Goal: Information Seeking & Learning: Find specific fact

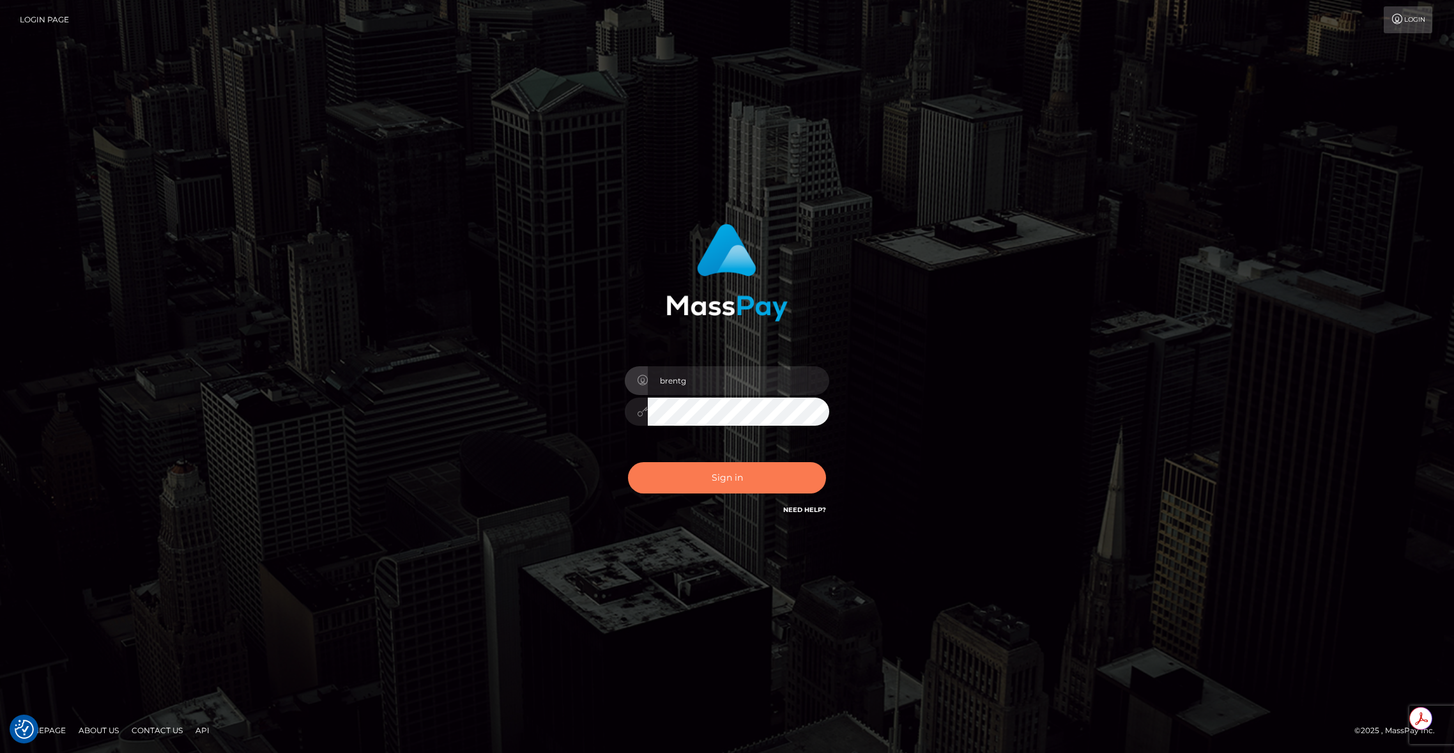
click at [720, 474] on button "Sign in" at bounding box center [727, 477] width 198 height 31
type input "brentg"
click at [740, 467] on button "Sign in" at bounding box center [727, 477] width 198 height 31
type input "brentg"
click at [697, 475] on button "Sign in" at bounding box center [727, 477] width 198 height 31
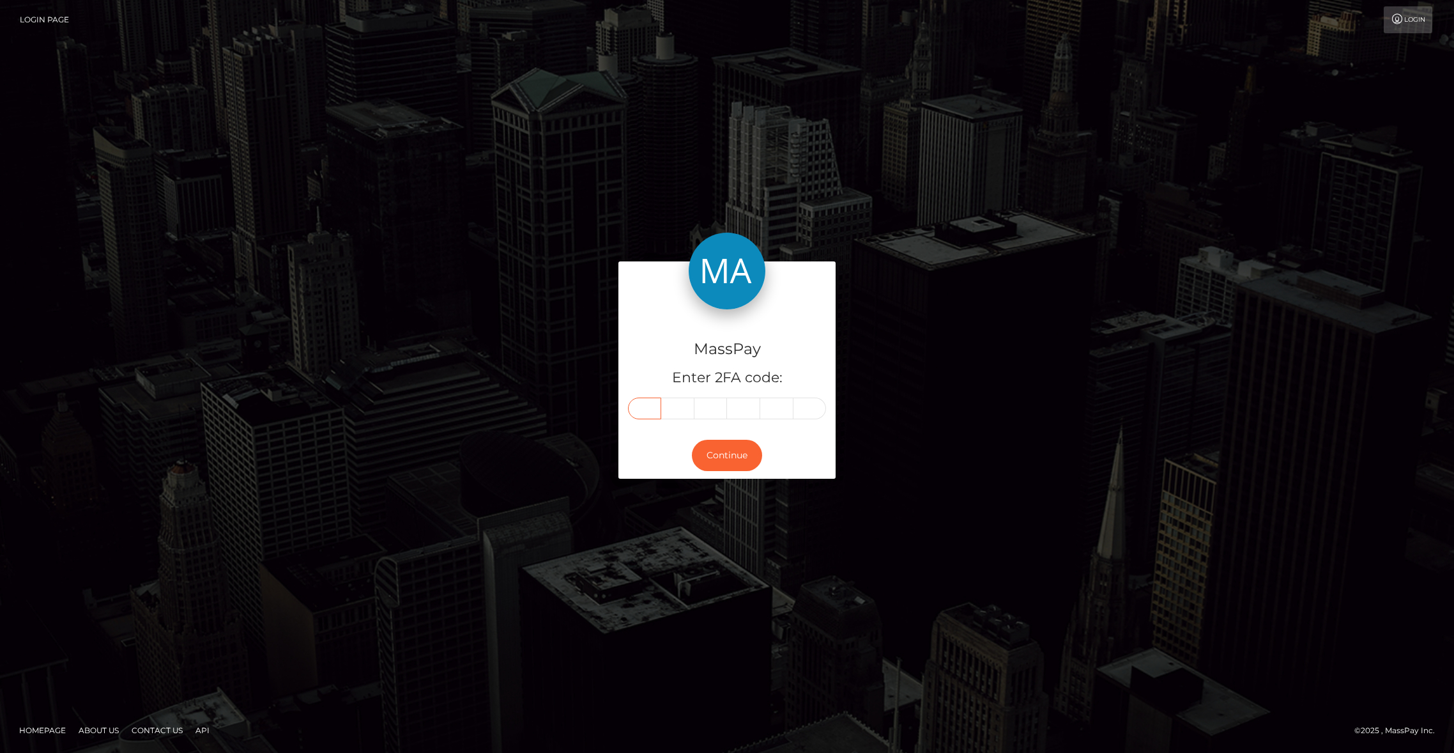
paste input "6"
type input "6"
type input "2"
type input "9"
type input "8"
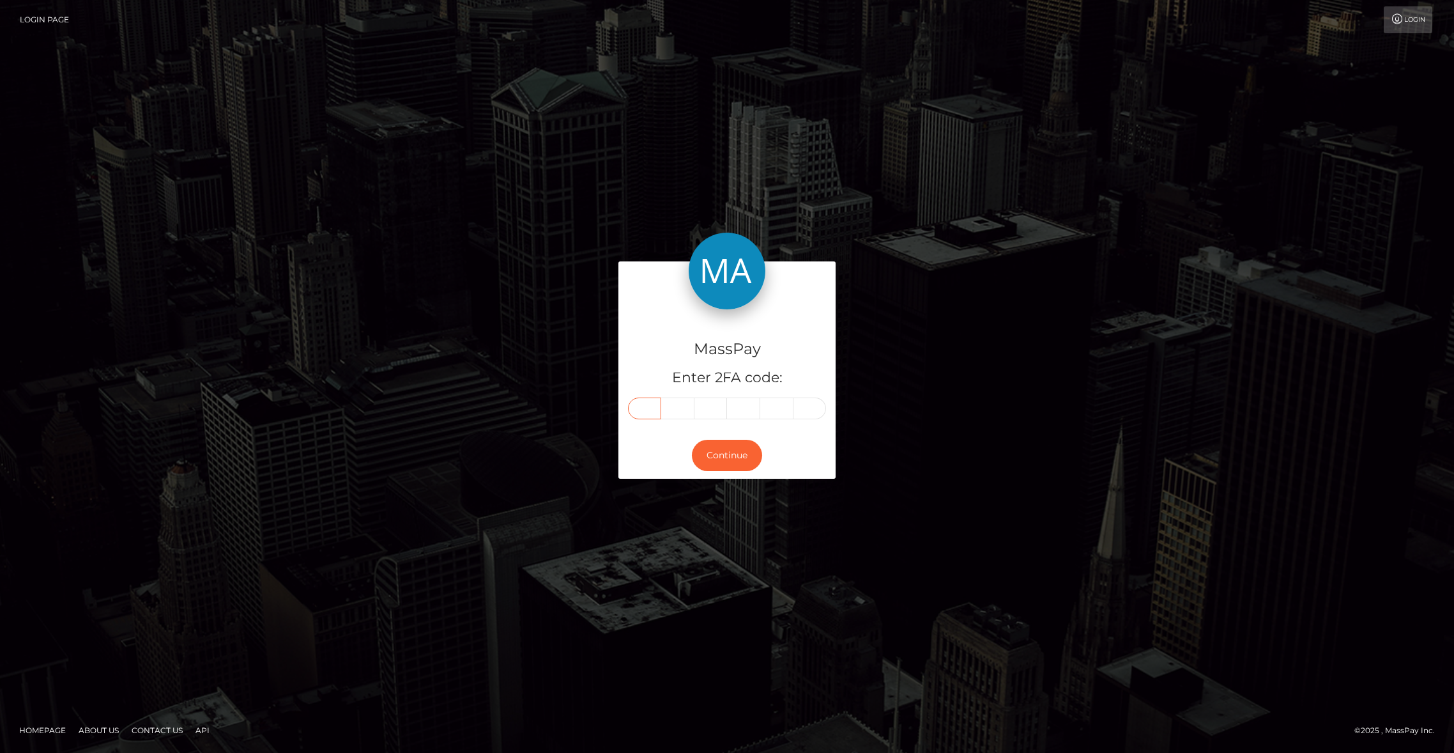
type input "1"
type input "9"
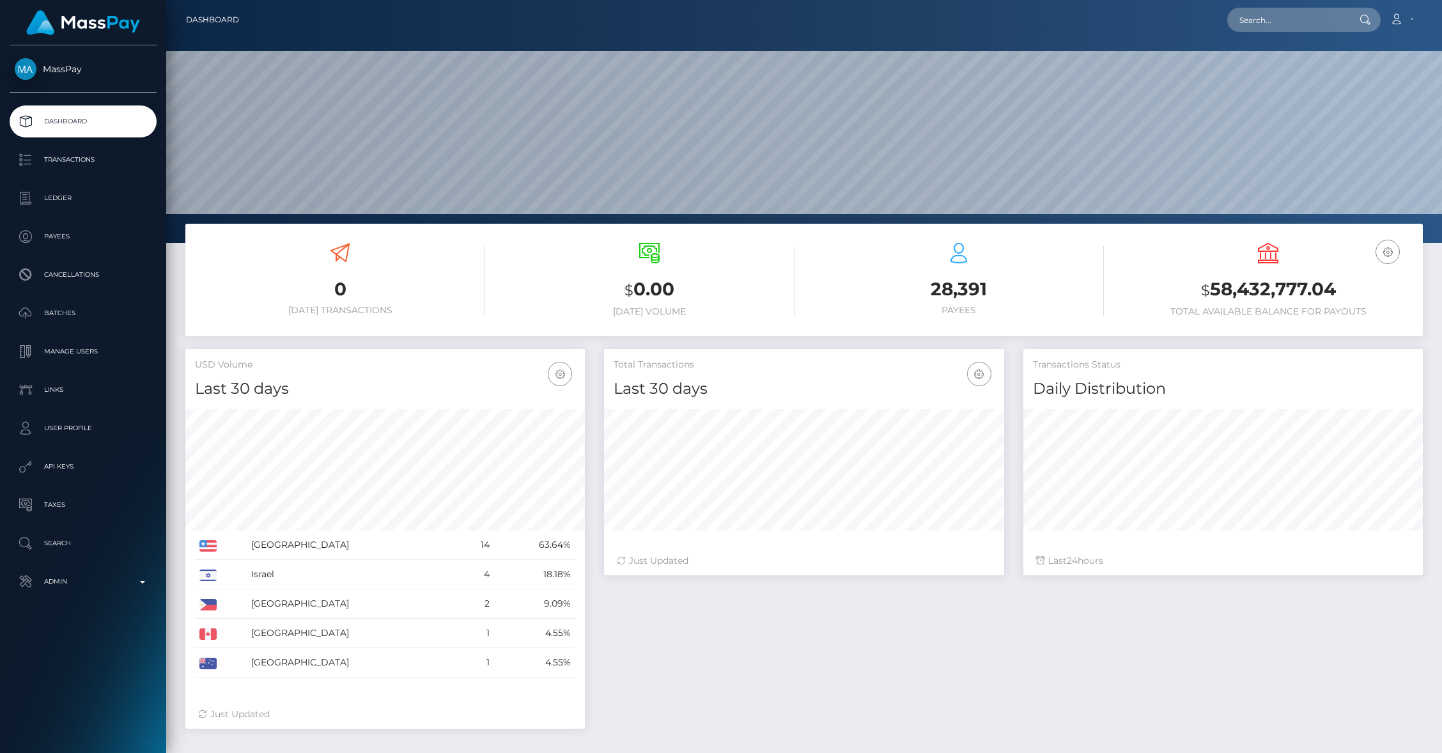
scroll to position [226, 399]
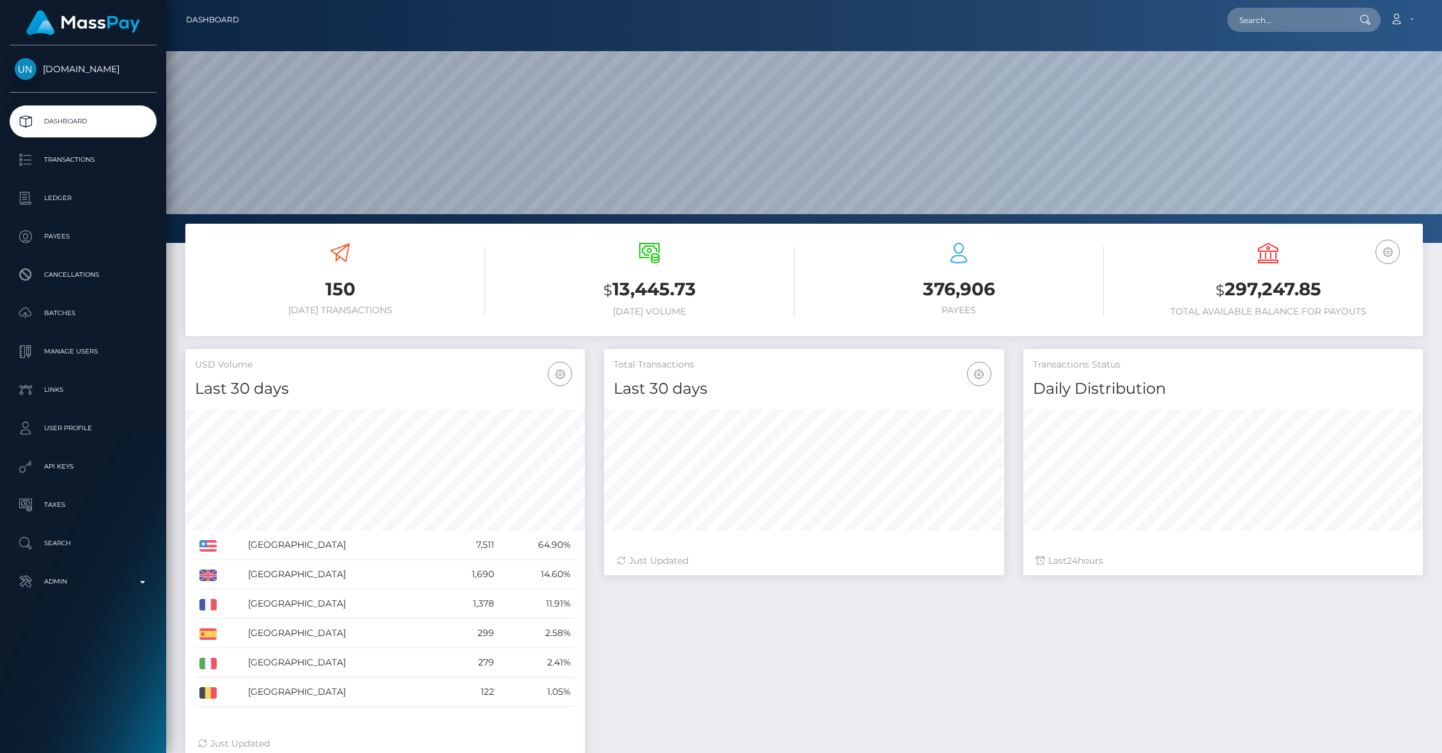
scroll to position [226, 399]
click at [60, 162] on p "Transactions" at bounding box center [83, 159] width 137 height 19
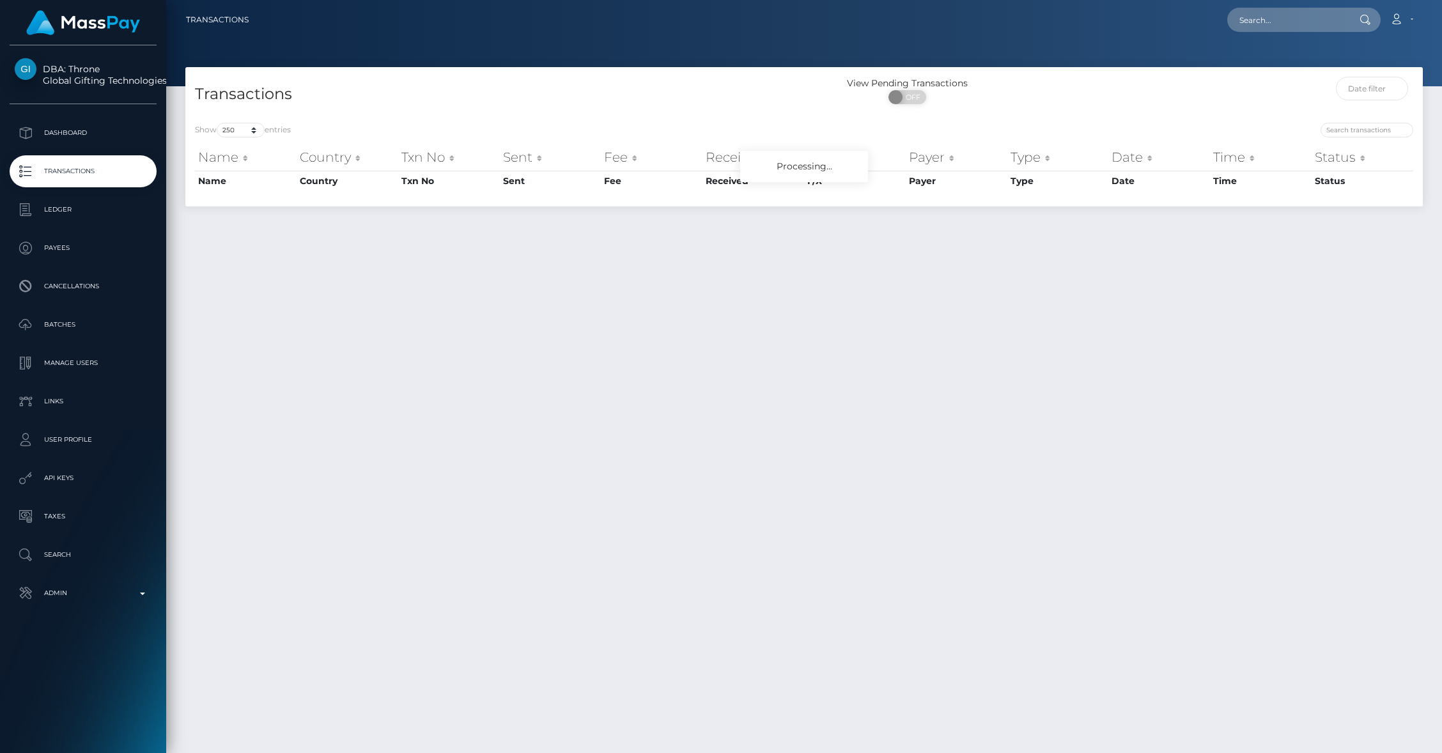
select select "250"
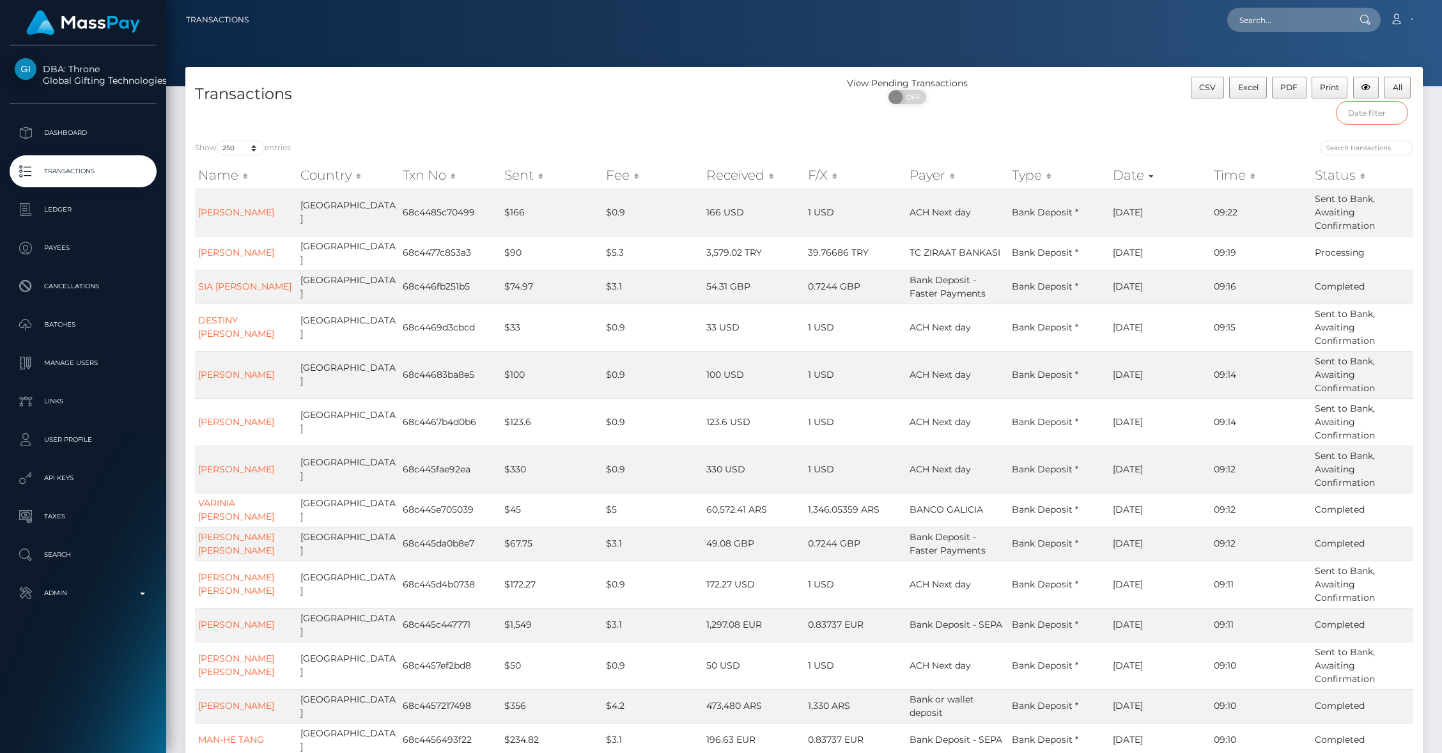
click at [1360, 114] on input "text" at bounding box center [1372, 113] width 73 height 24
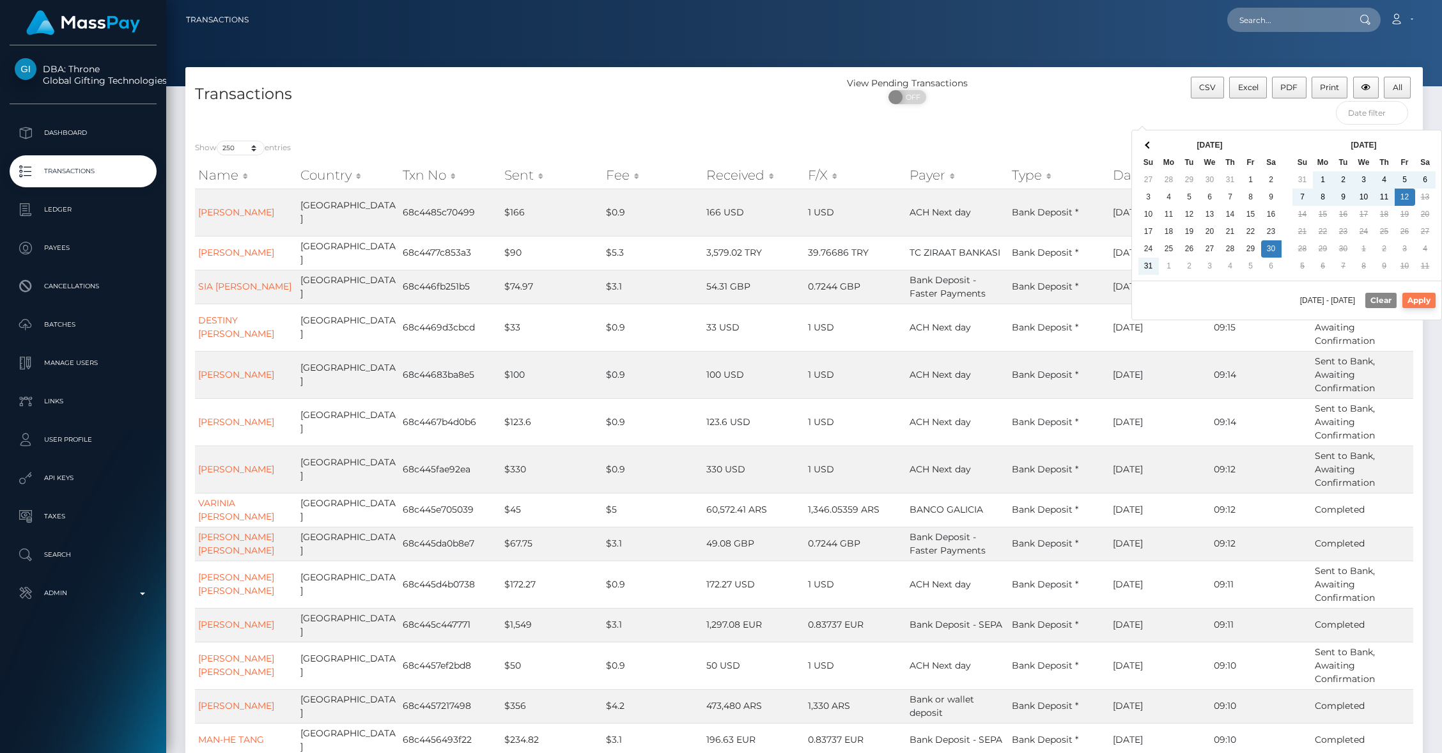
click at [1416, 304] on button "Apply" at bounding box center [1418, 300] width 33 height 15
type input "08/30/2025 - 09/12/2025"
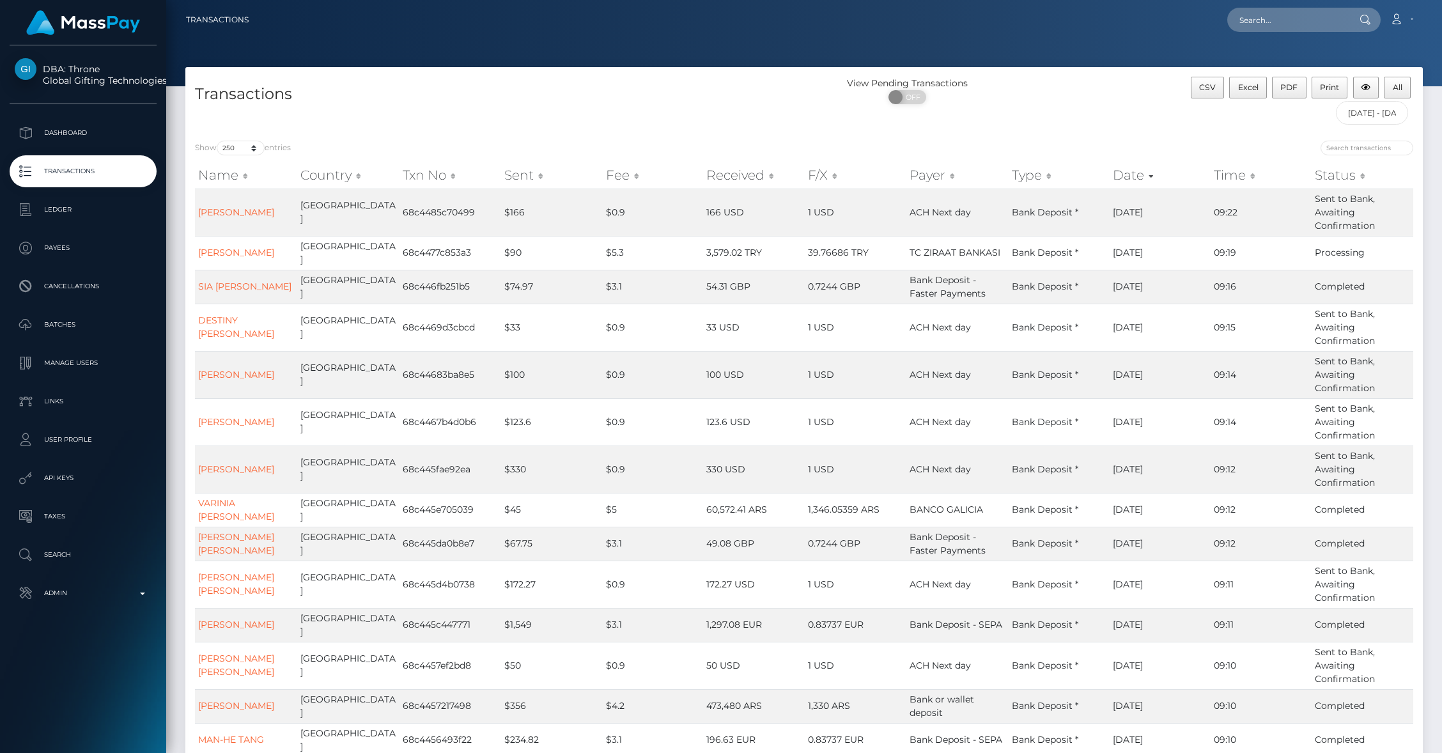
click at [445, 142] on div "Show 10 25 50 100 250 500 1,000 3,500 All entries" at bounding box center [494, 150] width 599 height 18
click at [244, 147] on select "10 25 50 100 250 500 1,000 3,500 All" at bounding box center [241, 148] width 48 height 15
select select "-1"
click at [218, 141] on select "10 25 50 100 250 500 1,000 3,500 All" at bounding box center [241, 148] width 48 height 15
click at [74, 140] on p "Dashboard" at bounding box center [83, 132] width 137 height 19
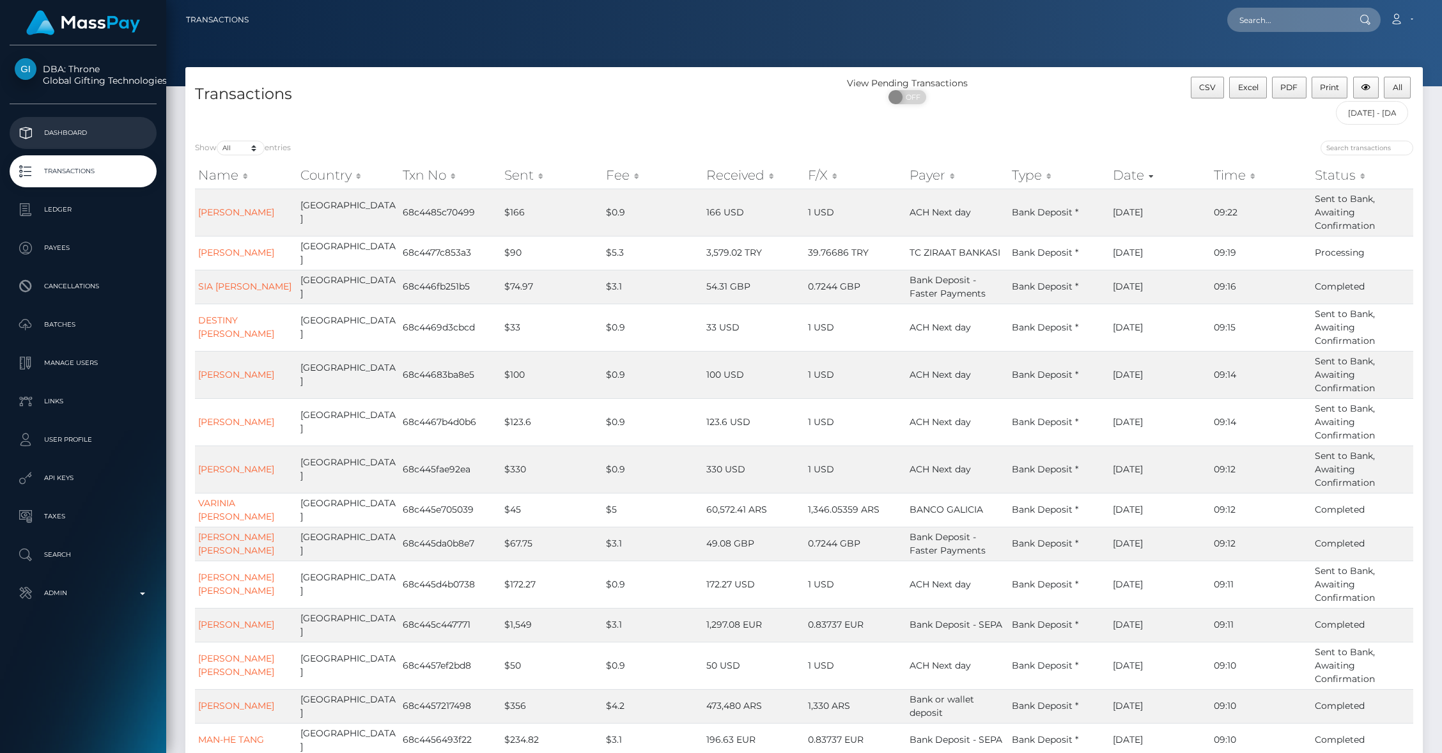
click at [60, 135] on p "Dashboard" at bounding box center [83, 132] width 137 height 19
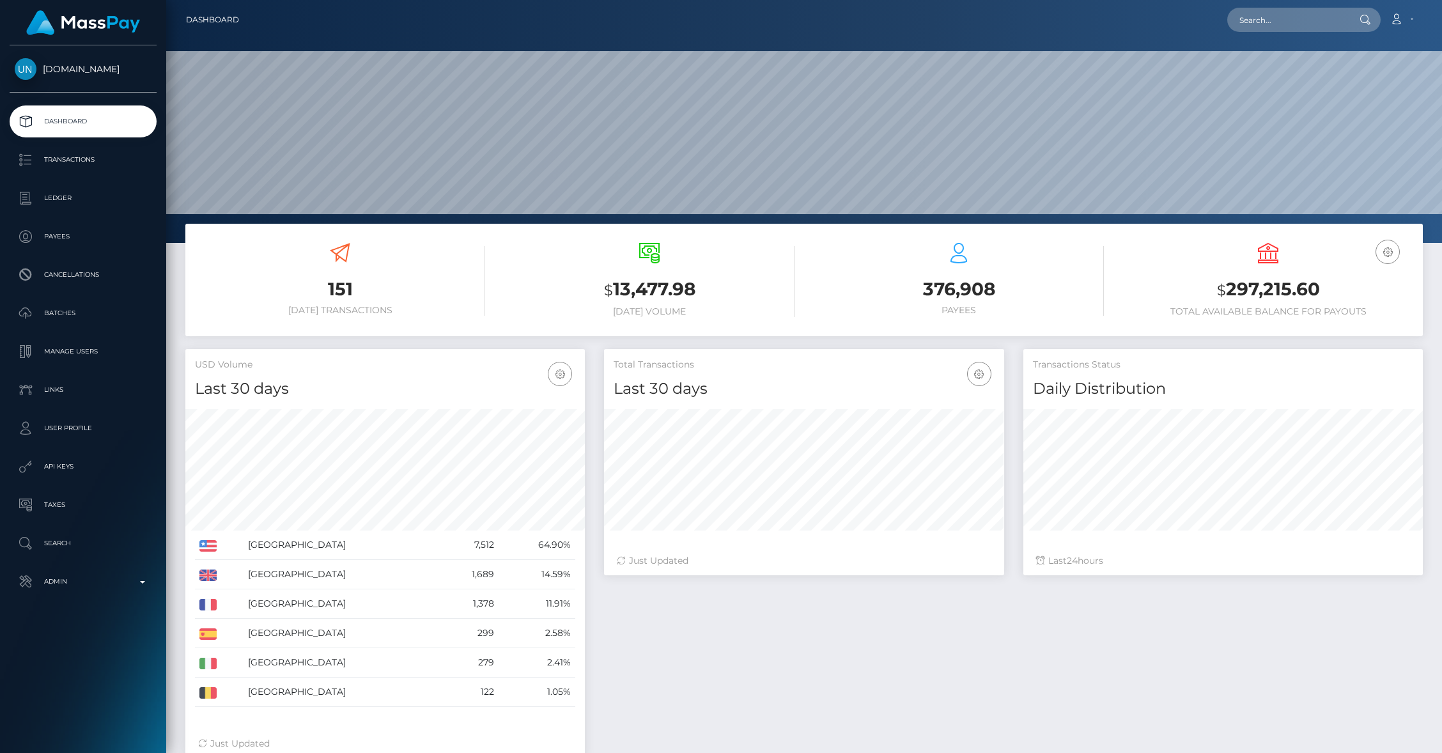
scroll to position [226, 399]
click at [96, 165] on p "Transactions" at bounding box center [83, 159] width 137 height 19
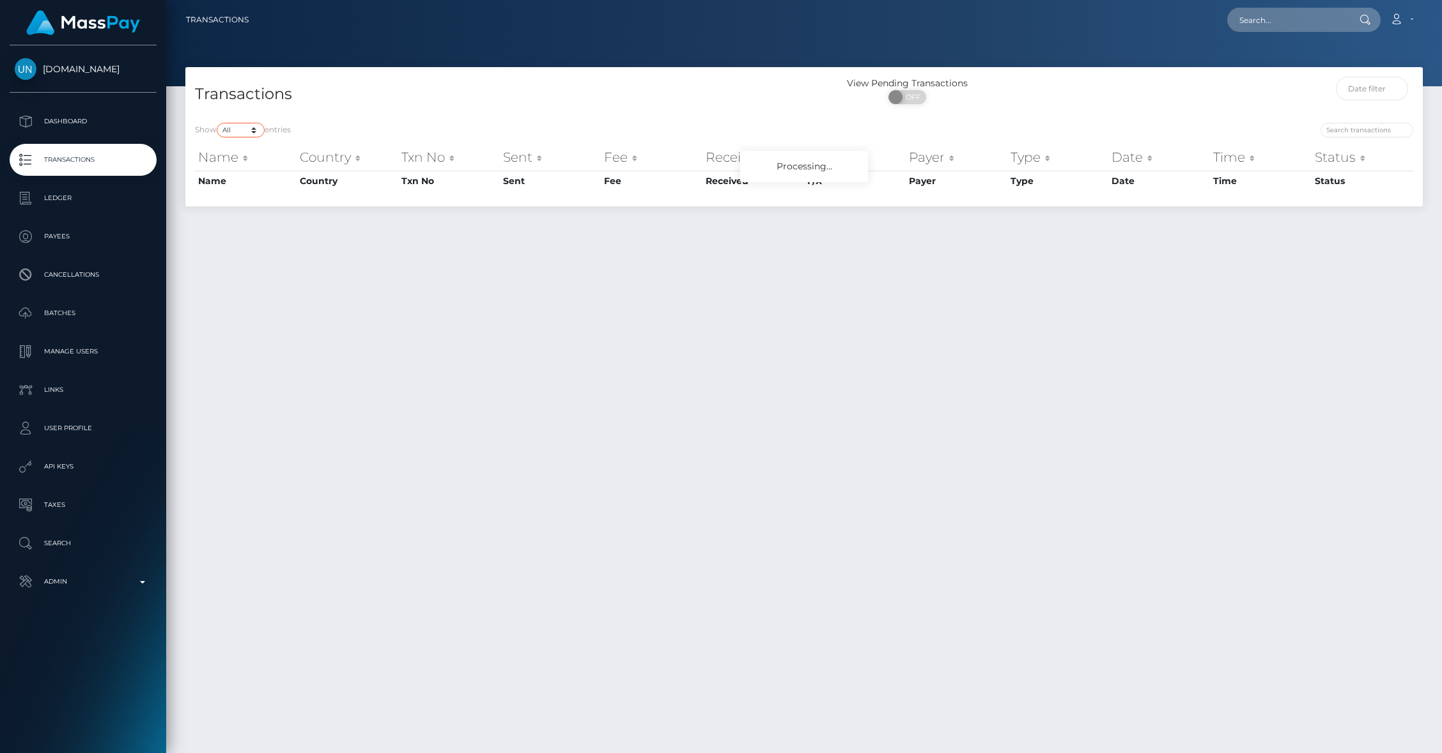
click at [244, 136] on select "10 25 50 100 250 500 1,000 3,500 All" at bounding box center [241, 130] width 48 height 15
select select "10"
click at [218, 123] on select "10 25 50 100 250 500 1,000 3,500 All" at bounding box center [241, 130] width 48 height 15
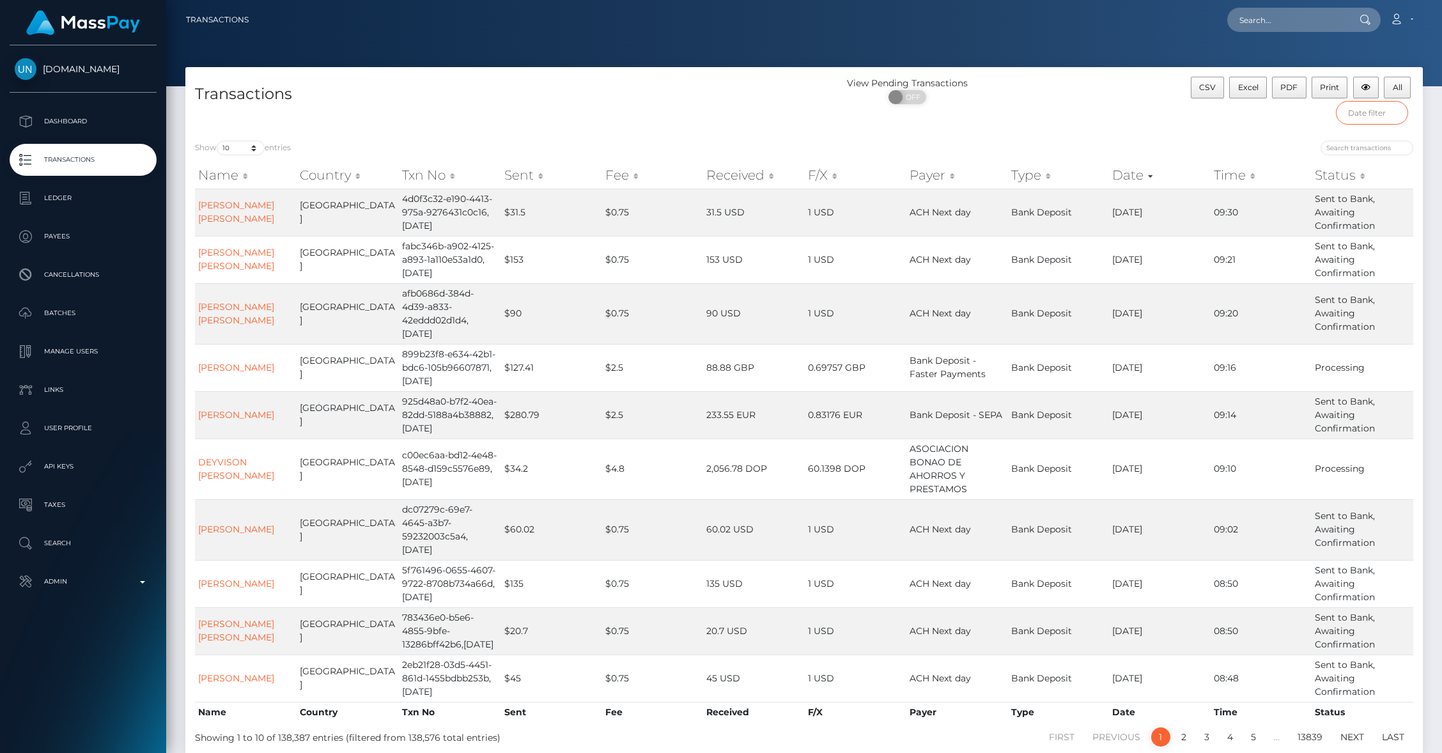
click at [1375, 113] on input "text" at bounding box center [1372, 113] width 73 height 24
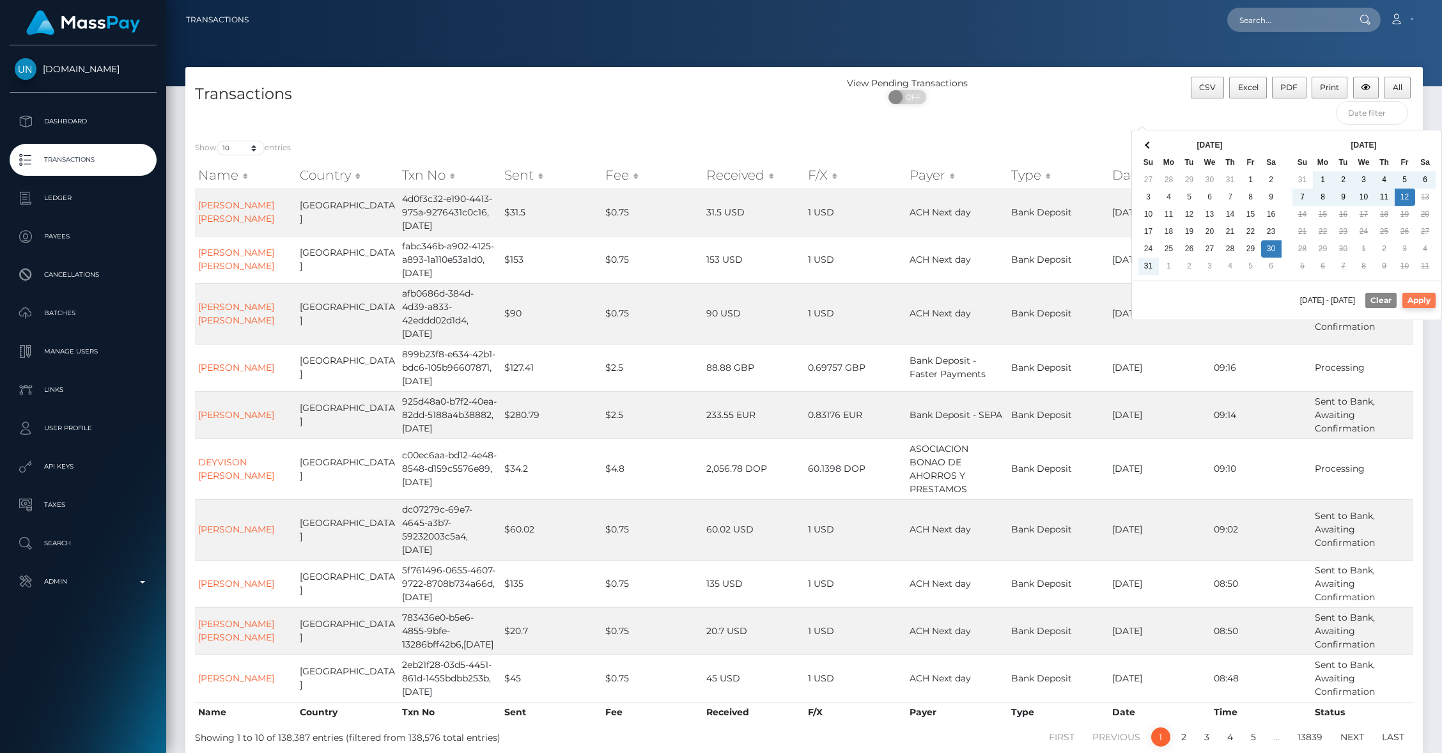
click at [1419, 302] on button "Apply" at bounding box center [1418, 300] width 33 height 15
type input "08/30/2025 - 09/12/2025"
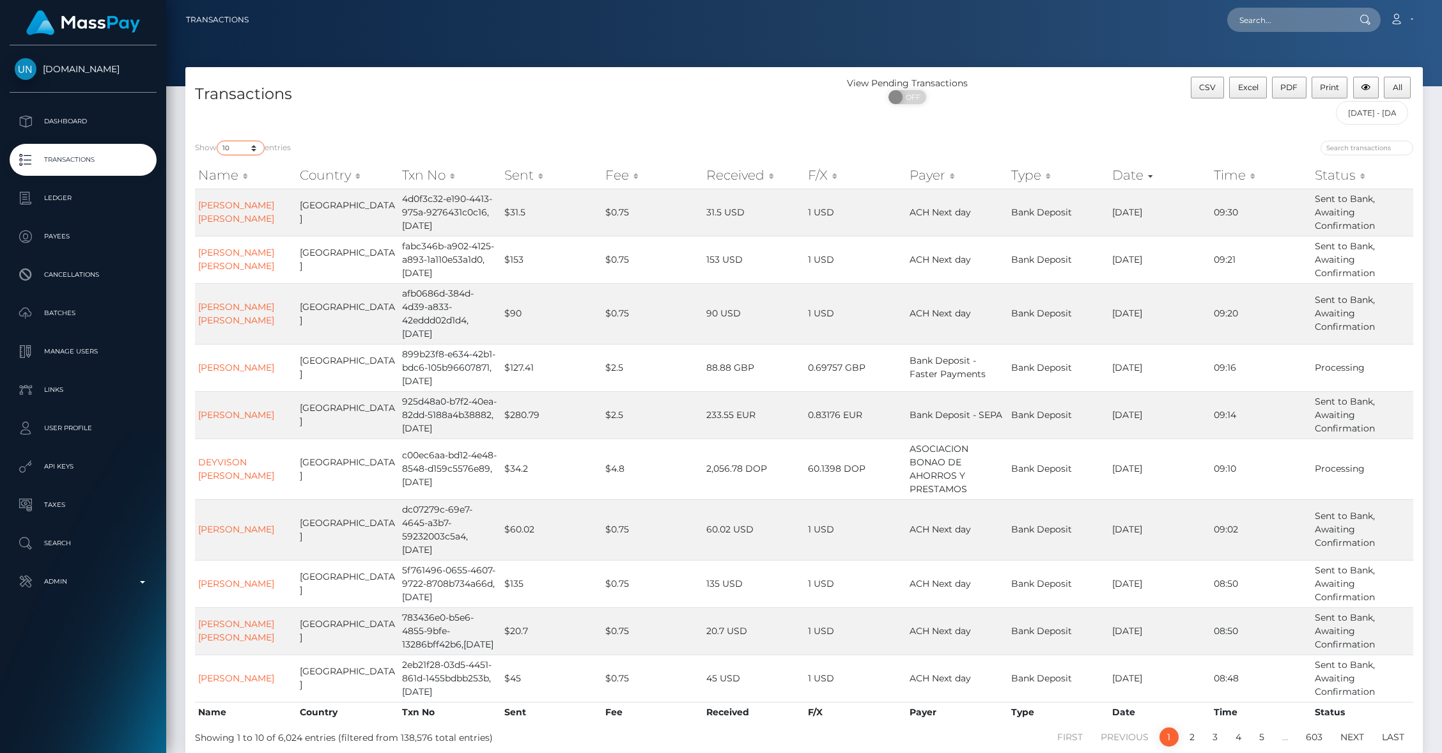
click at [252, 151] on select "10 25 50 100 250 500 1,000 3,500 All" at bounding box center [241, 148] width 48 height 15
click at [218, 141] on select "10 25 50 100 250 500 1,000 3,500 All" at bounding box center [241, 148] width 48 height 15
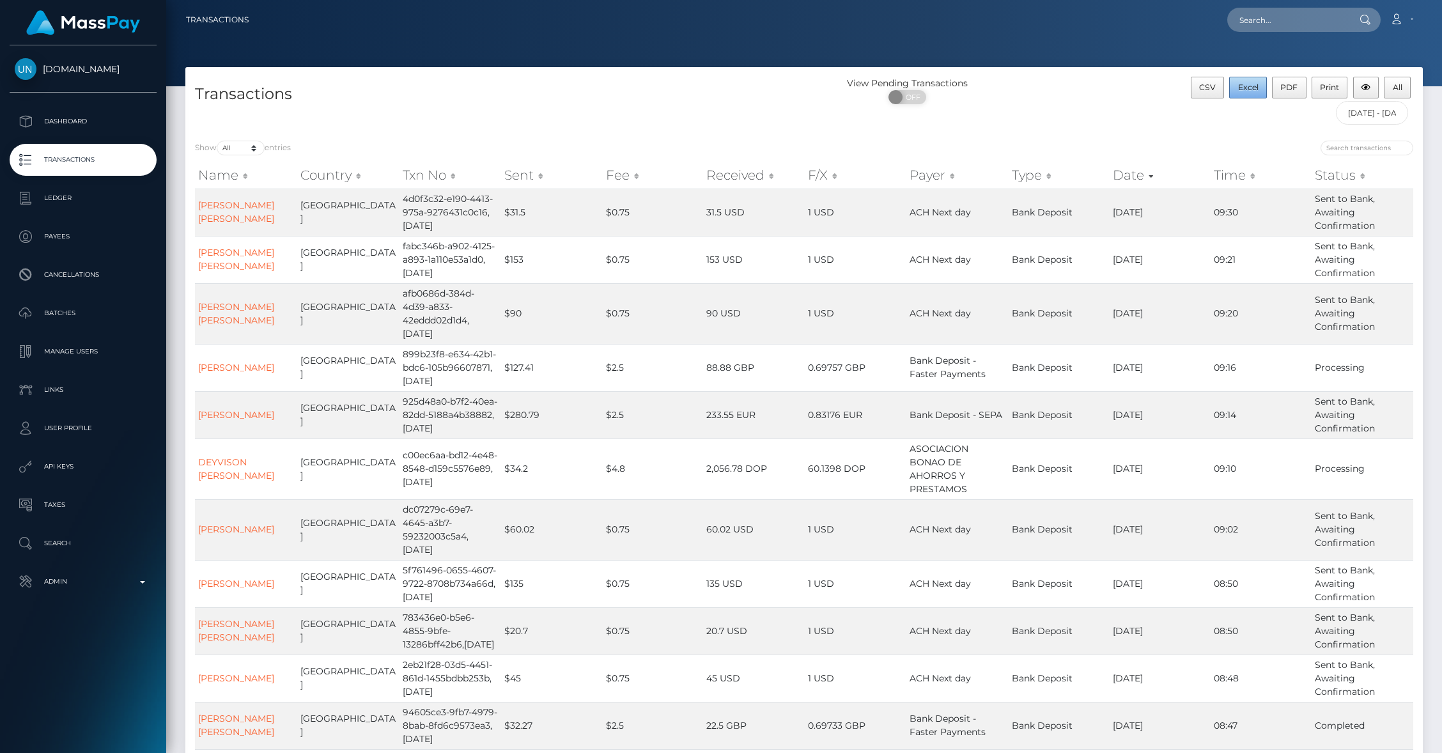
click at [1241, 89] on span "Excel" at bounding box center [1248, 87] width 20 height 10
click at [247, 150] on select "10 25 50 100 250 500 1,000 3,500 All" at bounding box center [241, 148] width 48 height 15
select select "10"
click at [218, 141] on select "10 25 50 100 250 500 1,000 3,500 All" at bounding box center [241, 148] width 48 height 15
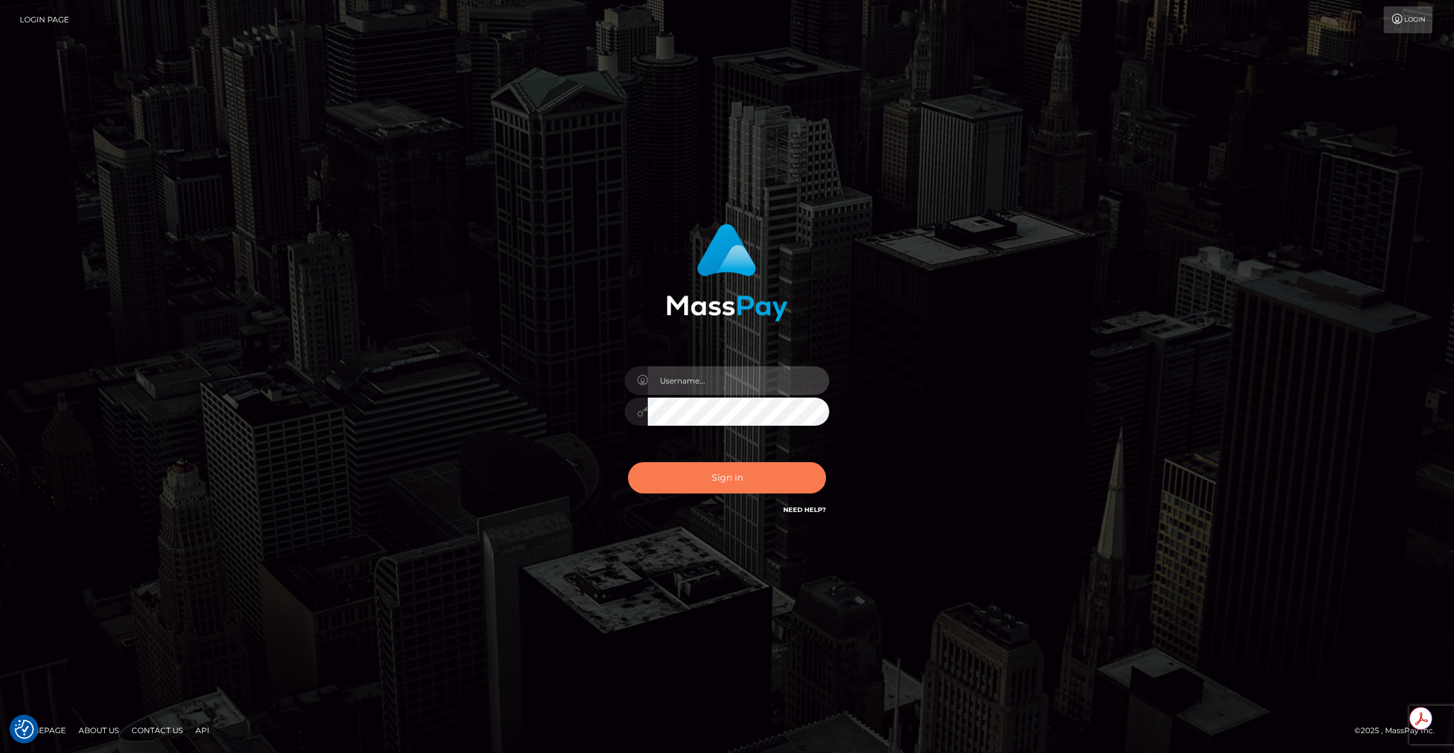
type input "brentg"
click at [702, 476] on button "Sign in" at bounding box center [727, 477] width 198 height 31
type input "brentg"
click at [683, 477] on button "Sign in" at bounding box center [727, 477] width 198 height 31
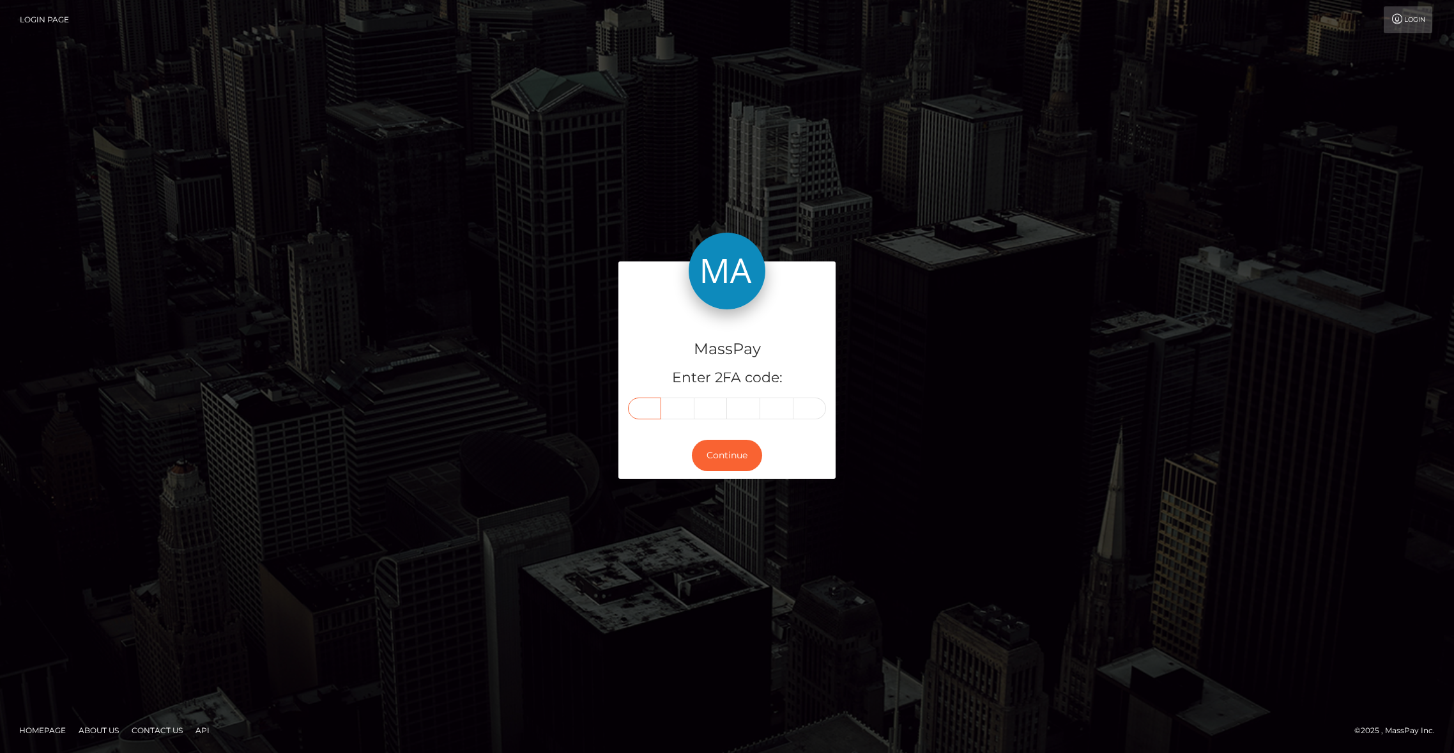
click at [643, 406] on input "text" at bounding box center [644, 408] width 33 height 22
paste input "5"
type input "5"
type input "6"
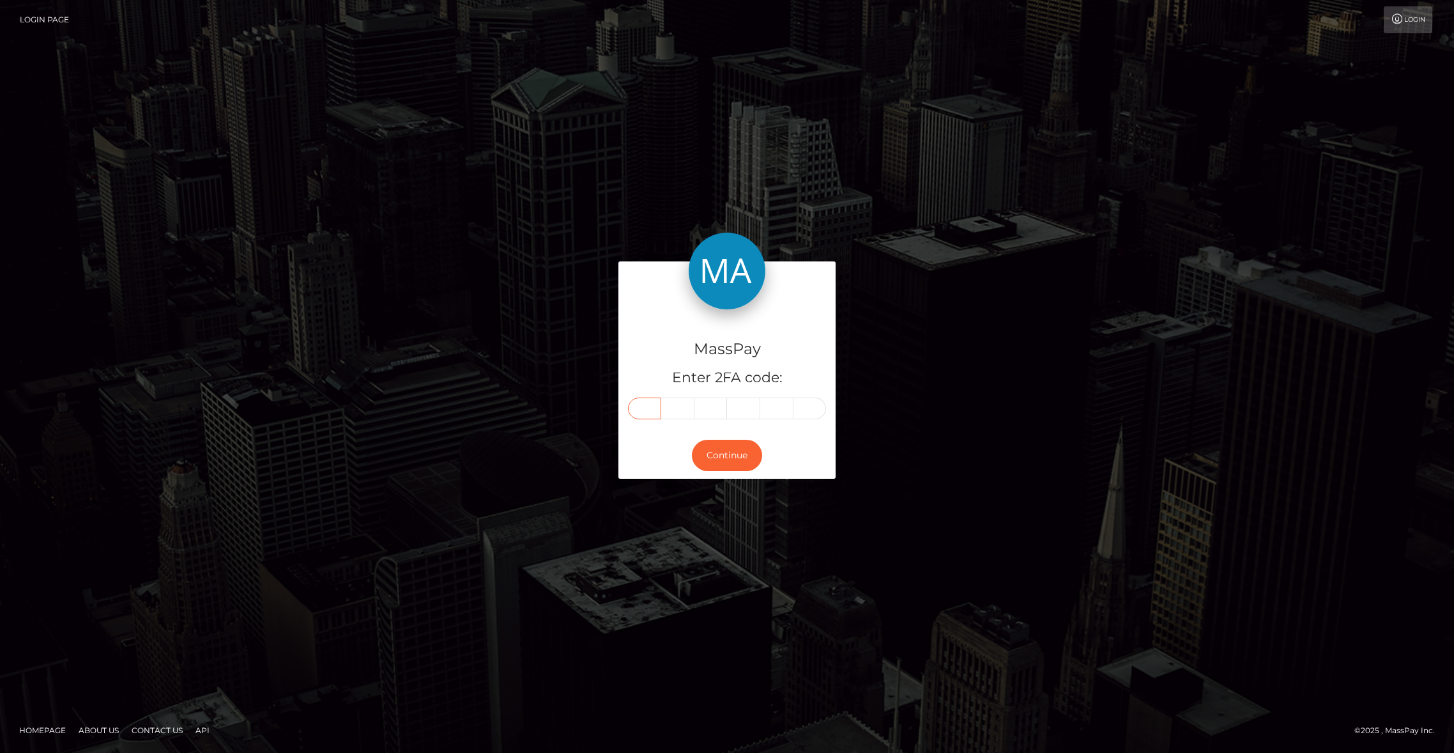
type input "9"
type input "4"
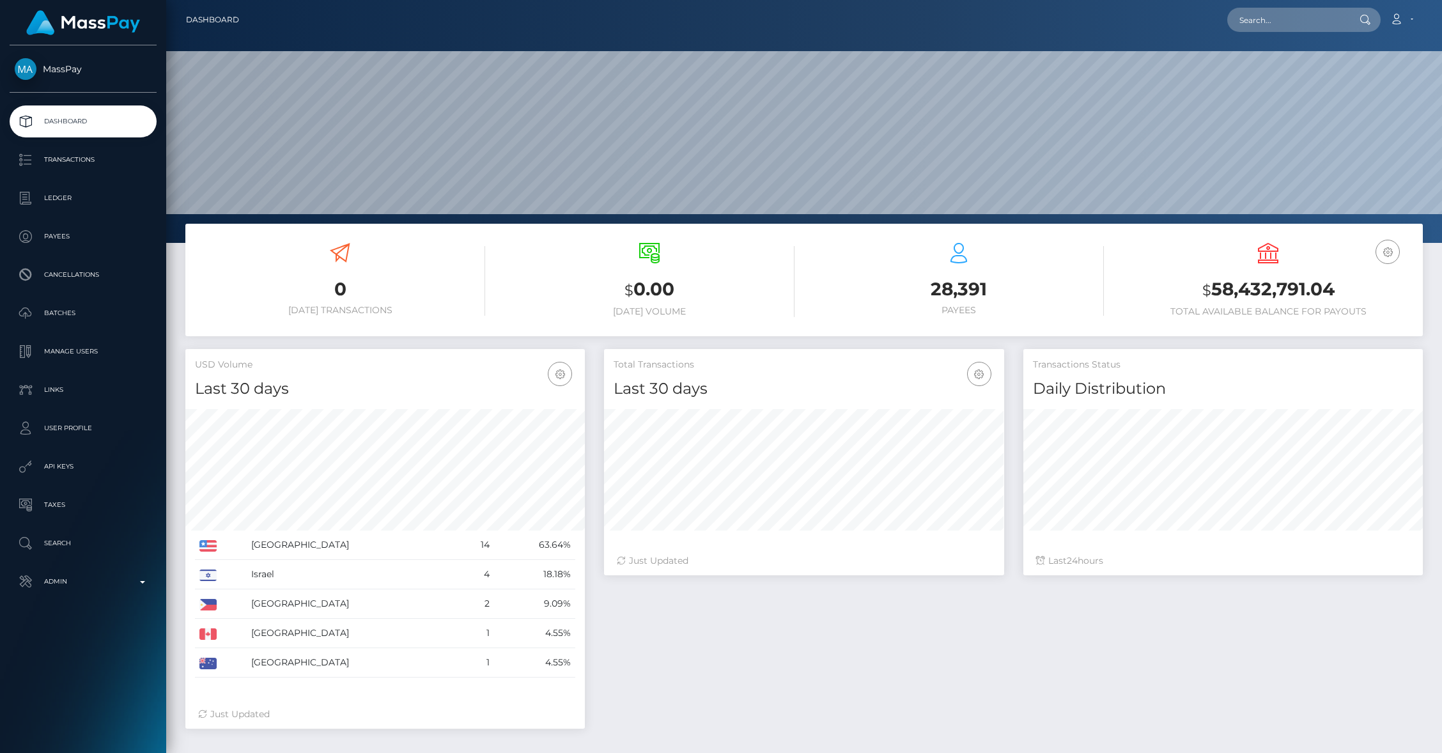
scroll to position [226, 399]
click at [1270, 21] on input "text" at bounding box center [1287, 20] width 120 height 24
type input "razzmatazz"
click at [1269, 60] on link "Razzmatazz Online LTD" at bounding box center [1287, 66] width 120 height 24
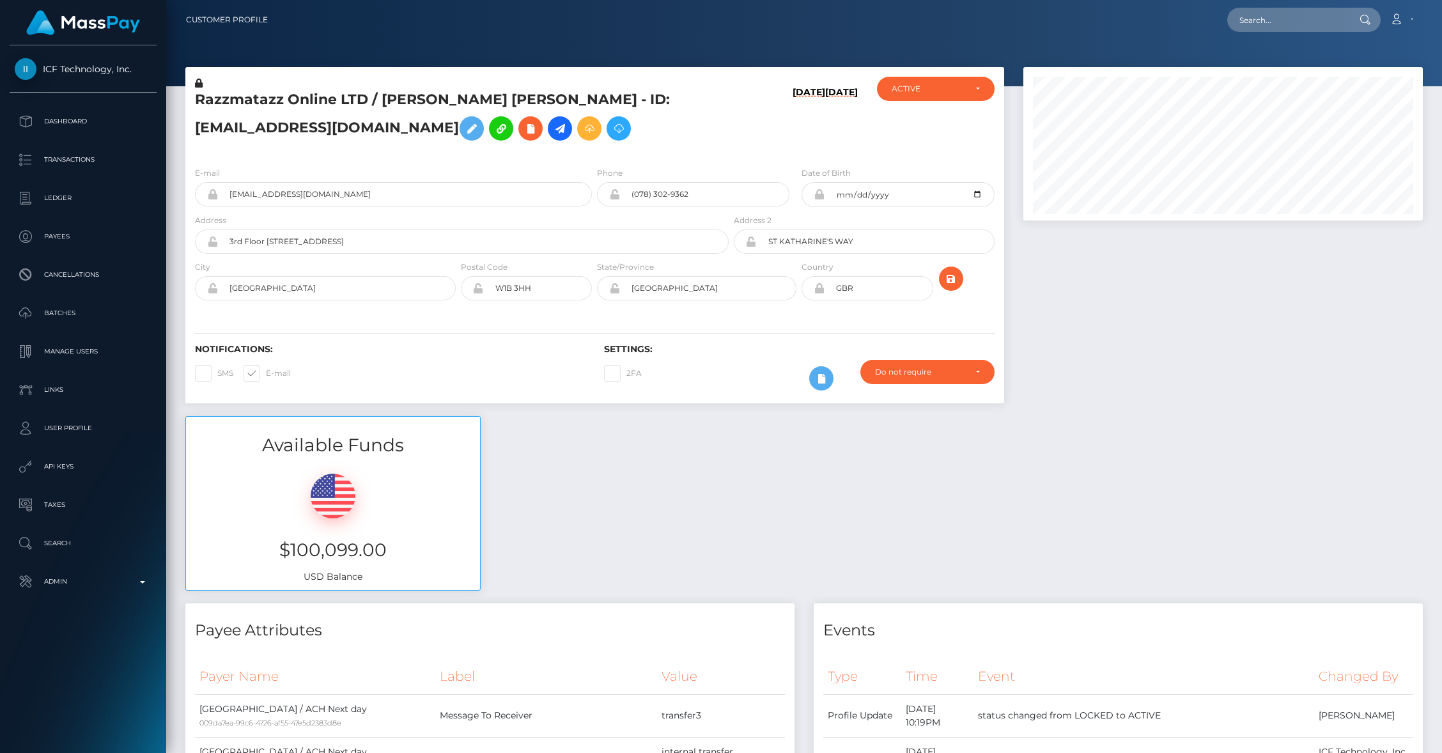
scroll to position [153, 399]
click at [749, 448] on div "Available Funds $100,099.00 USD Balance" at bounding box center [804, 510] width 1256 height 188
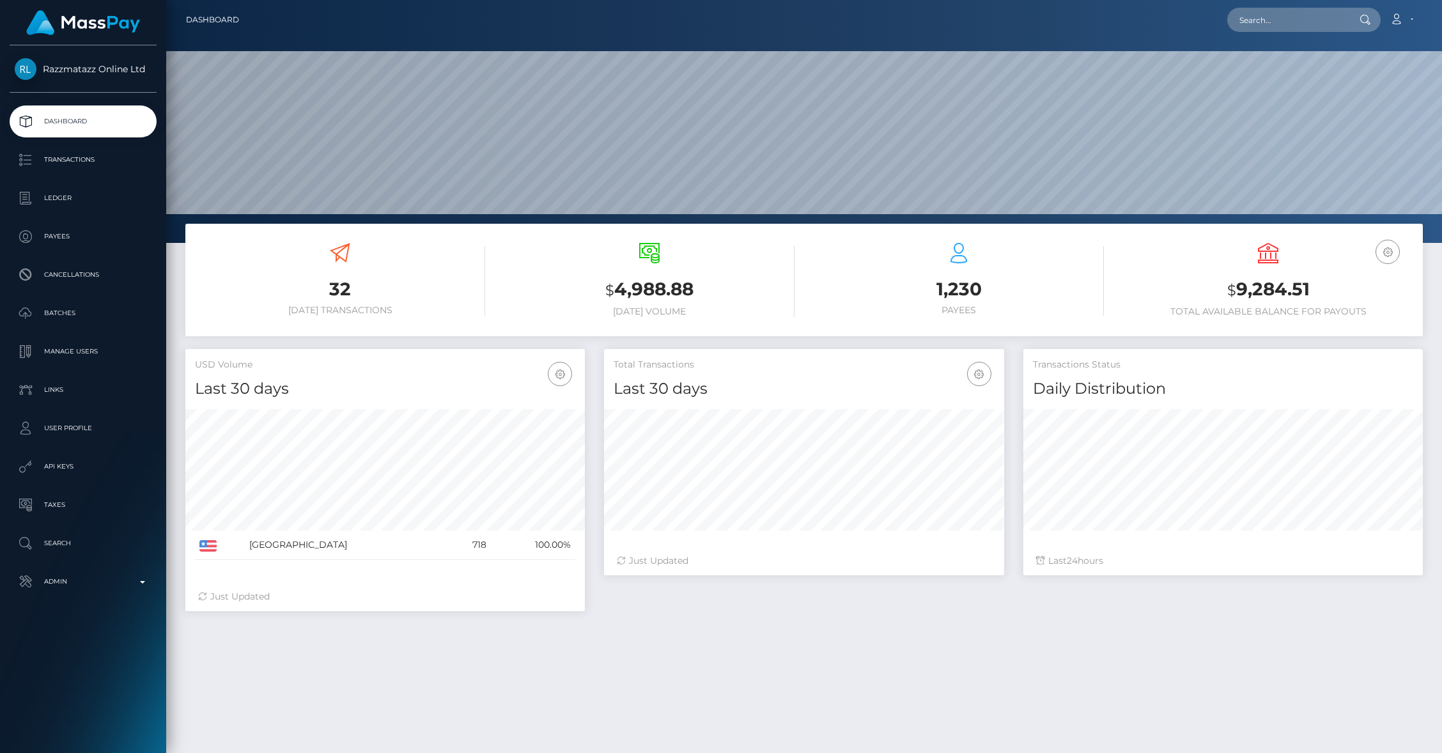
scroll to position [226, 399]
click at [116, 576] on p "Admin" at bounding box center [83, 581] width 137 height 19
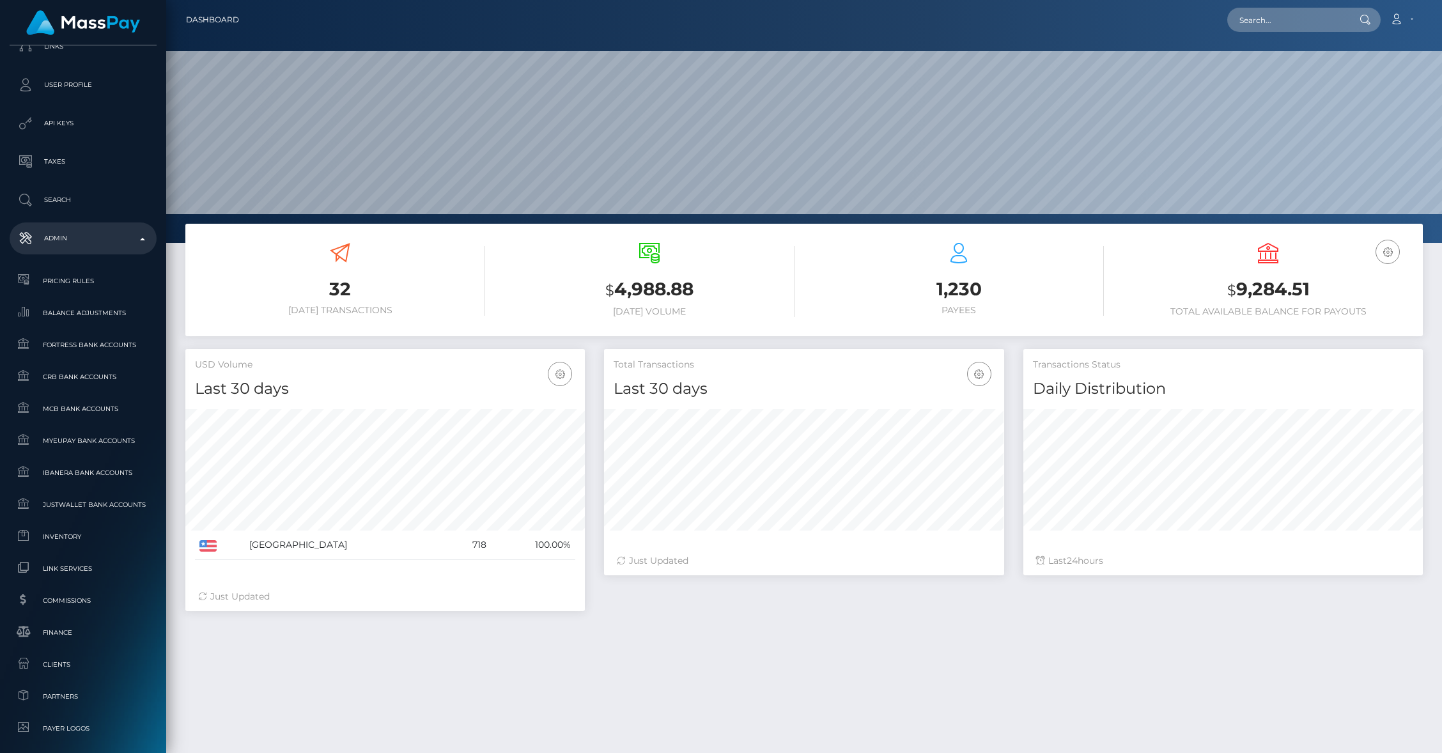
scroll to position [474, 0]
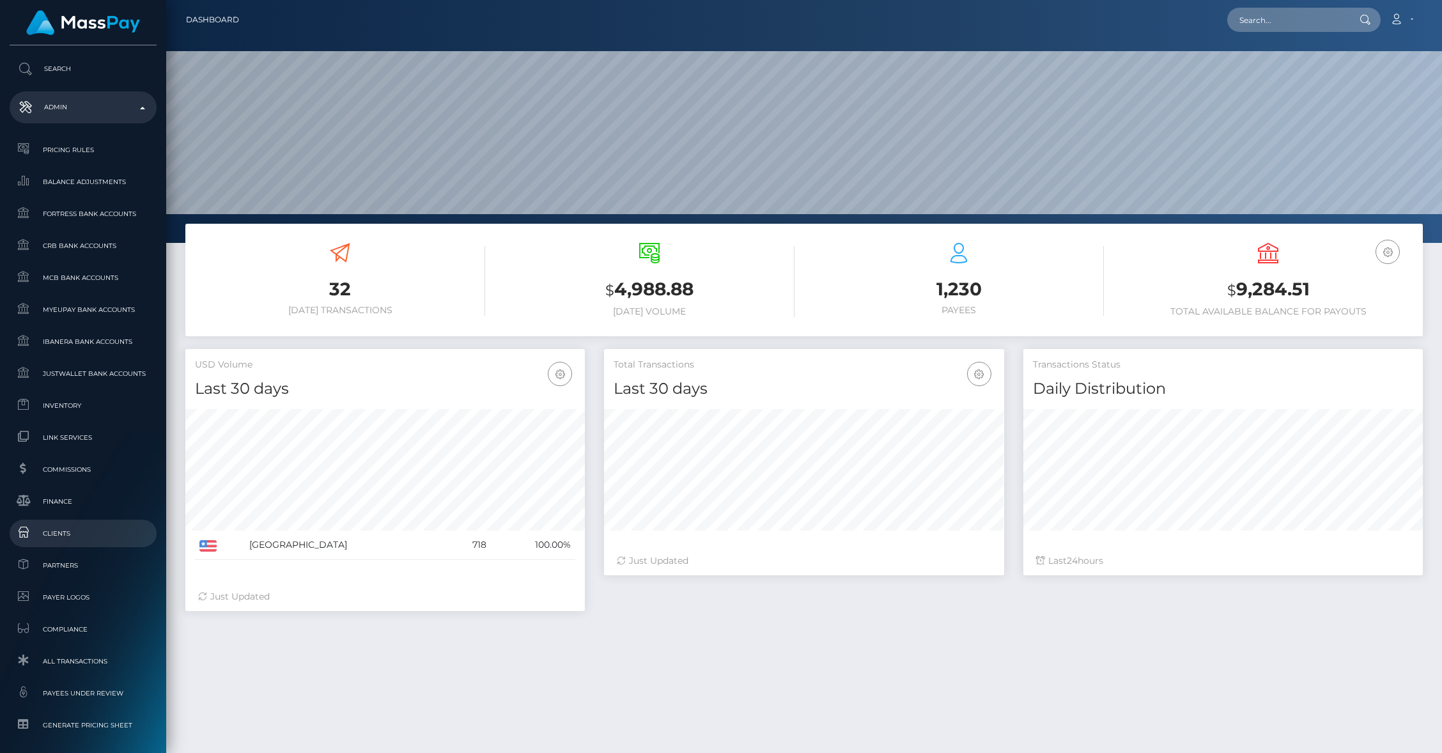
click at [55, 534] on span "Clients" at bounding box center [83, 533] width 137 height 15
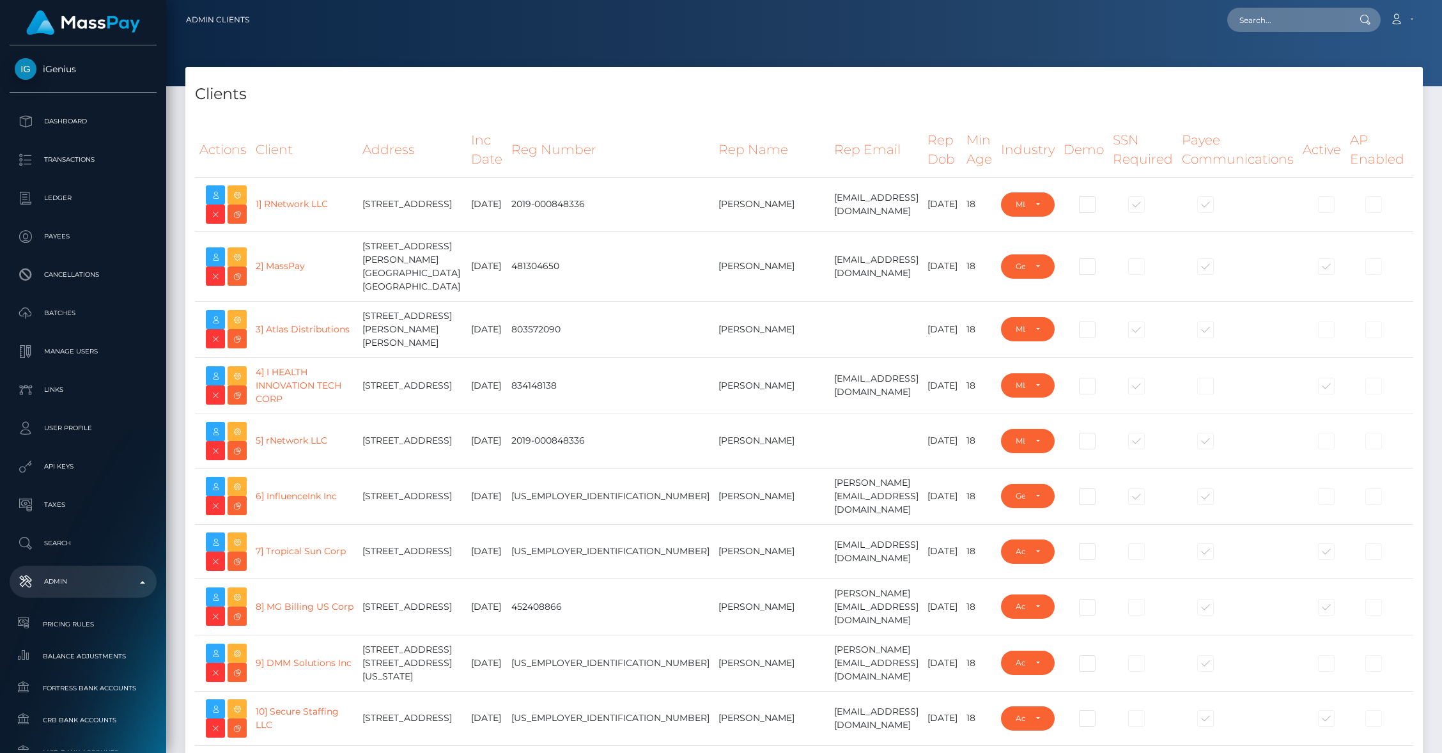
select select "223"
type input "brentg"
click at [829, 431] on td at bounding box center [875, 440] width 93 height 54
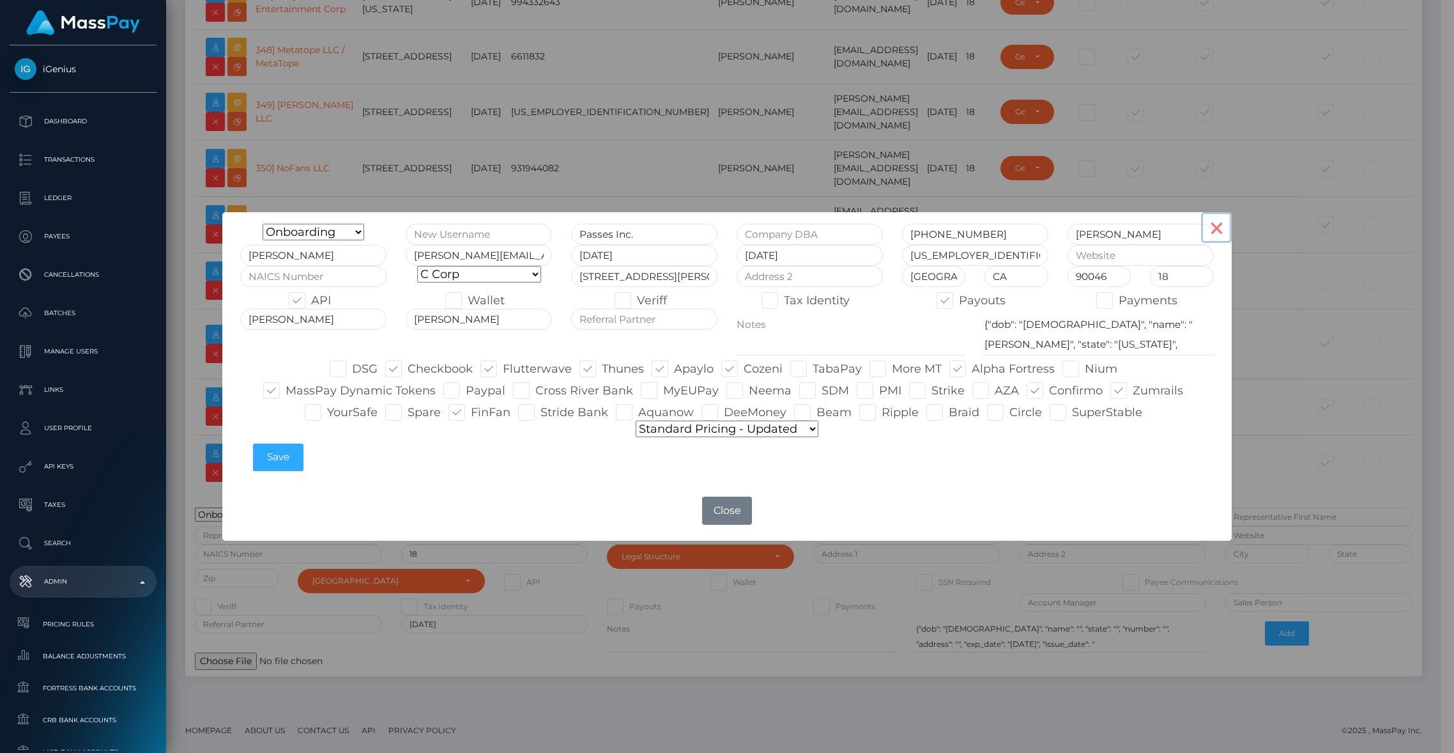
click at [1223, 230] on button "×" at bounding box center [1216, 227] width 31 height 31
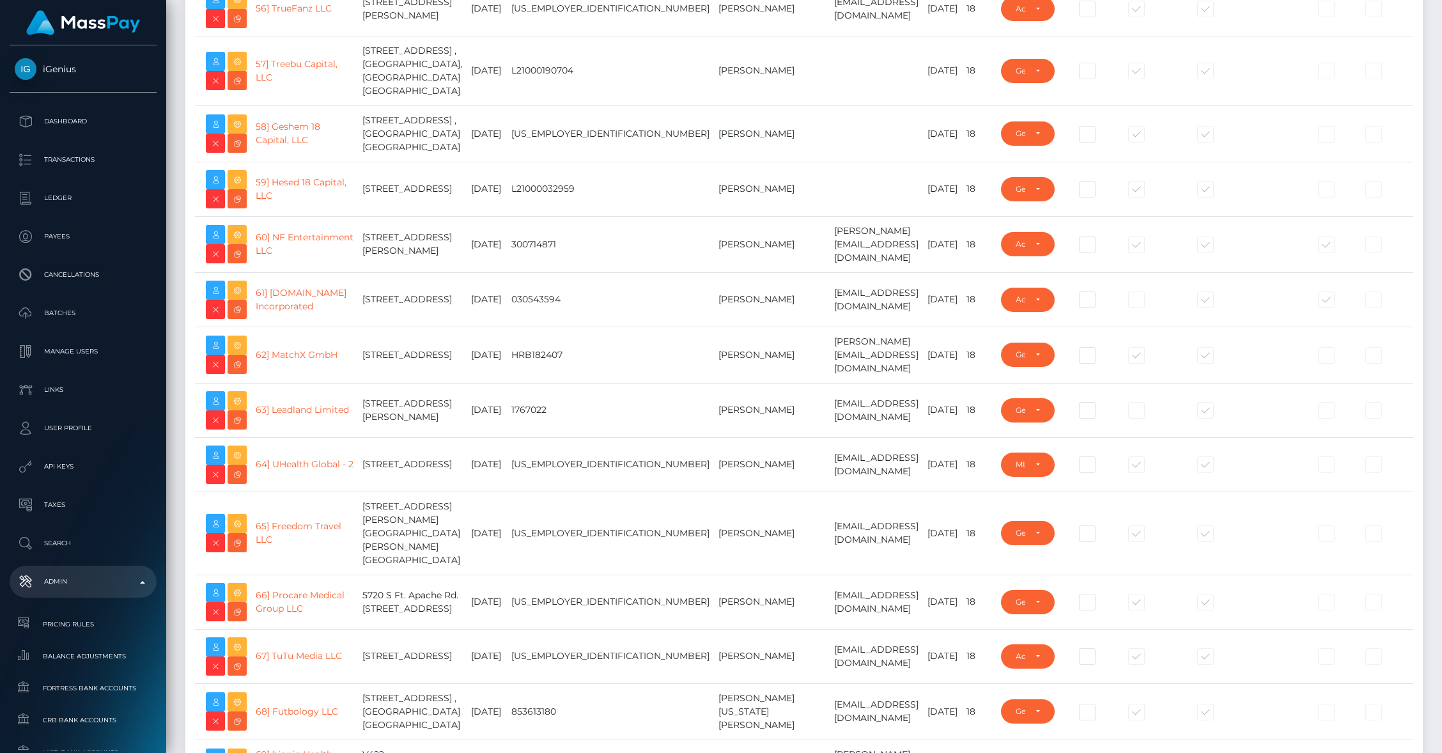
scroll to position [0, 0]
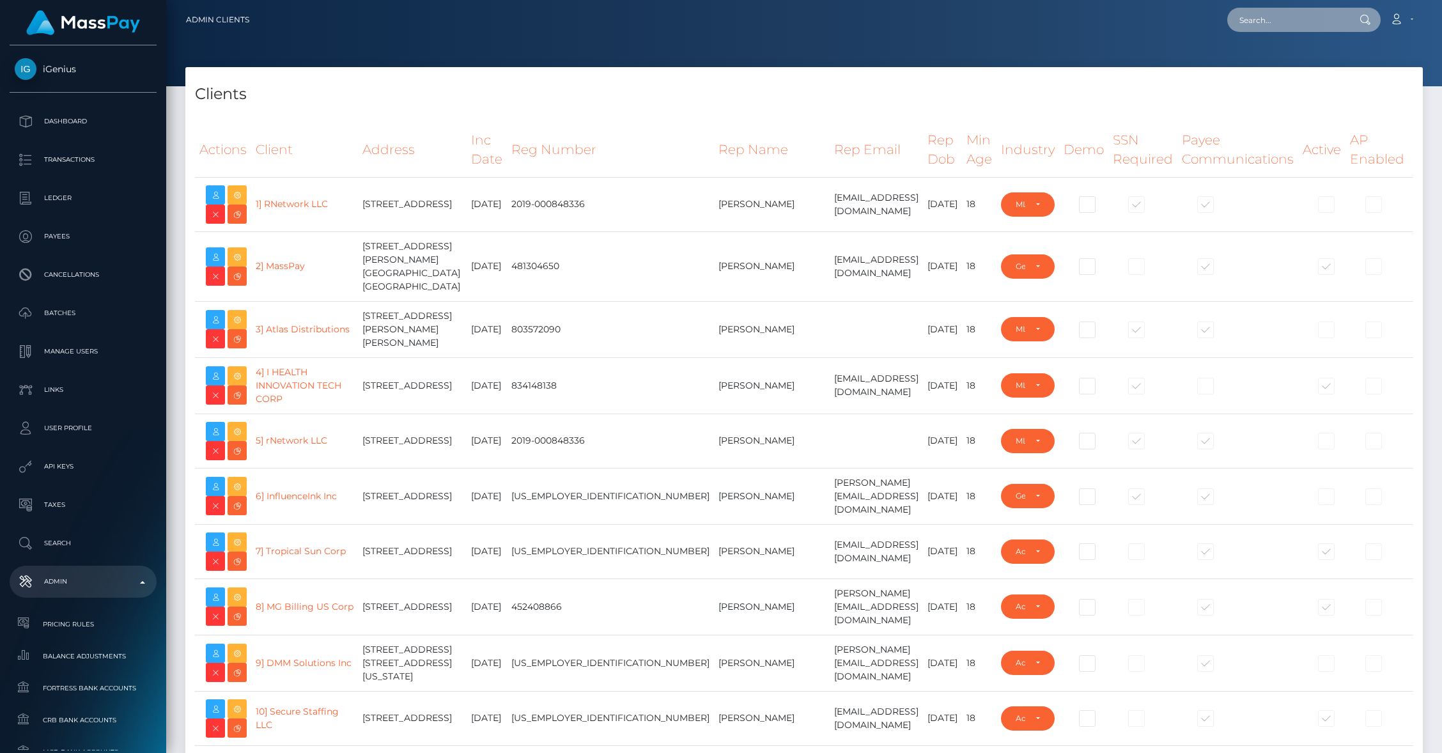
click at [1285, 15] on input "text" at bounding box center [1287, 20] width 120 height 24
paste input "munyinliu@gmail.com"
type input "munyinliu@gmail.com"
click at [1266, 62] on link "Mun Yin Liu" at bounding box center [1278, 66] width 102 height 24
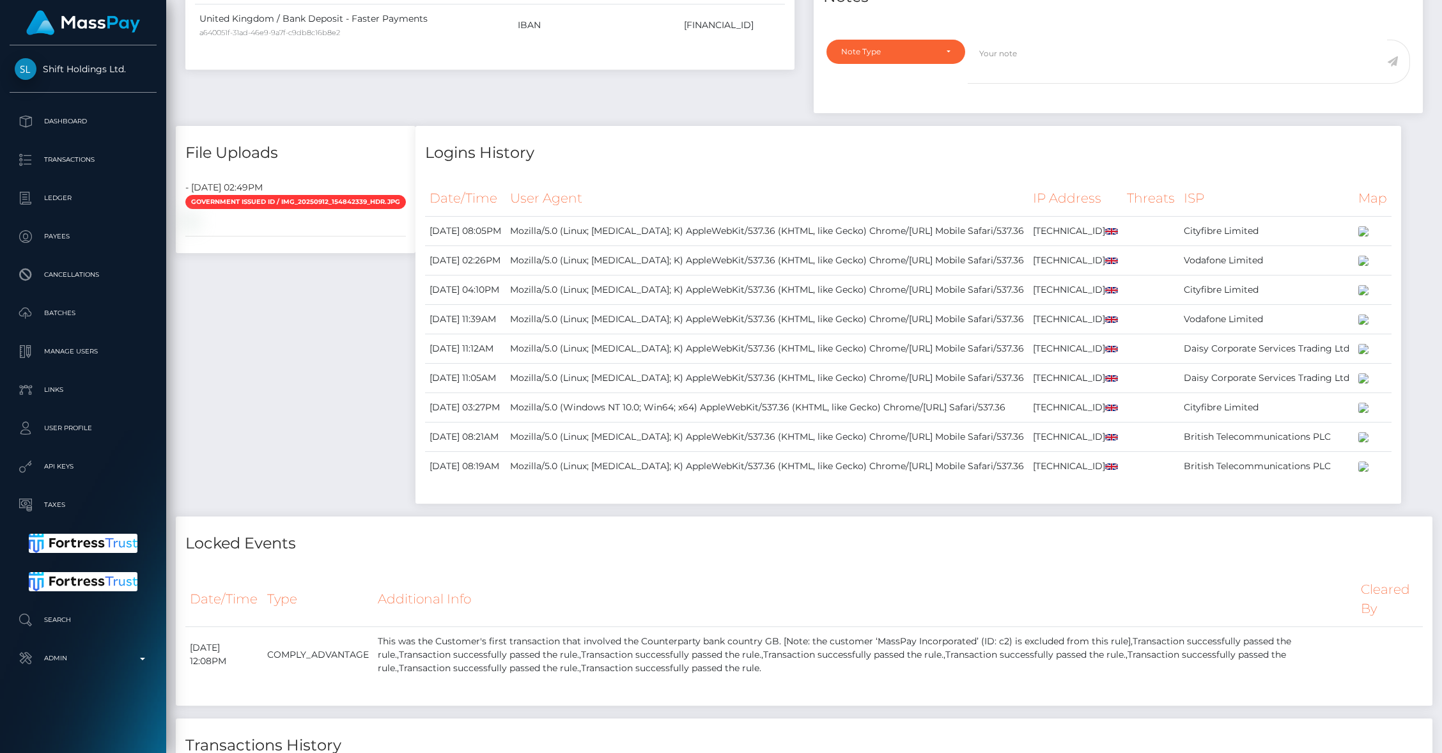
scroll to position [730, 0]
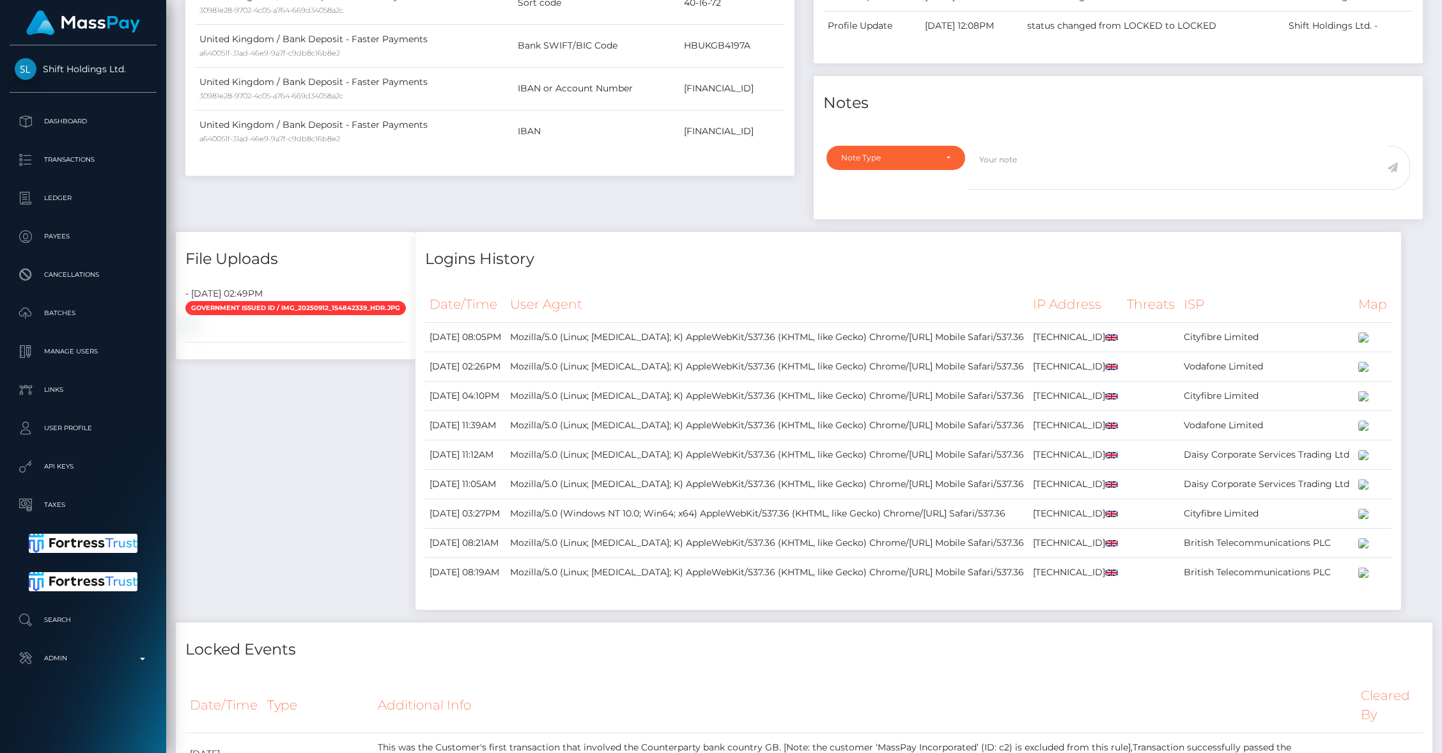
click at [518, 396] on div "Payee Attributes Payer Name Label Value United Kingdom / Bank Deposit - Faster …" at bounding box center [804, 626] width 1256 height 1470
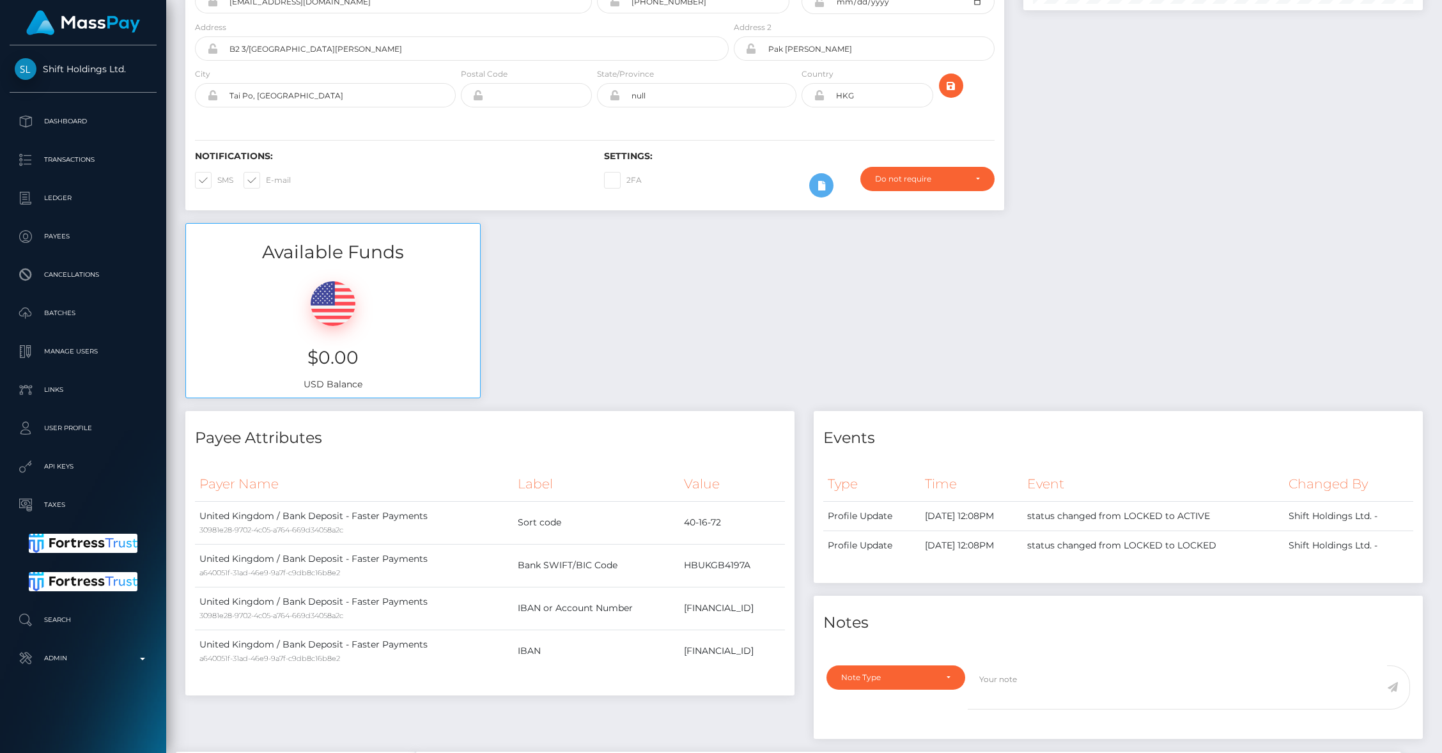
scroll to position [31, 0]
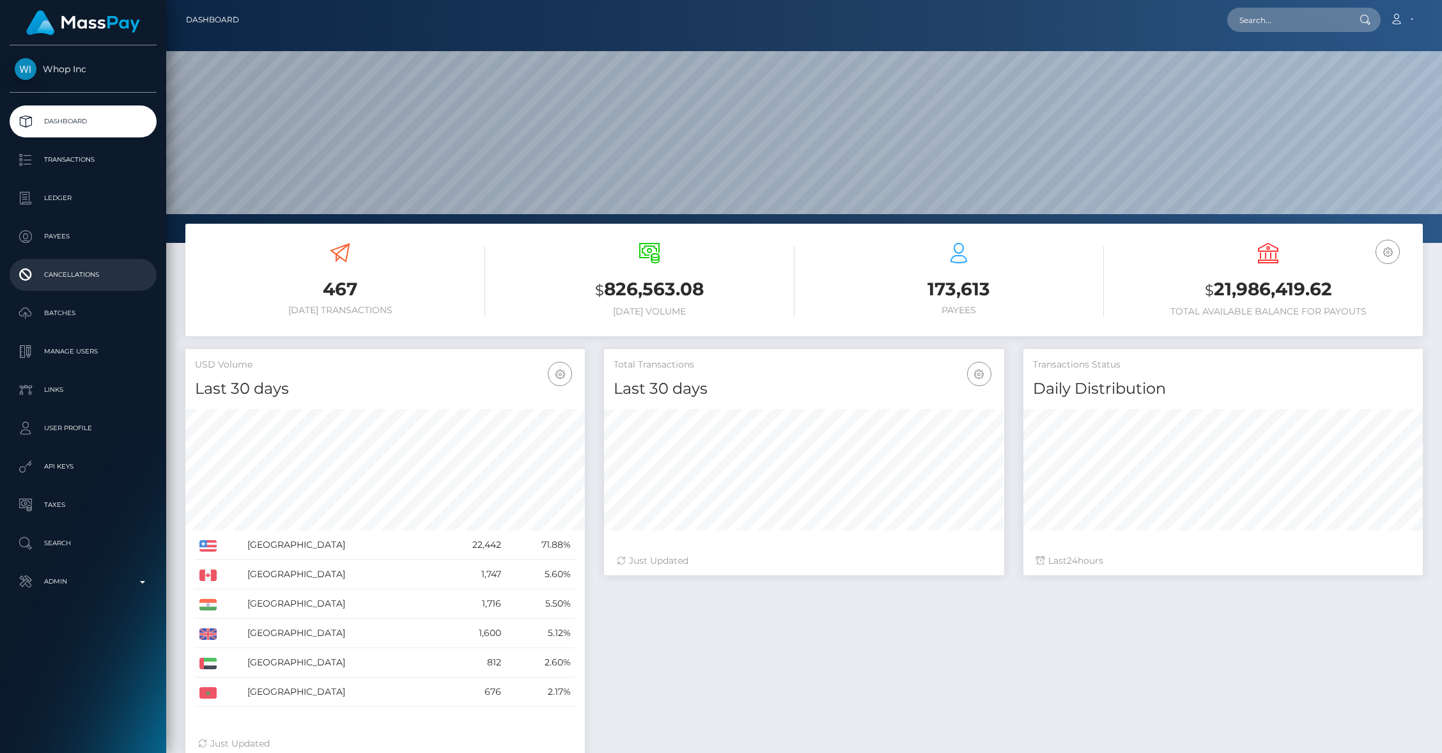
scroll to position [226, 399]
click at [61, 235] on p "Payees" at bounding box center [83, 236] width 137 height 19
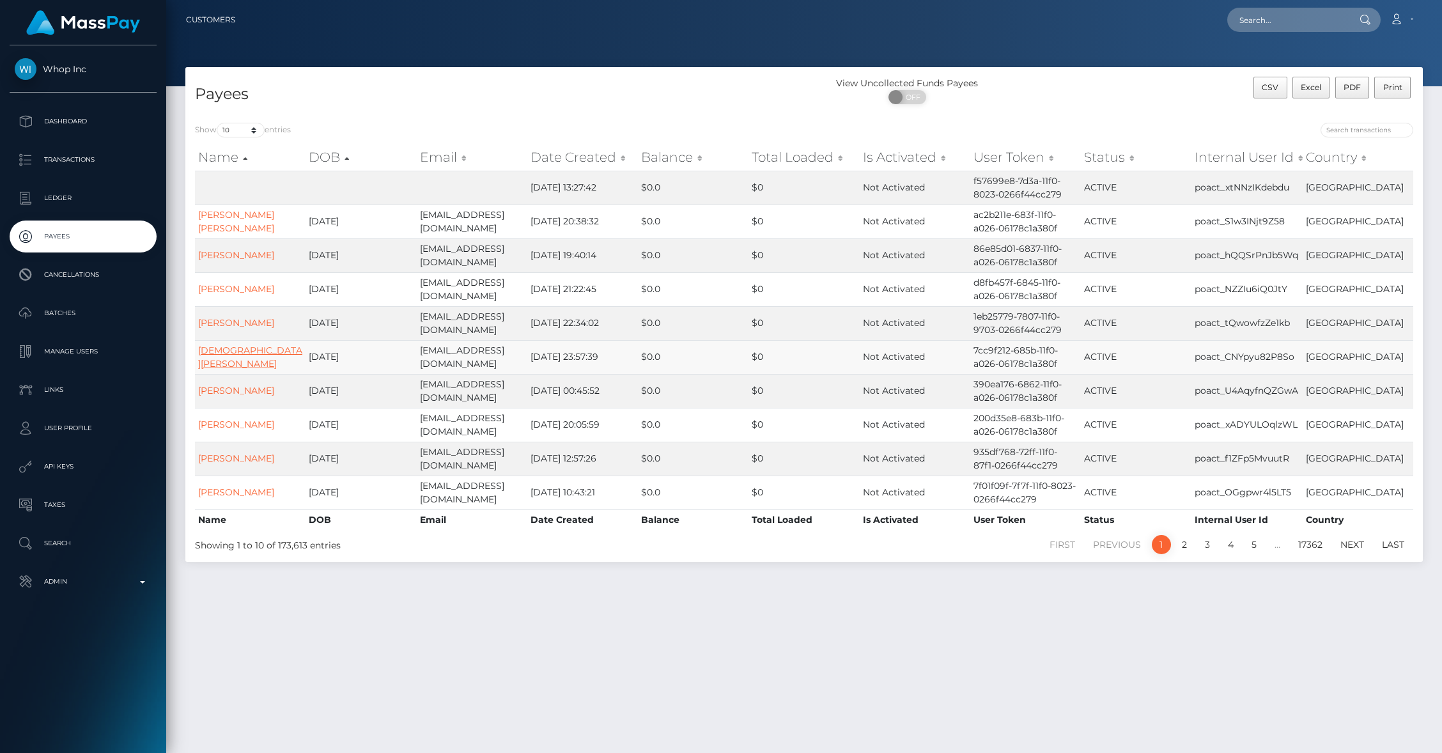
click at [243, 358] on link "[DEMOGRAPHIC_DATA][PERSON_NAME]" at bounding box center [250, 356] width 104 height 25
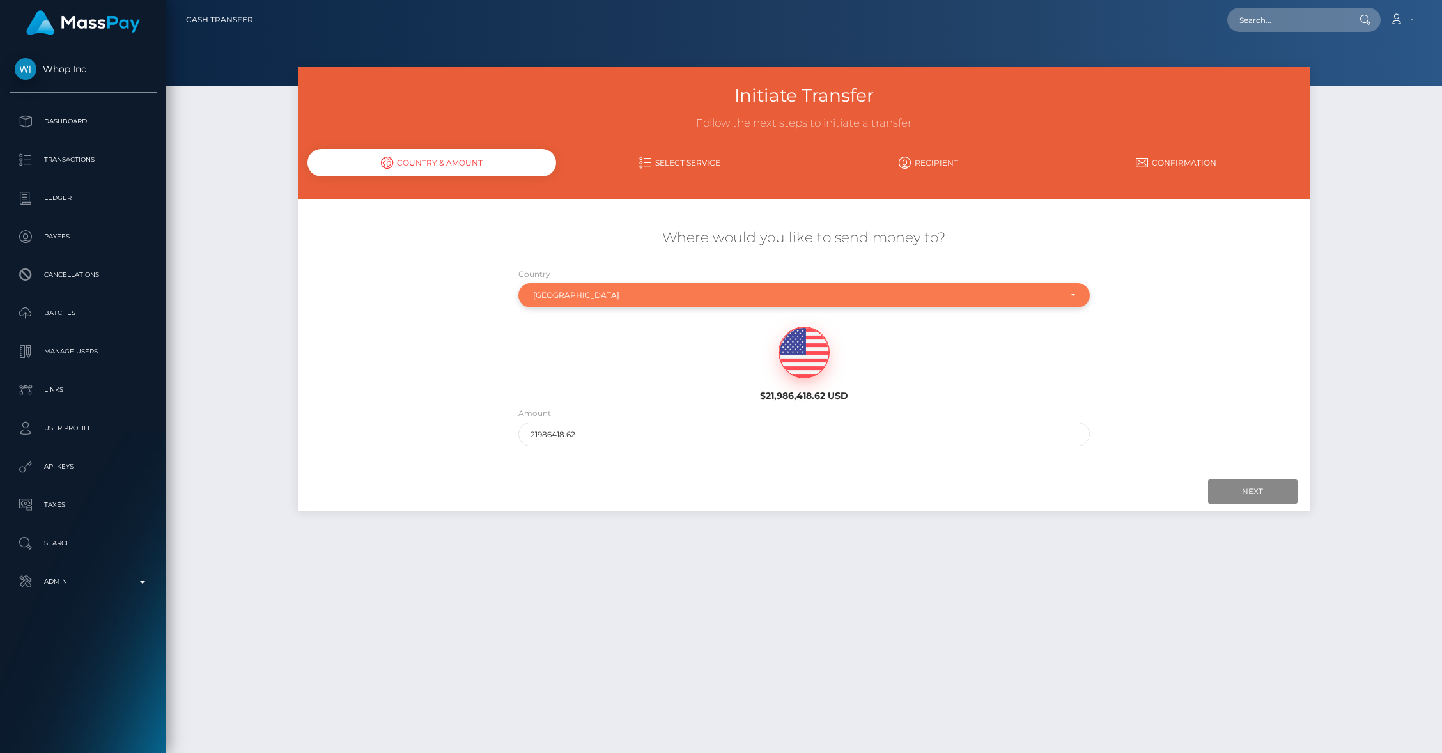
click at [572, 298] on div "Bulgaria" at bounding box center [796, 295] width 527 height 10
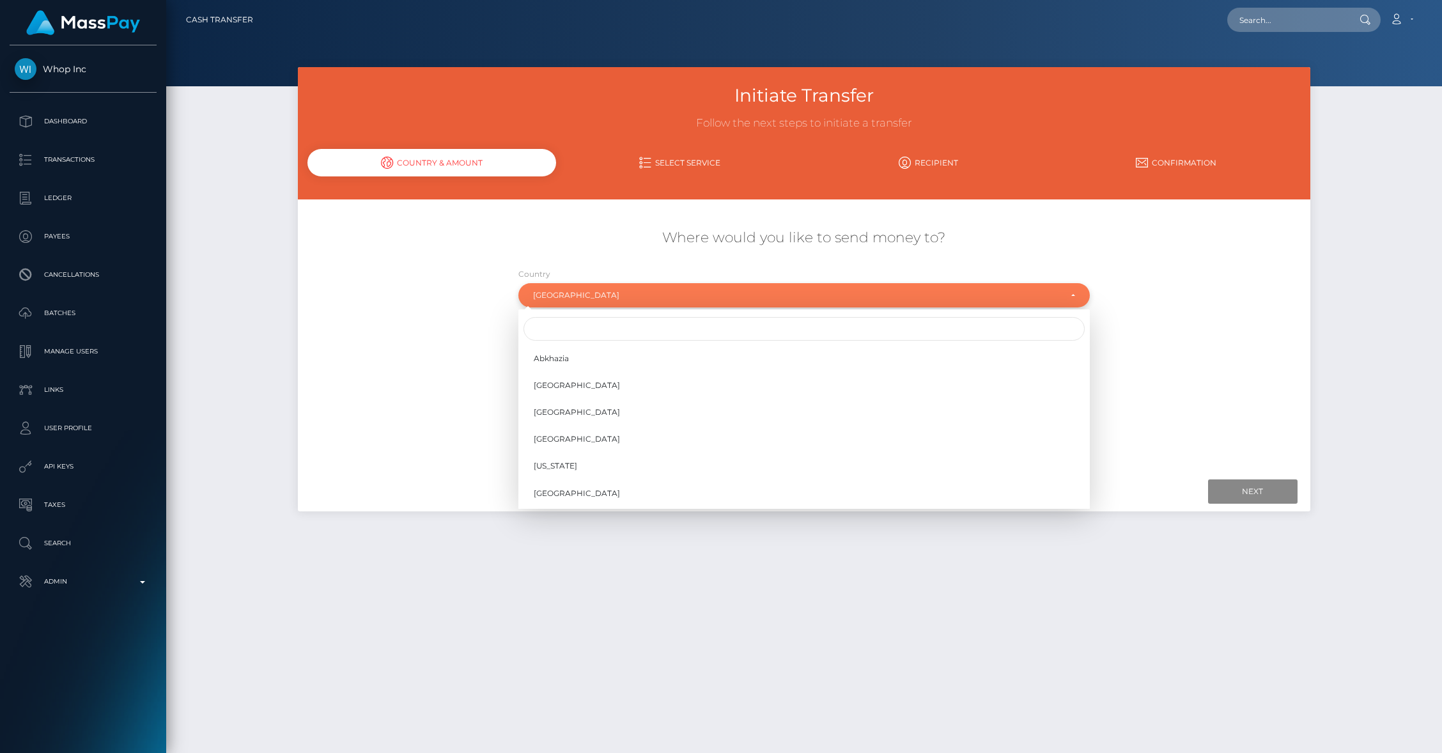
scroll to position [709, 0]
click at [574, 322] on input "Search" at bounding box center [803, 329] width 561 height 24
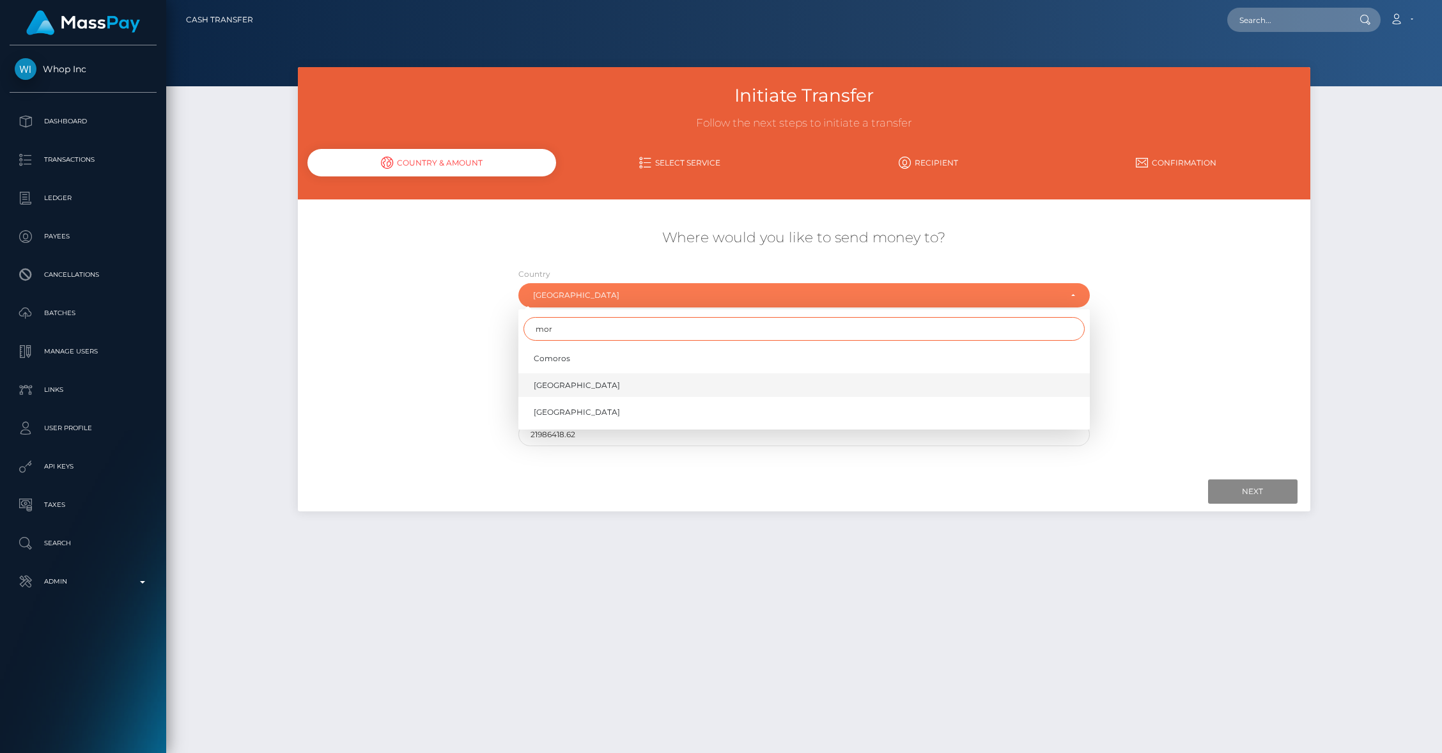
type input "mor"
click at [559, 380] on span "Morocco" at bounding box center [577, 386] width 86 height 12
select select "MAR"
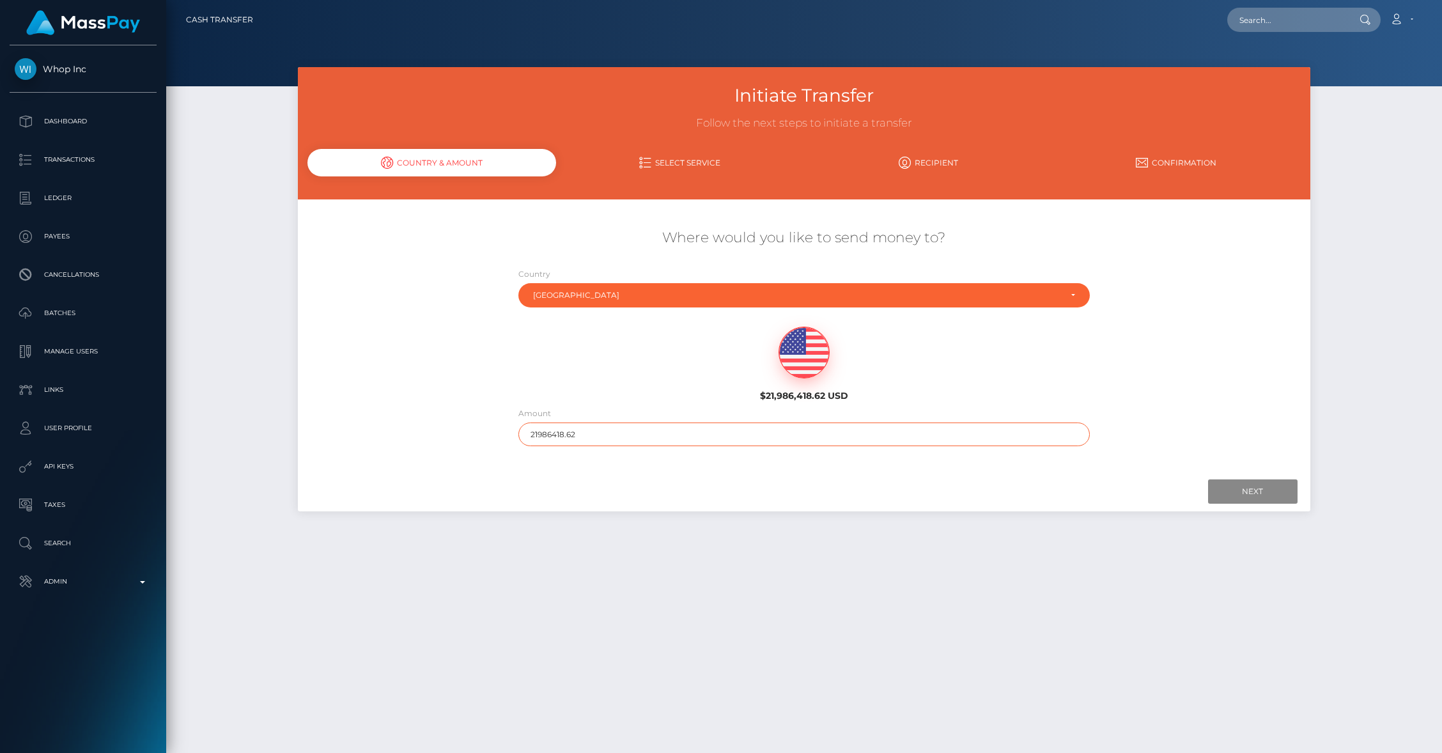
drag, startPoint x: 544, startPoint y: 432, endPoint x: 610, endPoint y: 432, distance: 65.8
click at [610, 432] on input "21986418.62" at bounding box center [803, 434] width 571 height 24
type input "219"
click at [1260, 497] on input "Next" at bounding box center [1252, 491] width 89 height 24
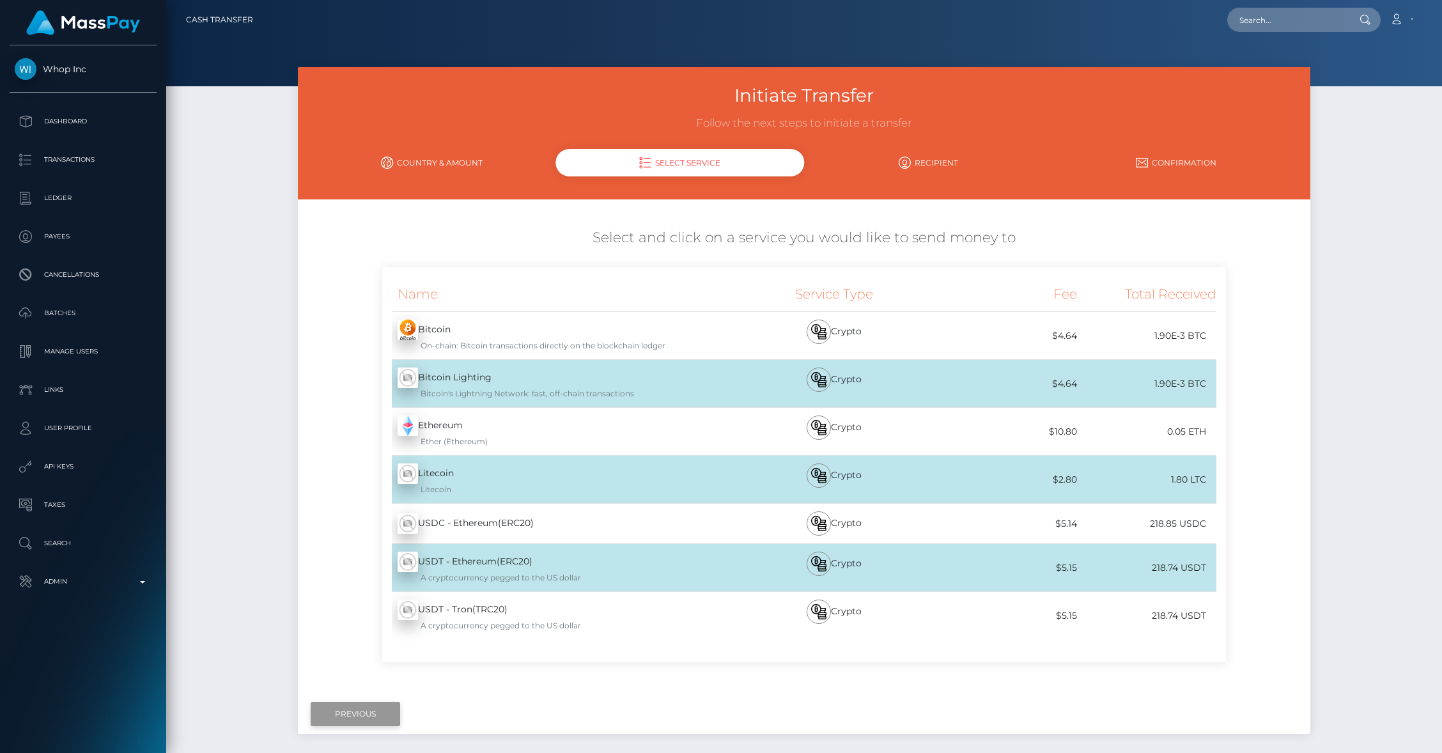
click at [335, 711] on input "Previous" at bounding box center [355, 714] width 89 height 24
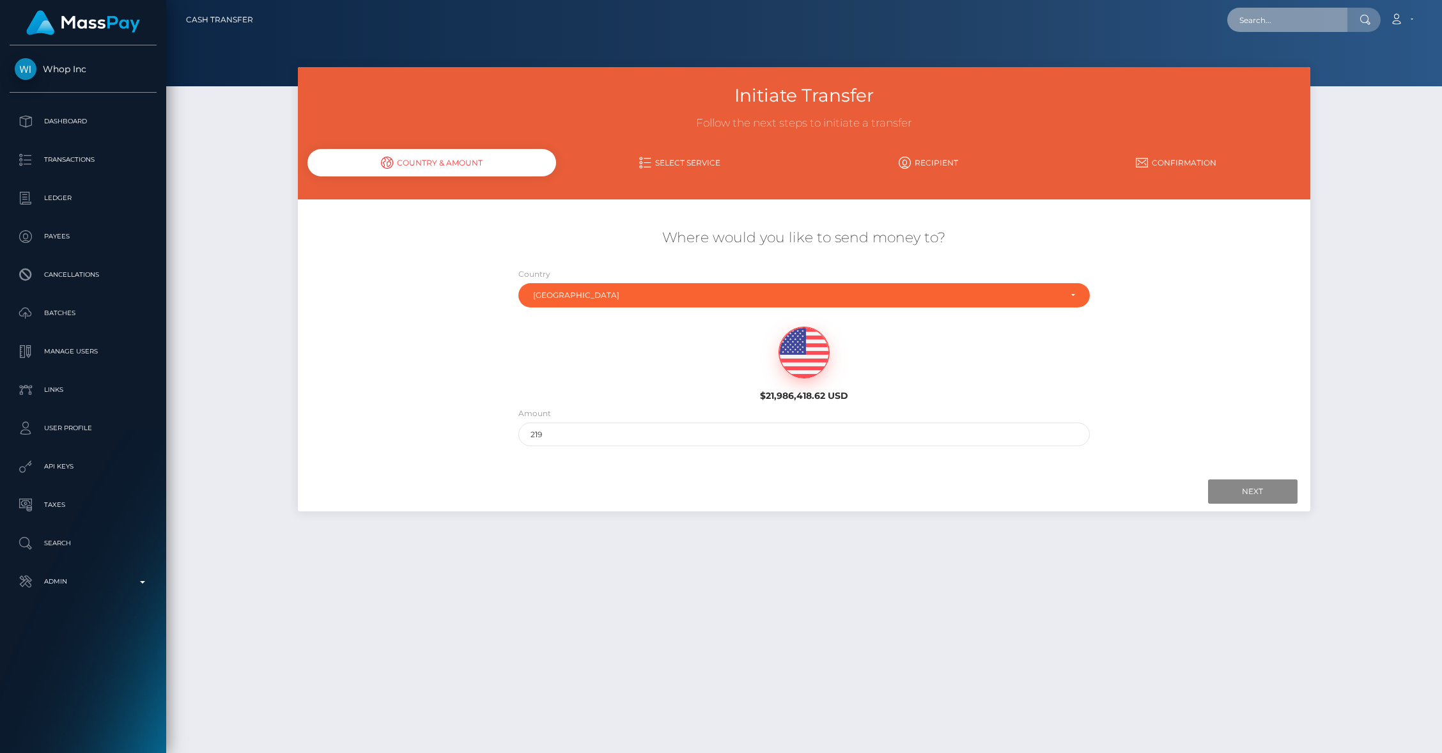
click at [1344, 15] on input "text" at bounding box center [1287, 20] width 120 height 24
paste input "munyinliu@gmail.com"
type input "munyinliu@gmail.com"
click at [1288, 65] on link "Mun Yin Liu" at bounding box center [1278, 66] width 102 height 24
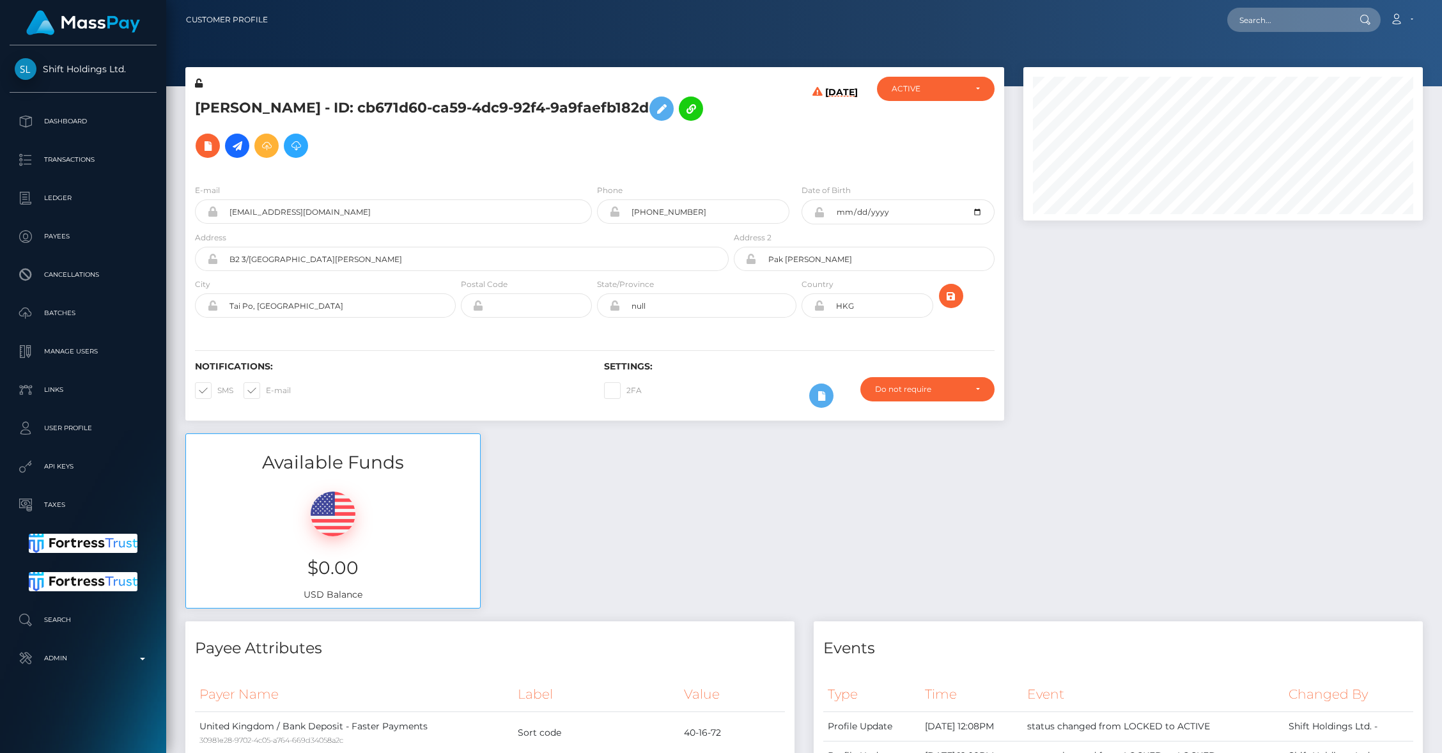
scroll to position [153, 399]
click at [647, 448] on div "Available Funds $0.00 USD Balance" at bounding box center [804, 527] width 1256 height 188
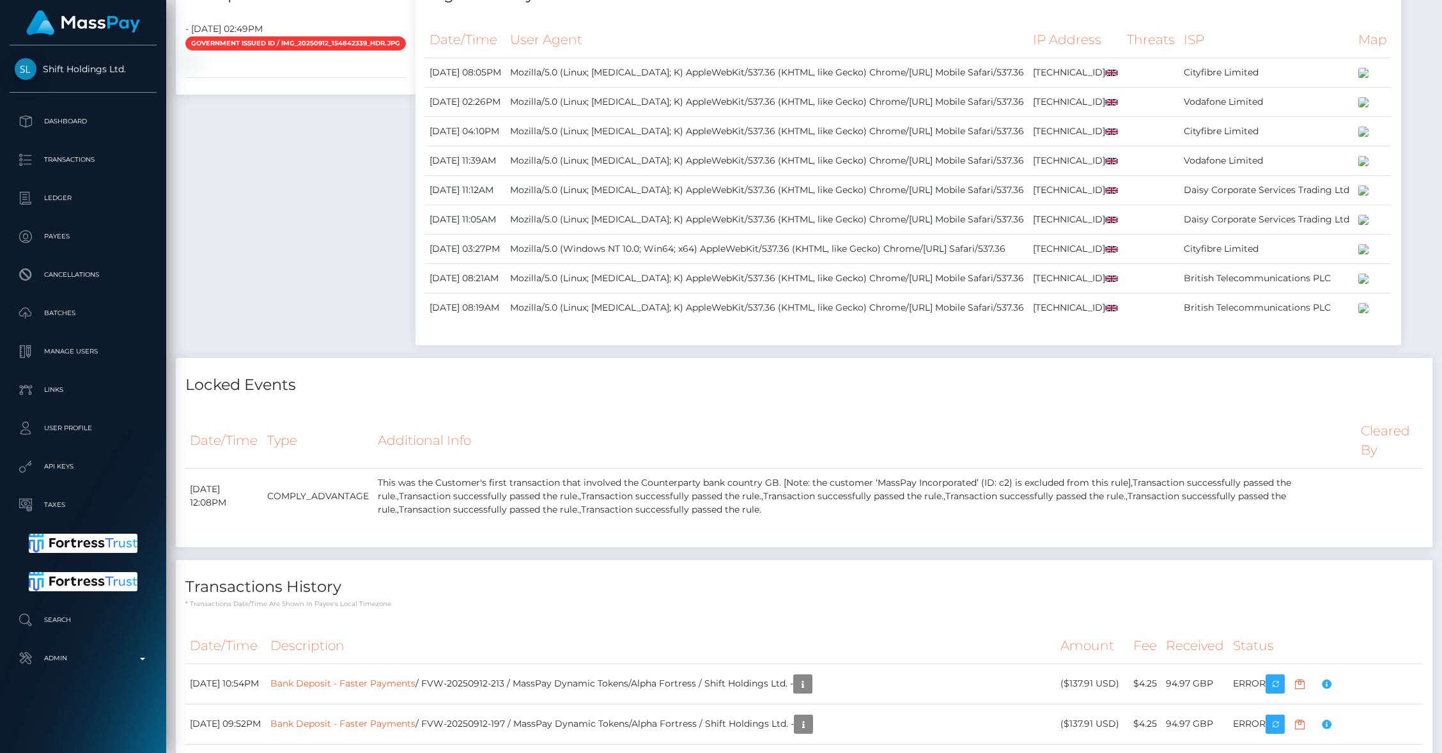
scroll to position [991, 0]
click at [557, 213] on div "Payee Attributes Payer Name Label Value United Kingdom / Bank Deposit - Faster …" at bounding box center [804, 366] width 1256 height 1470
click at [650, 180] on div "Payee Attributes Payer Name Label Value United Kingdom / Bank Deposit - Faster …" at bounding box center [804, 366] width 1256 height 1470
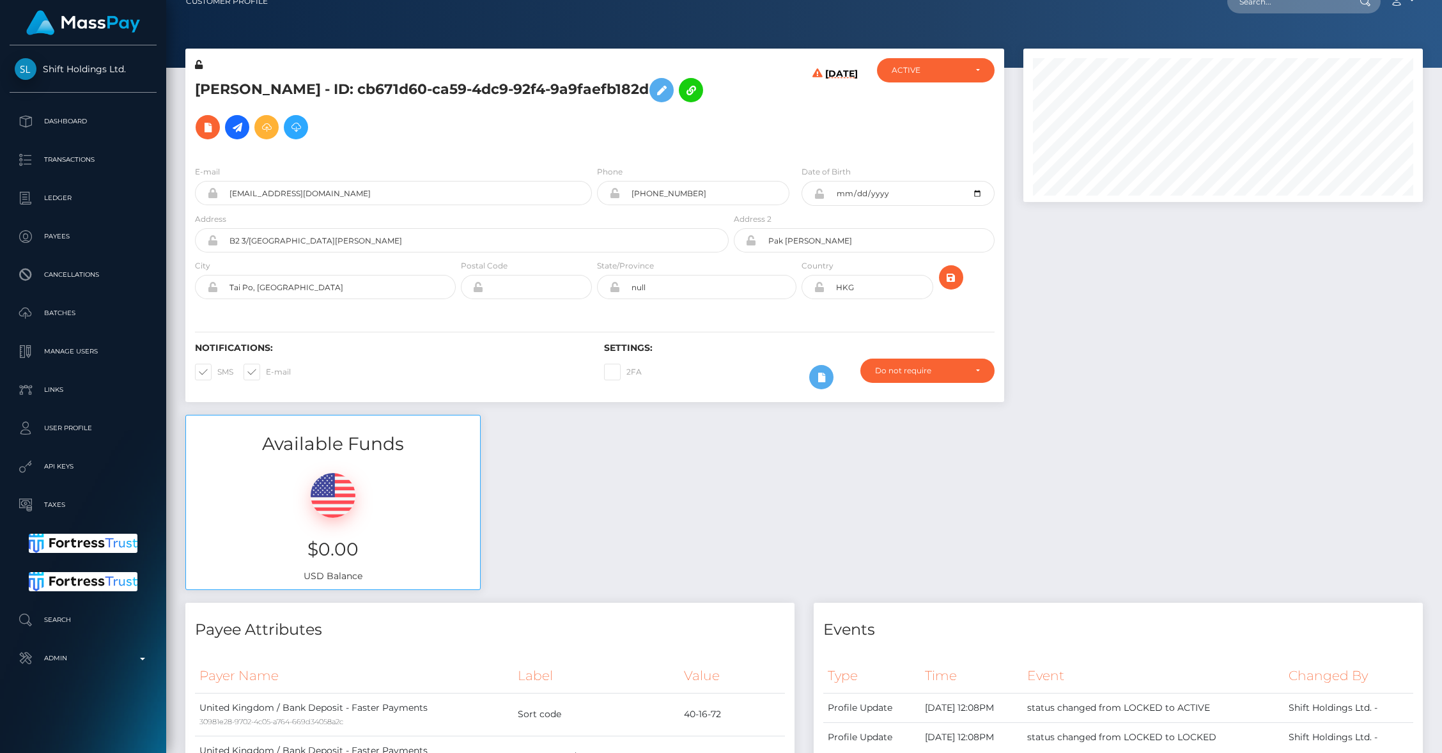
scroll to position [0, 0]
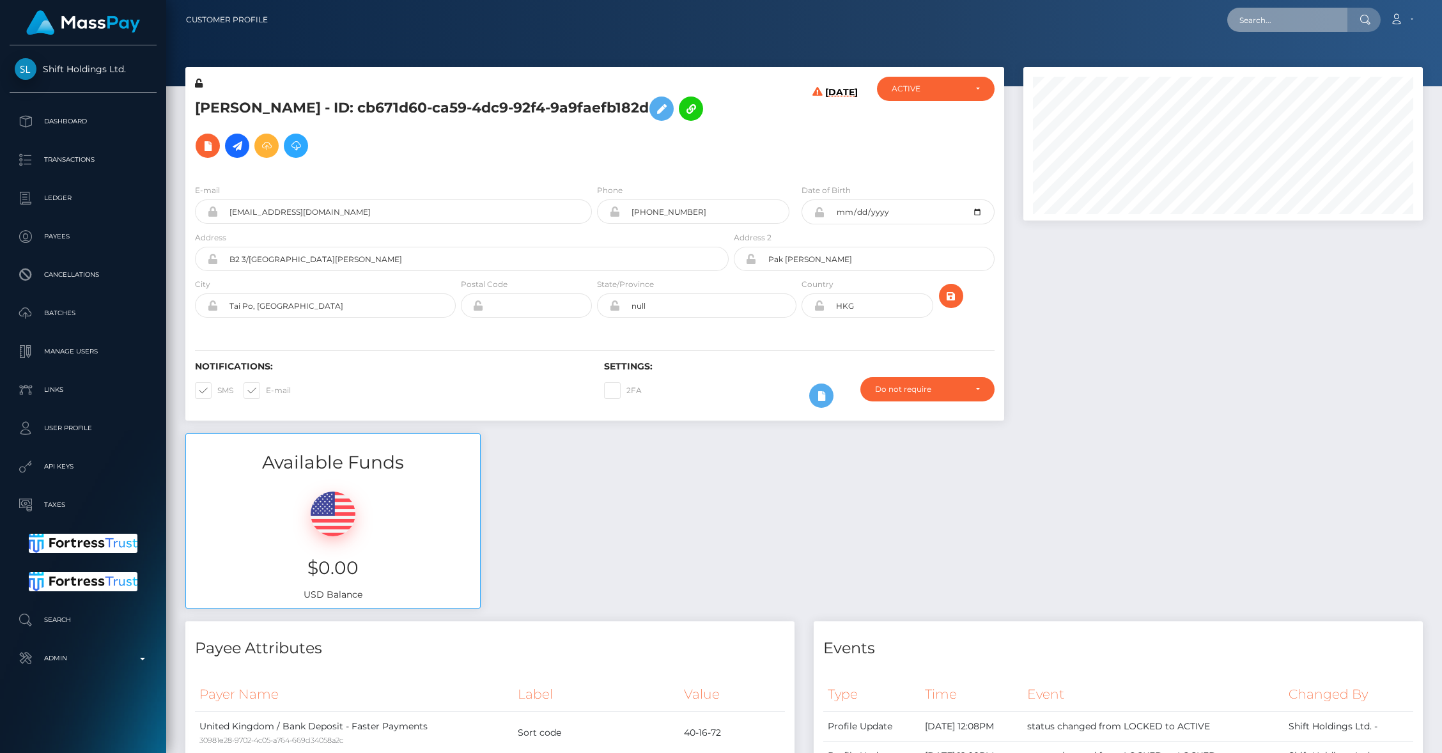
click at [1303, 22] on input "text" at bounding box center [1287, 20] width 120 height 24
paste input "68c0a6f38ec09"
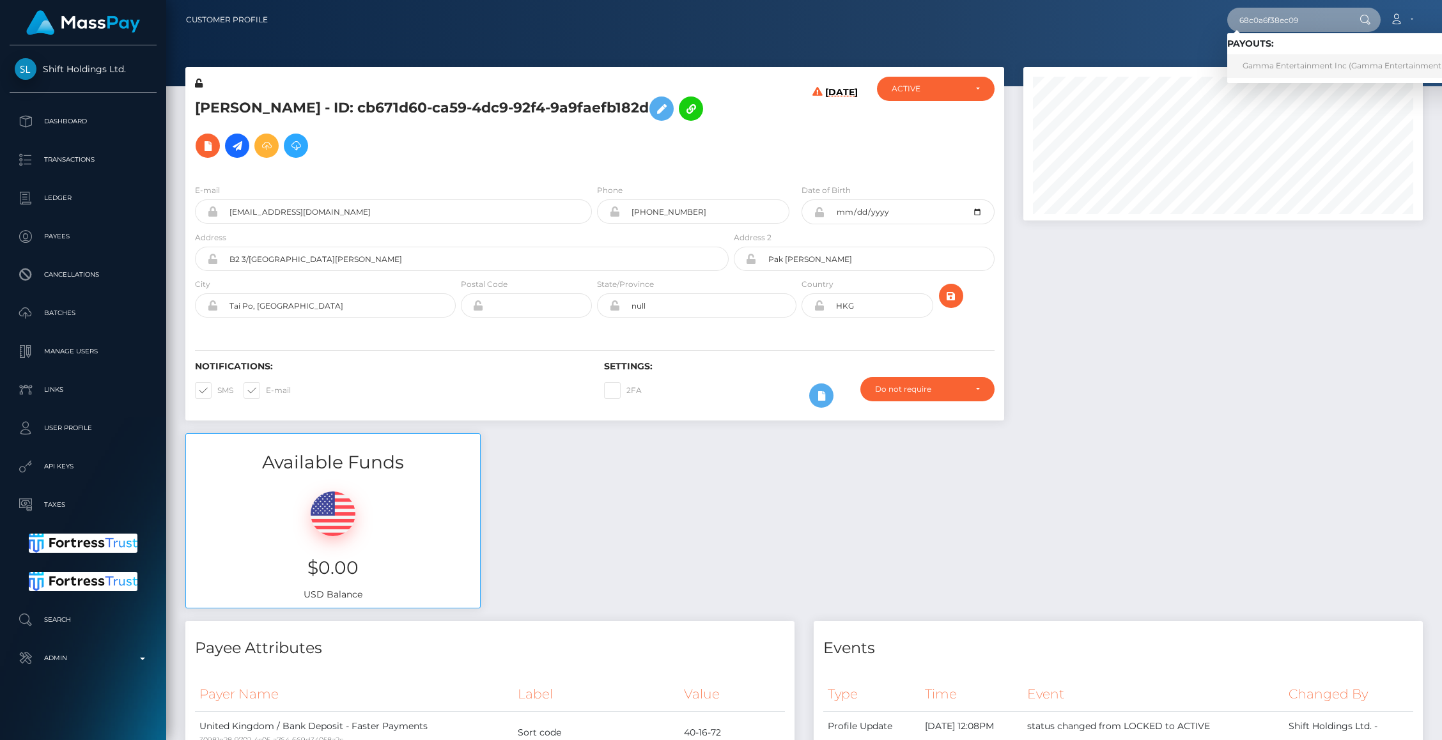
type input "68c0a6f38ec09"
click at [1269, 64] on link "Gamma Entertainment Inc (Gamma Entertainment Inc. - )" at bounding box center [1354, 66] width 255 height 24
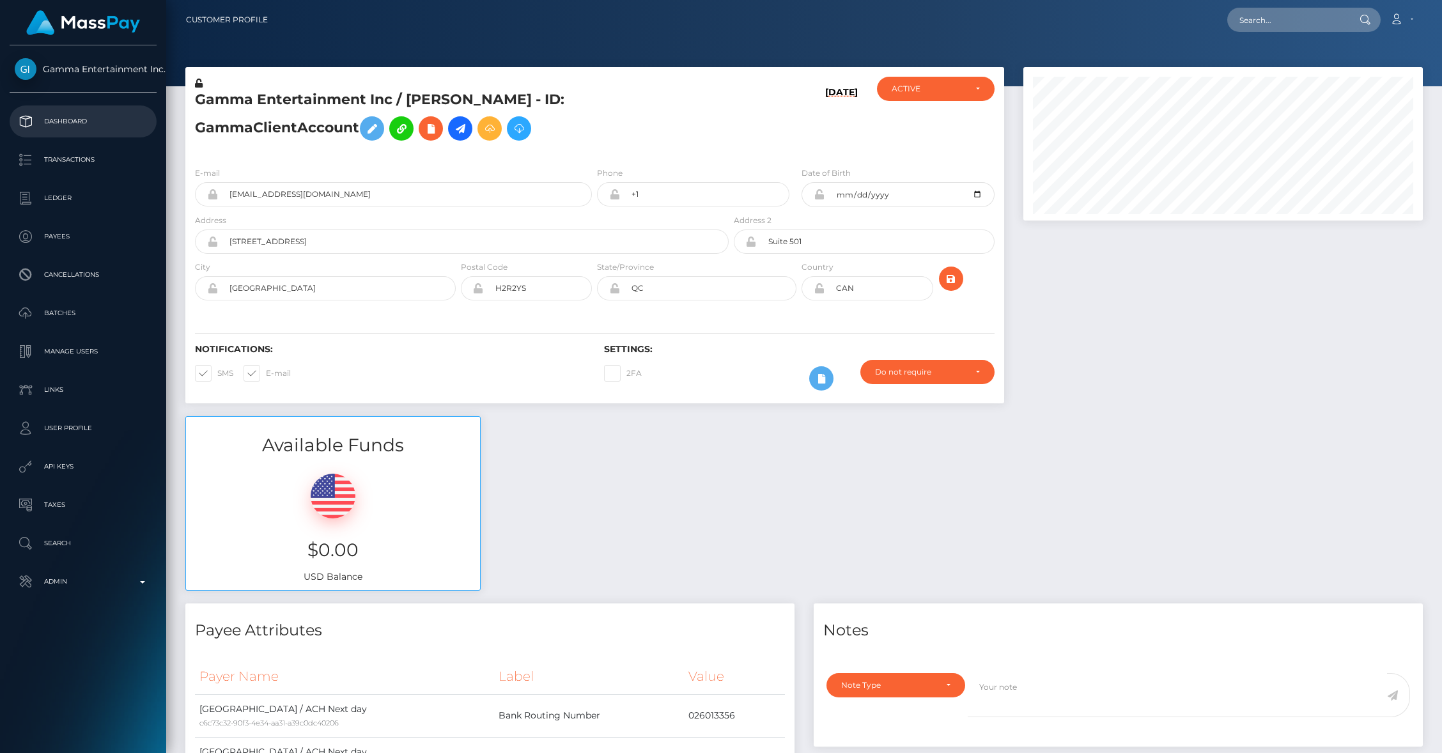
click at [56, 121] on p "Dashboard" at bounding box center [83, 121] width 137 height 19
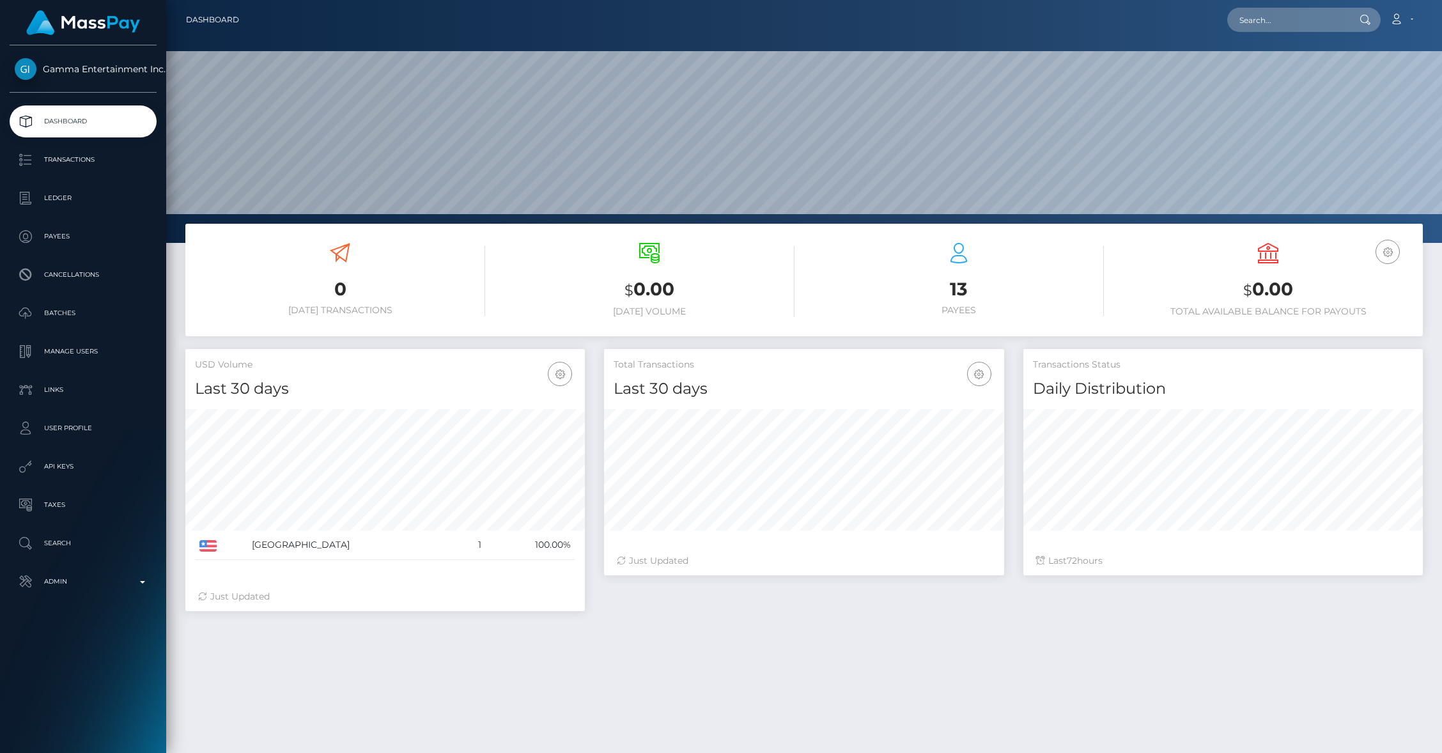
scroll to position [226, 399]
click at [75, 357] on p "Manage Users" at bounding box center [83, 351] width 137 height 19
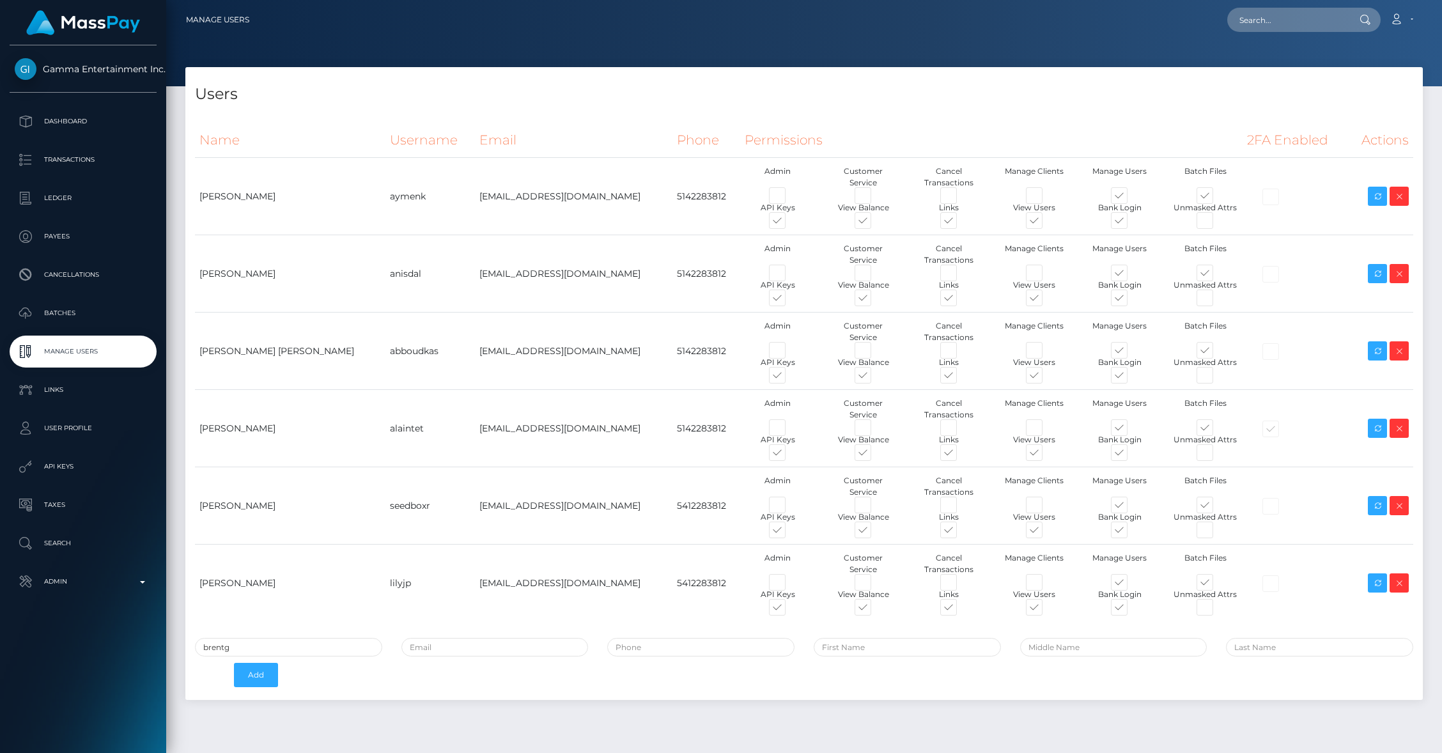
click at [772, 130] on th "Permissions" at bounding box center [991, 140] width 503 height 35
click at [128, 585] on p "Admin" at bounding box center [83, 581] width 137 height 19
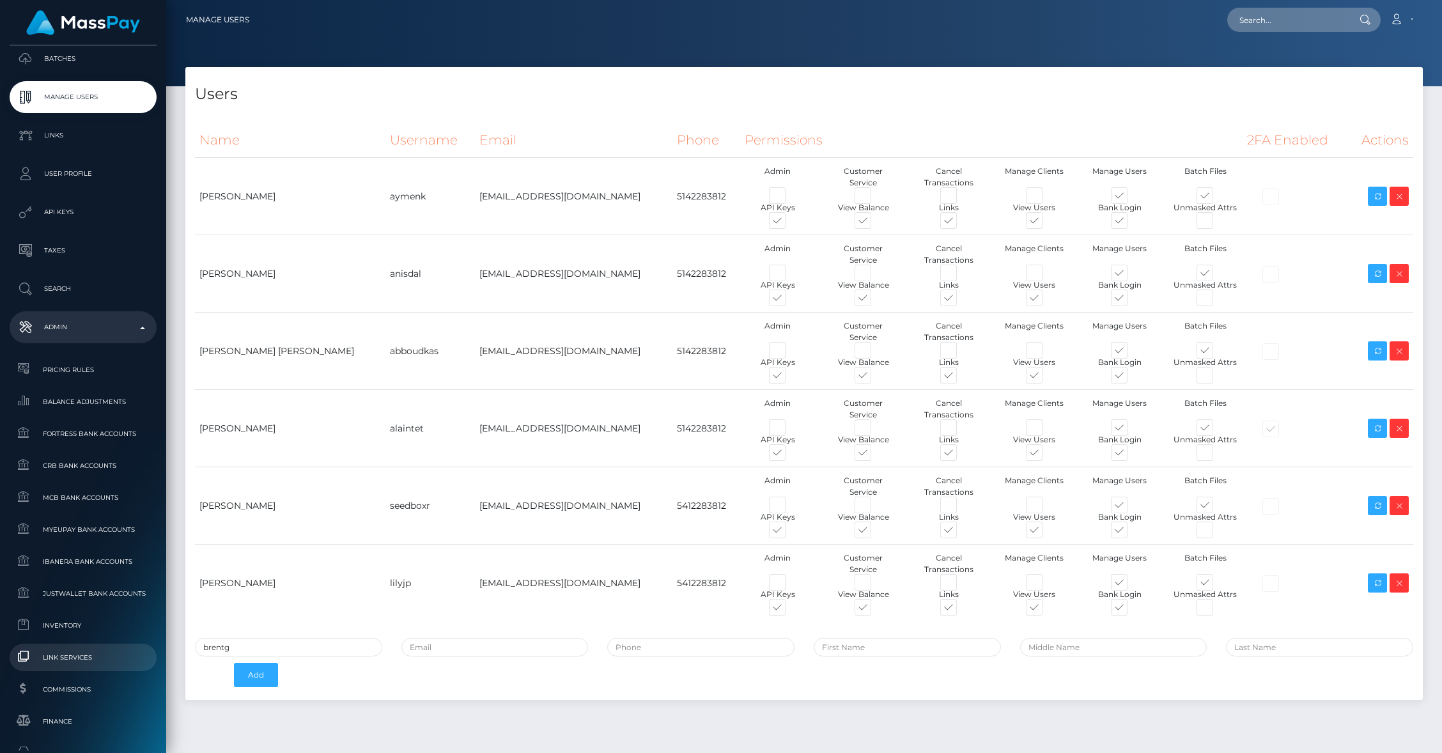
scroll to position [275, 0]
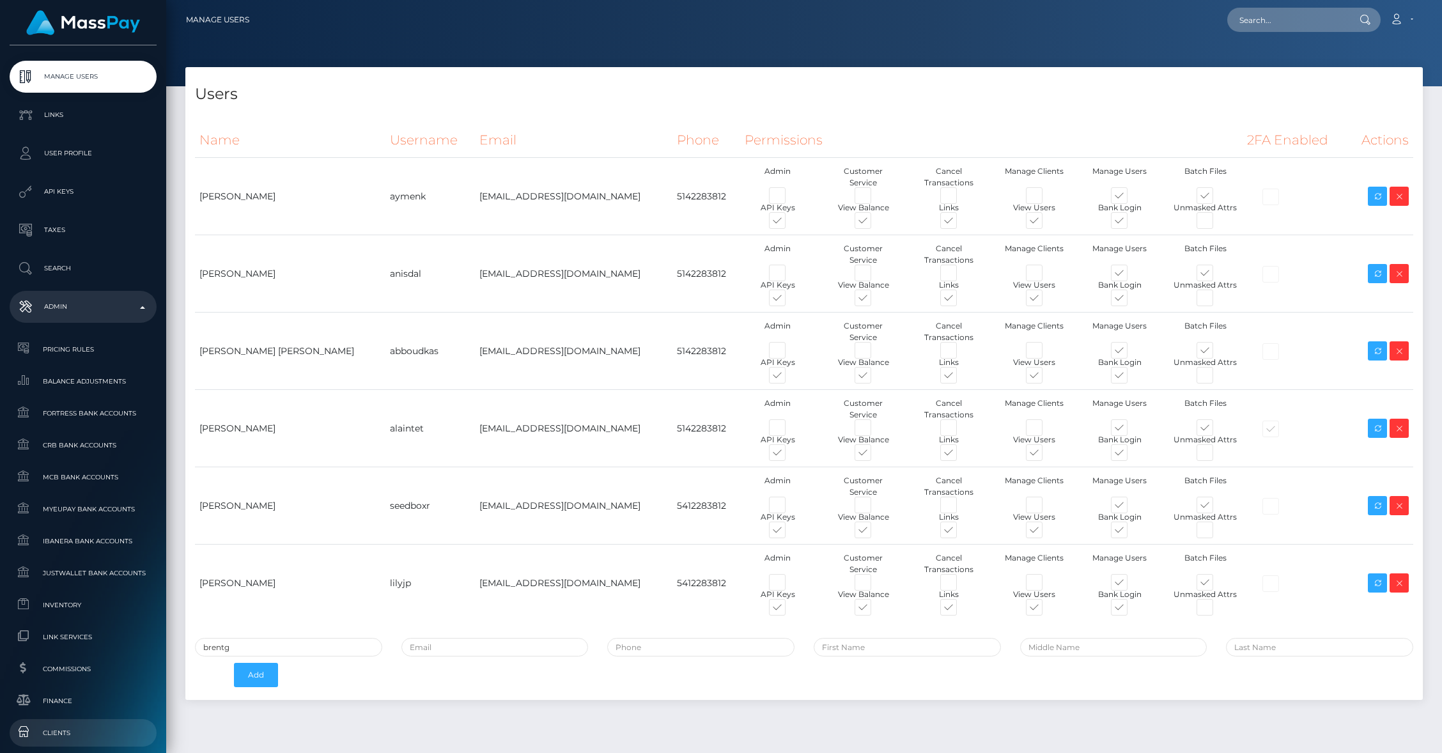
click at [63, 727] on span "Clients" at bounding box center [83, 732] width 137 height 15
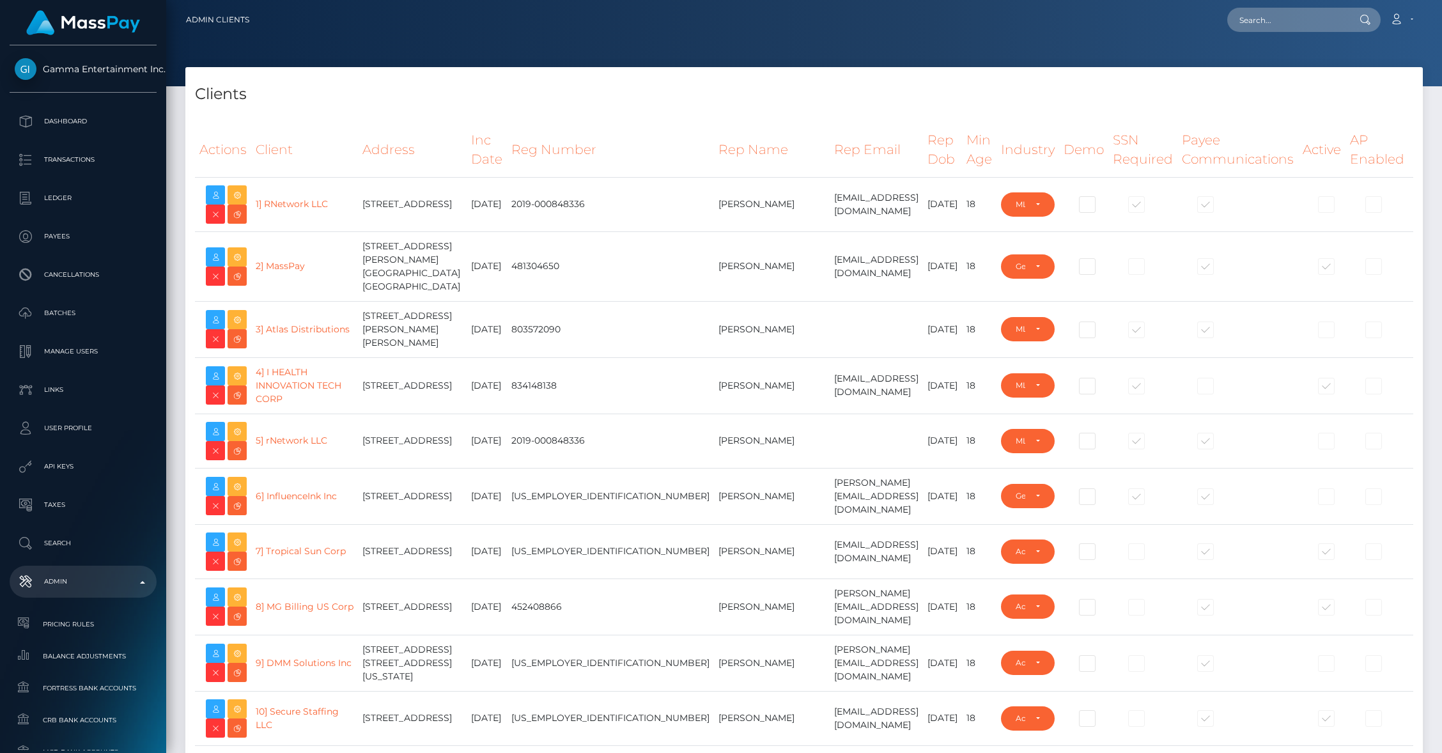
select select "223"
type input "brentg"
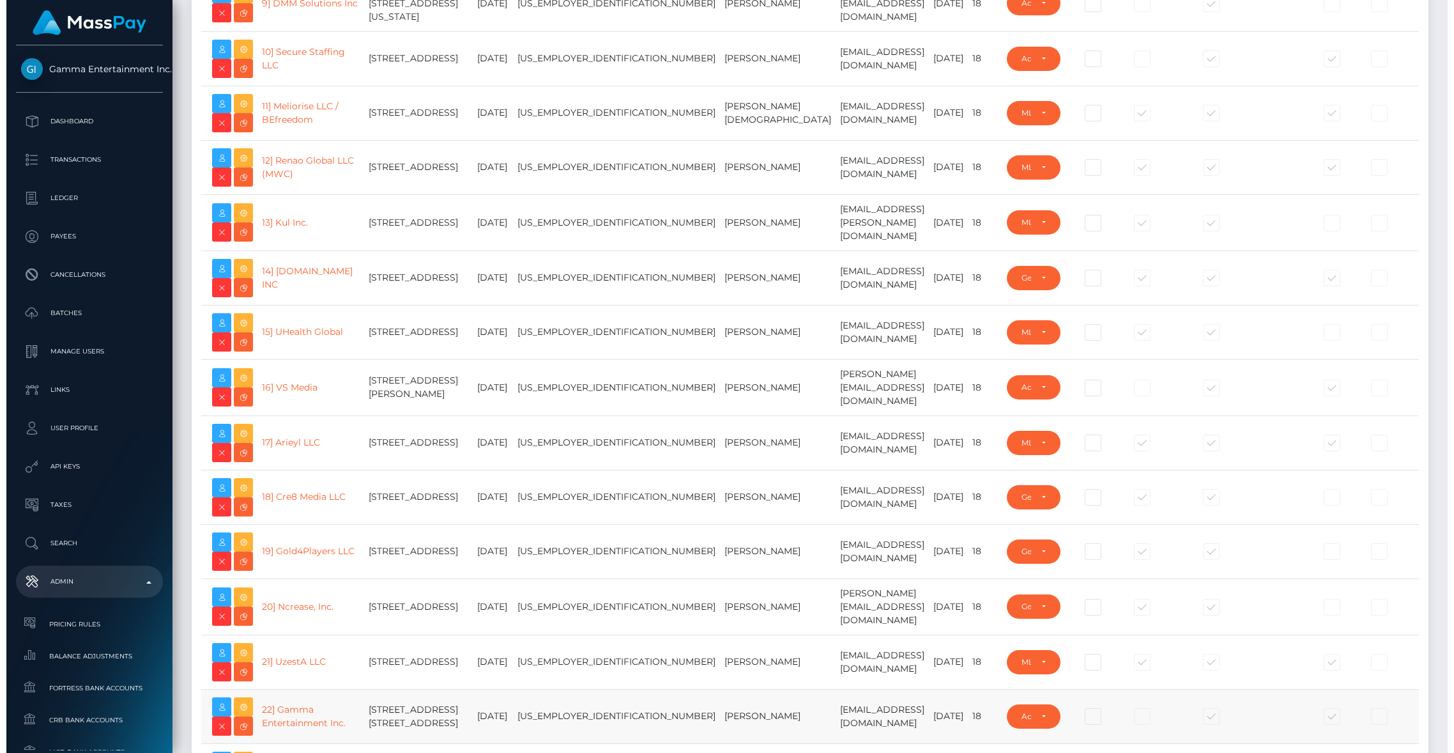
scroll to position [828, 0]
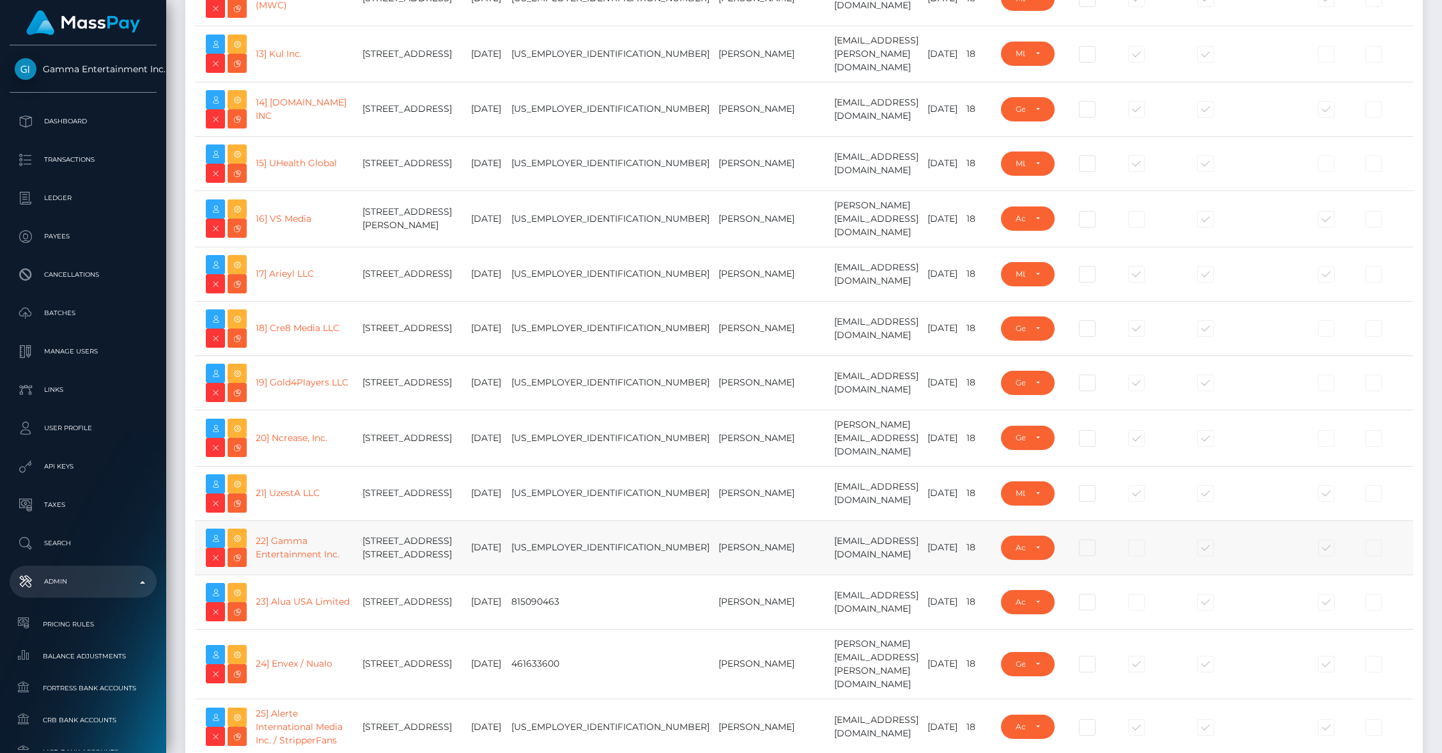
click at [1338, 550] on span at bounding box center [1338, 550] width 0 height 0
click at [1325, 562] on input "checkbox" at bounding box center [1329, 557] width 8 height 8
checkbox input "false"
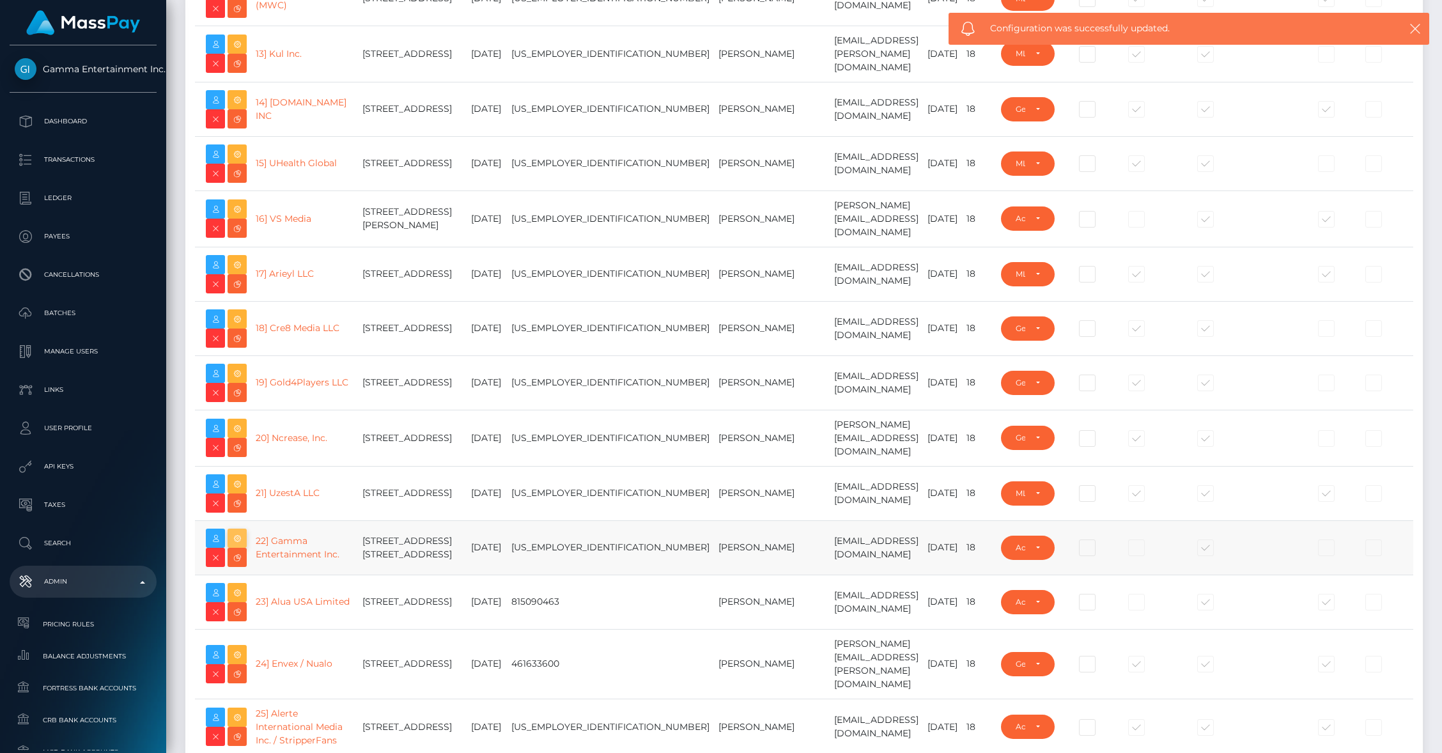
click at [243, 546] on icon at bounding box center [236, 538] width 15 height 16
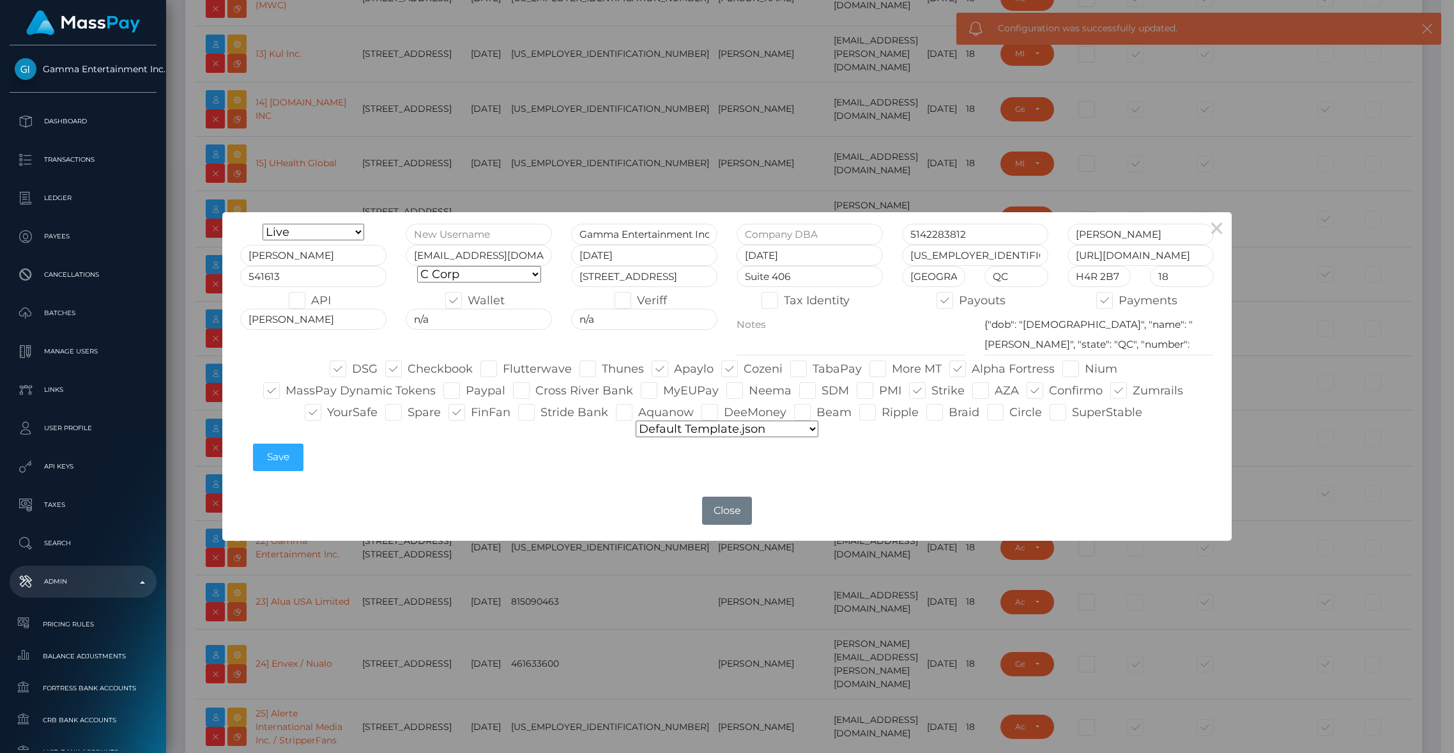
click at [284, 226] on select "Onboarding Live Design Partner Internal Deactivated Declined" at bounding box center [314, 232] width 102 height 17
select select "Deactivated"
click at [263, 224] on select "Onboarding Live Design Partner Internal Deactivated Declined" at bounding box center [314, 232] width 102 height 17
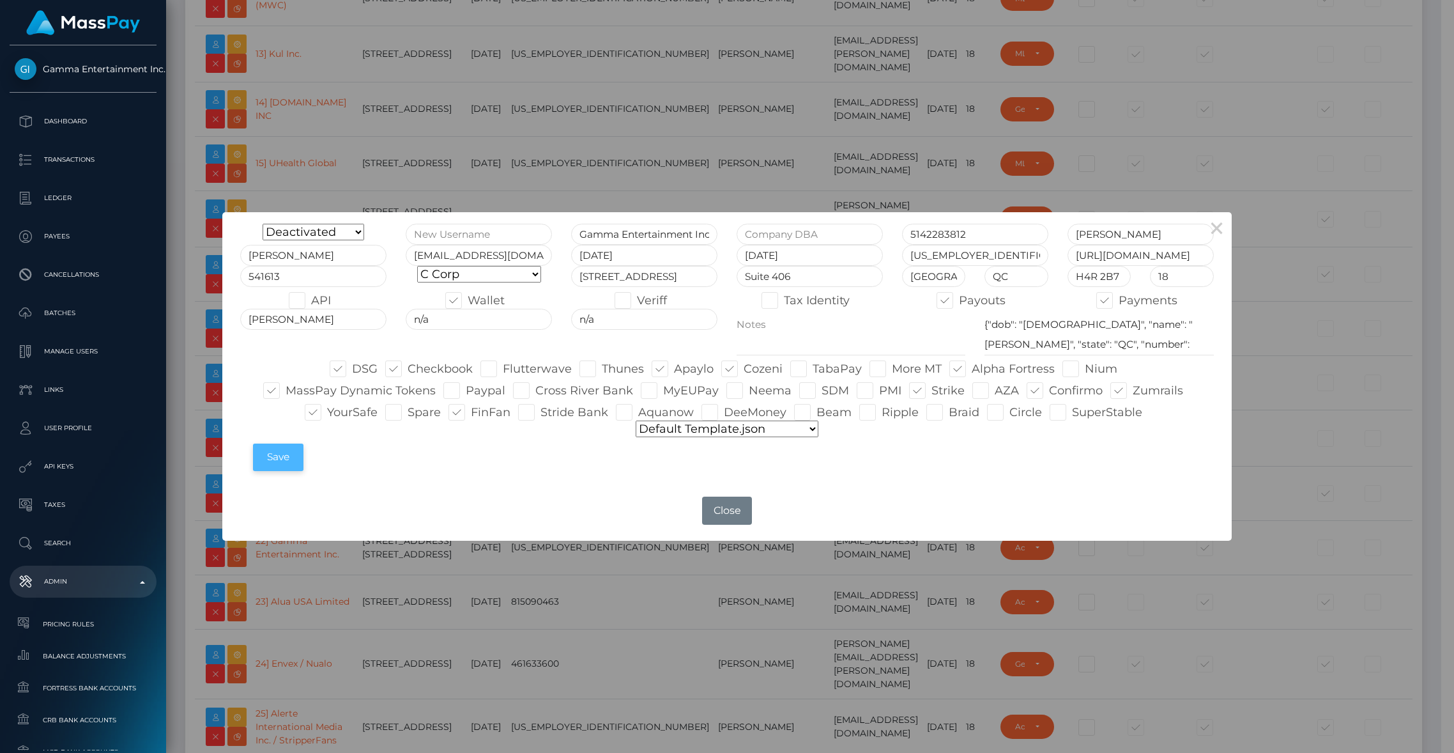
click at [283, 463] on button "Save" at bounding box center [278, 457] width 50 height 27
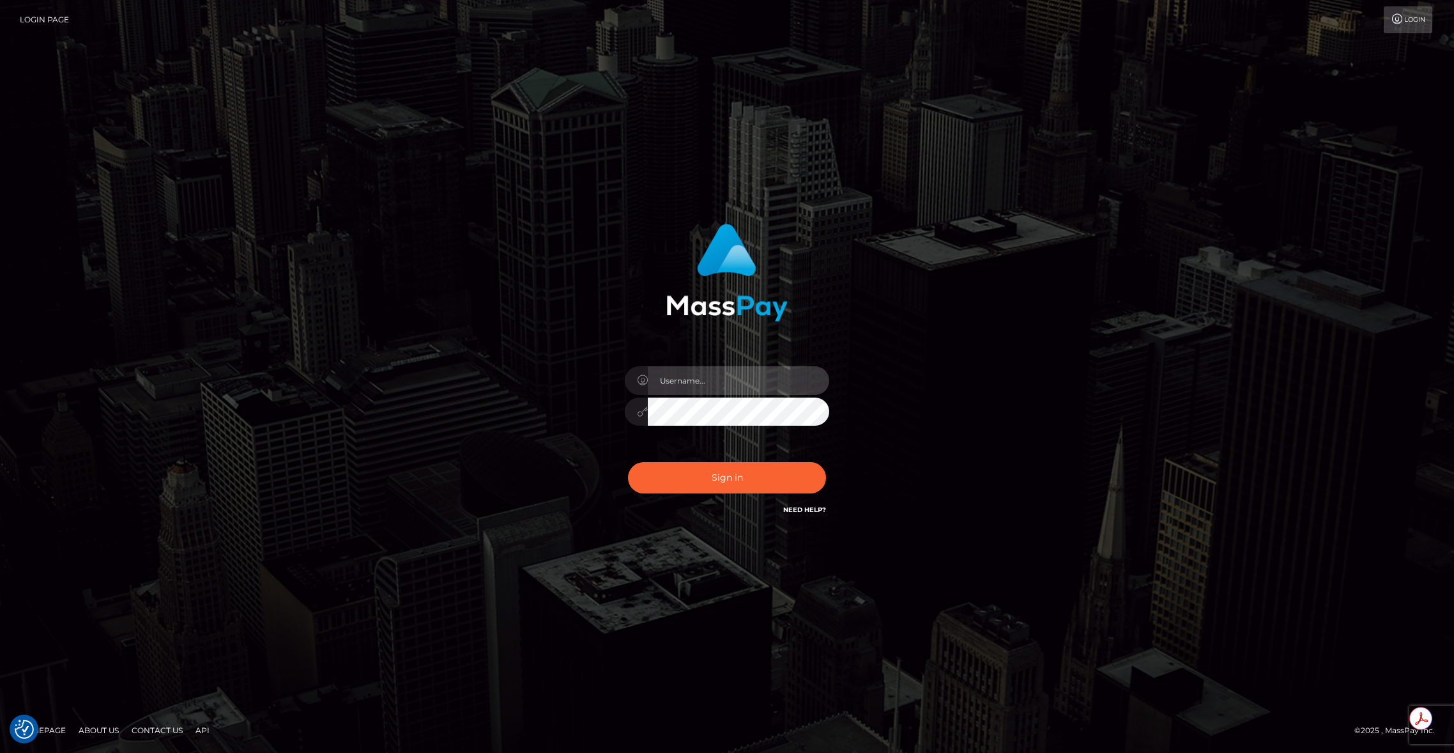
type input "brentg"
click at [694, 458] on div "Sign in Need Help?" at bounding box center [727, 482] width 224 height 57
click at [694, 464] on button "Sign in" at bounding box center [727, 477] width 198 height 31
type input "brentg"
click at [707, 480] on button "Sign in" at bounding box center [727, 477] width 198 height 31
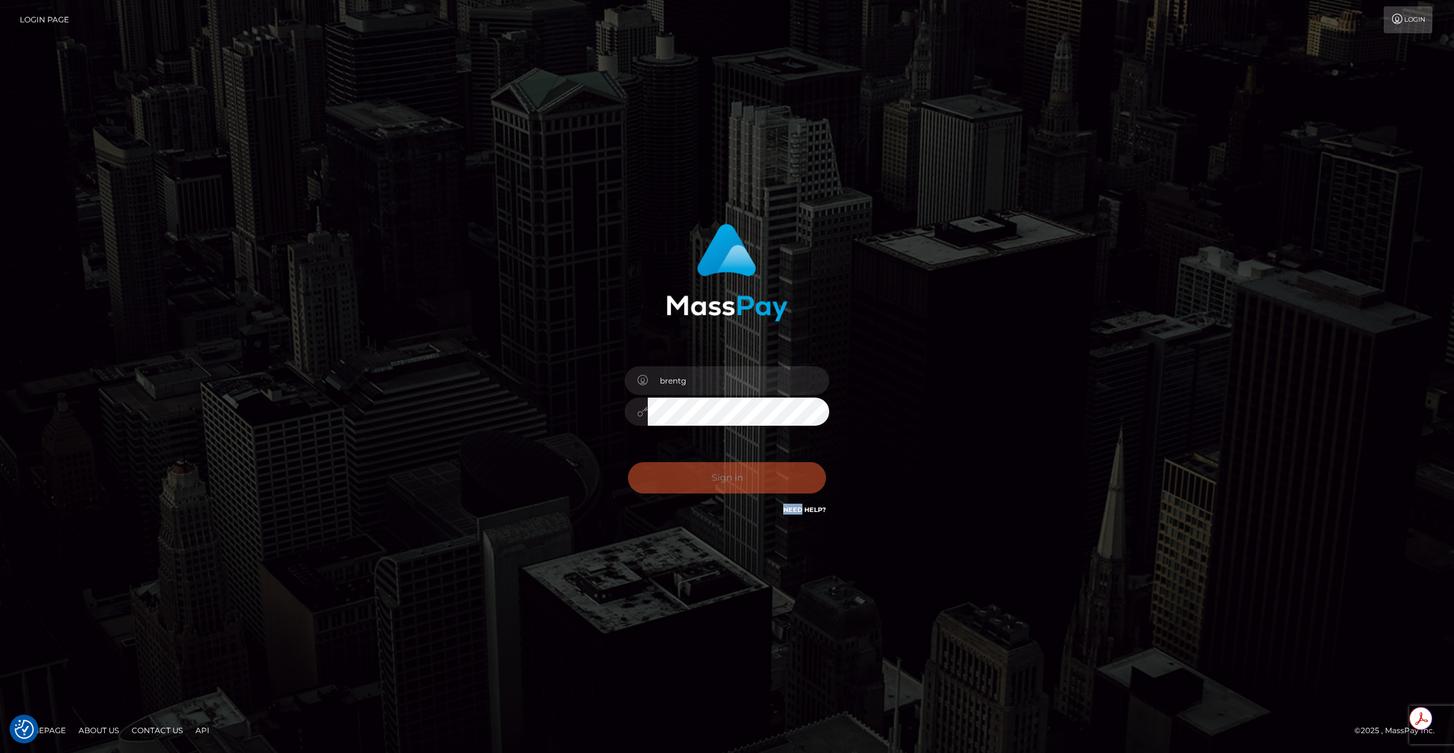
click at [707, 480] on div "Sign in Need Help?" at bounding box center [727, 482] width 224 height 57
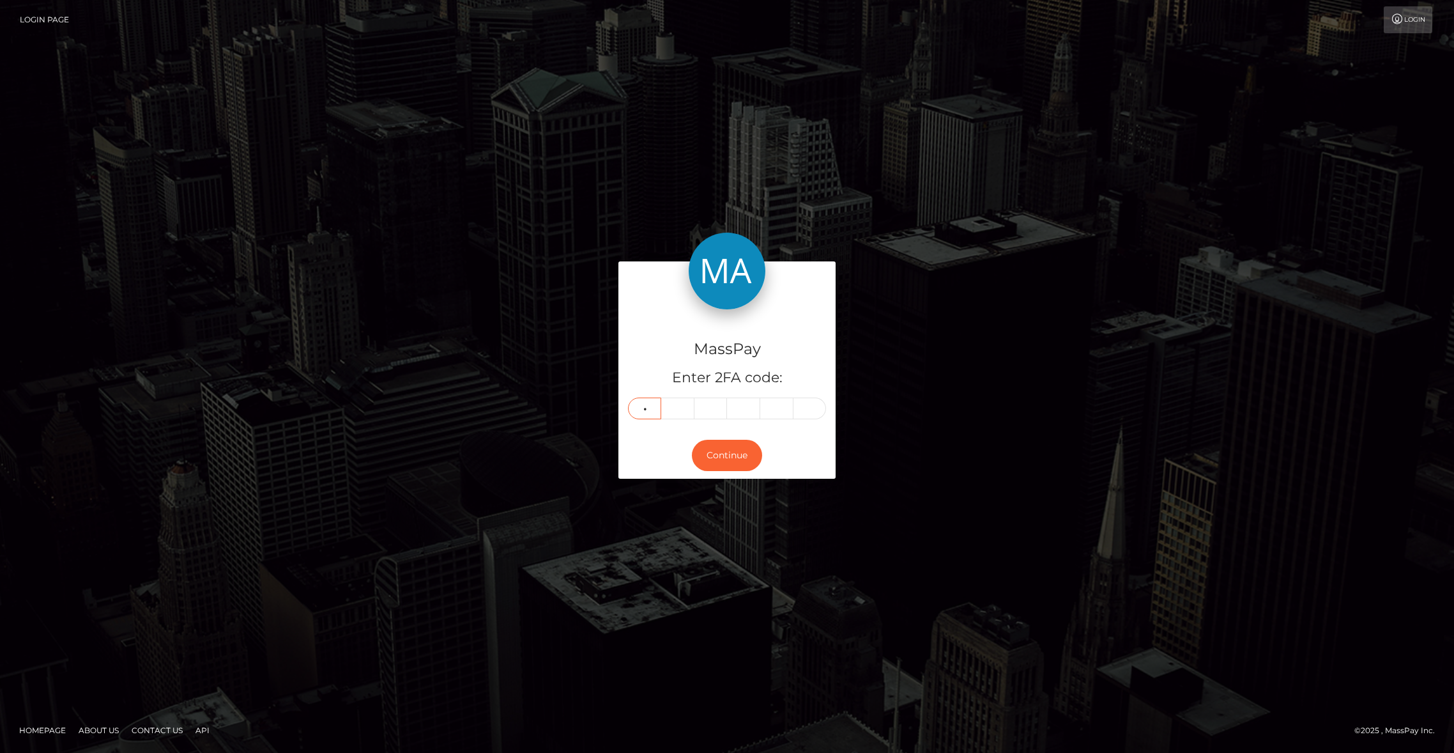
type input "6"
type input "7"
type input "6"
type input "1"
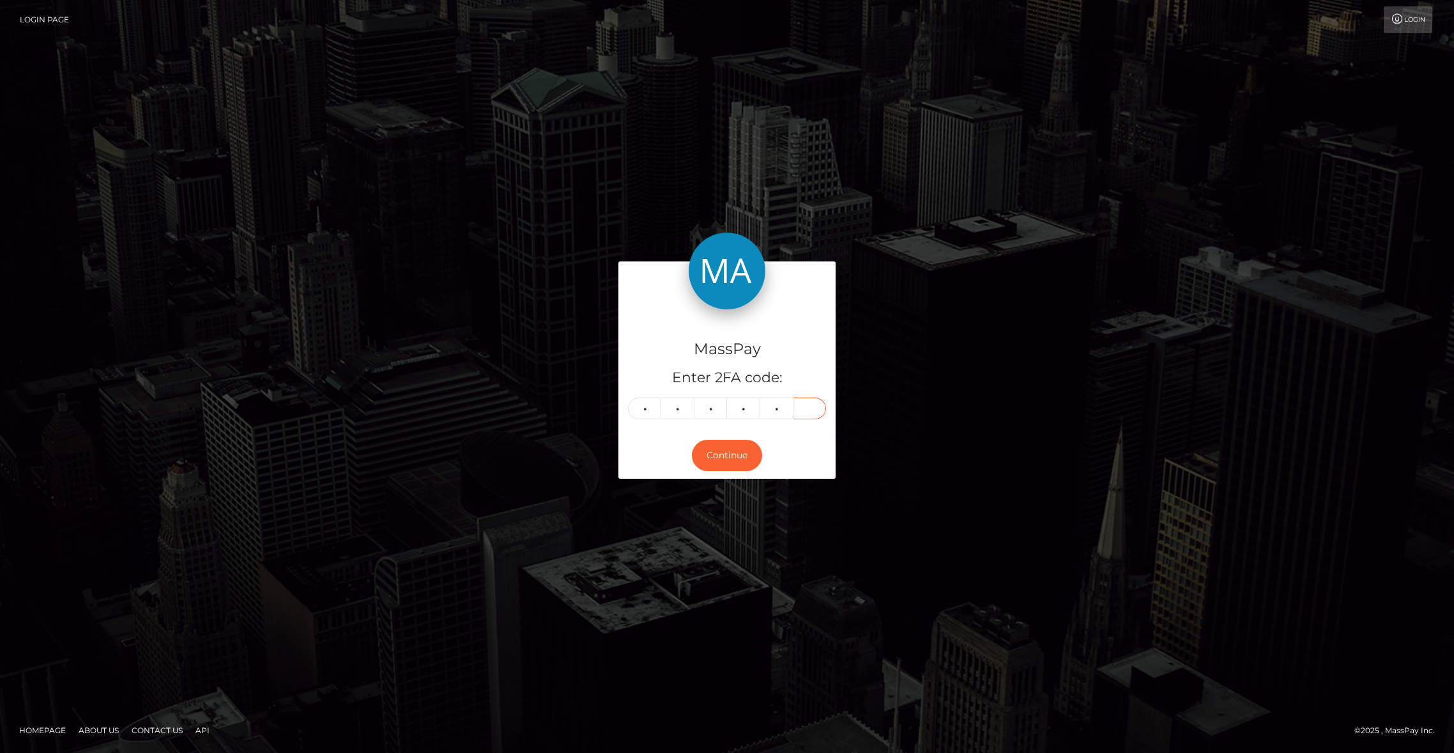
type input "4"
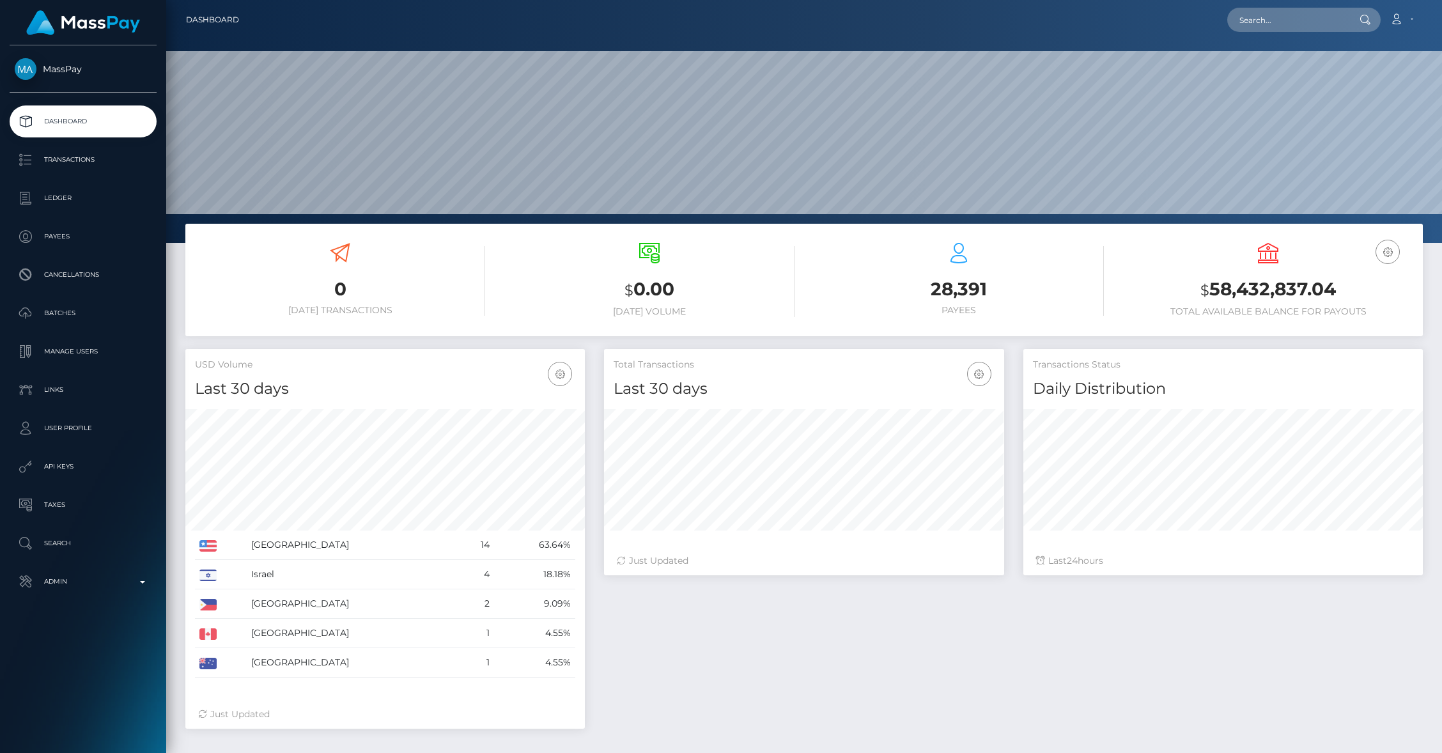
scroll to position [226, 399]
click at [1263, 22] on input "text" at bounding box center [1287, 20] width 120 height 24
paste input "1333859420"
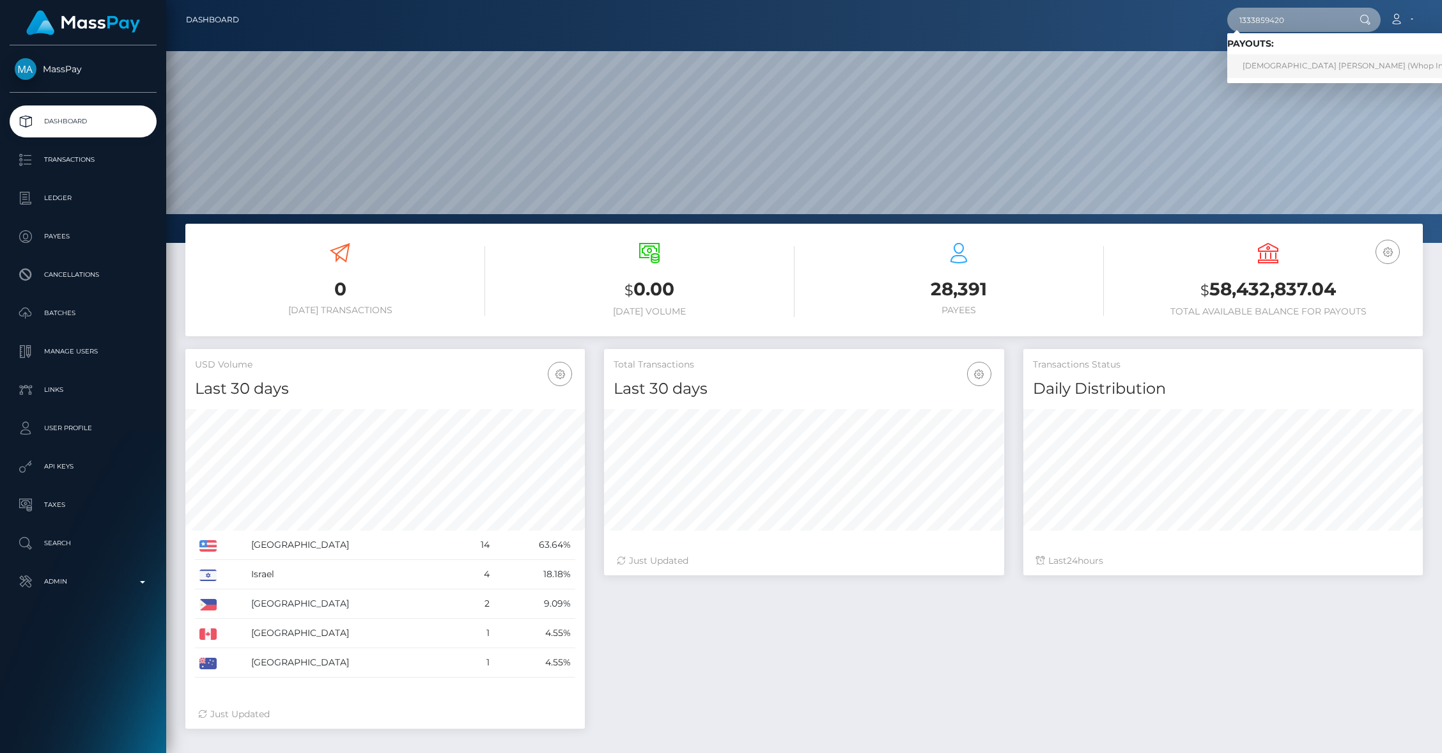
type input "1333859420"
click at [1285, 70] on link "[DEMOGRAPHIC_DATA] [PERSON_NAME] (Whop Inc - )" at bounding box center [1349, 66] width 245 height 24
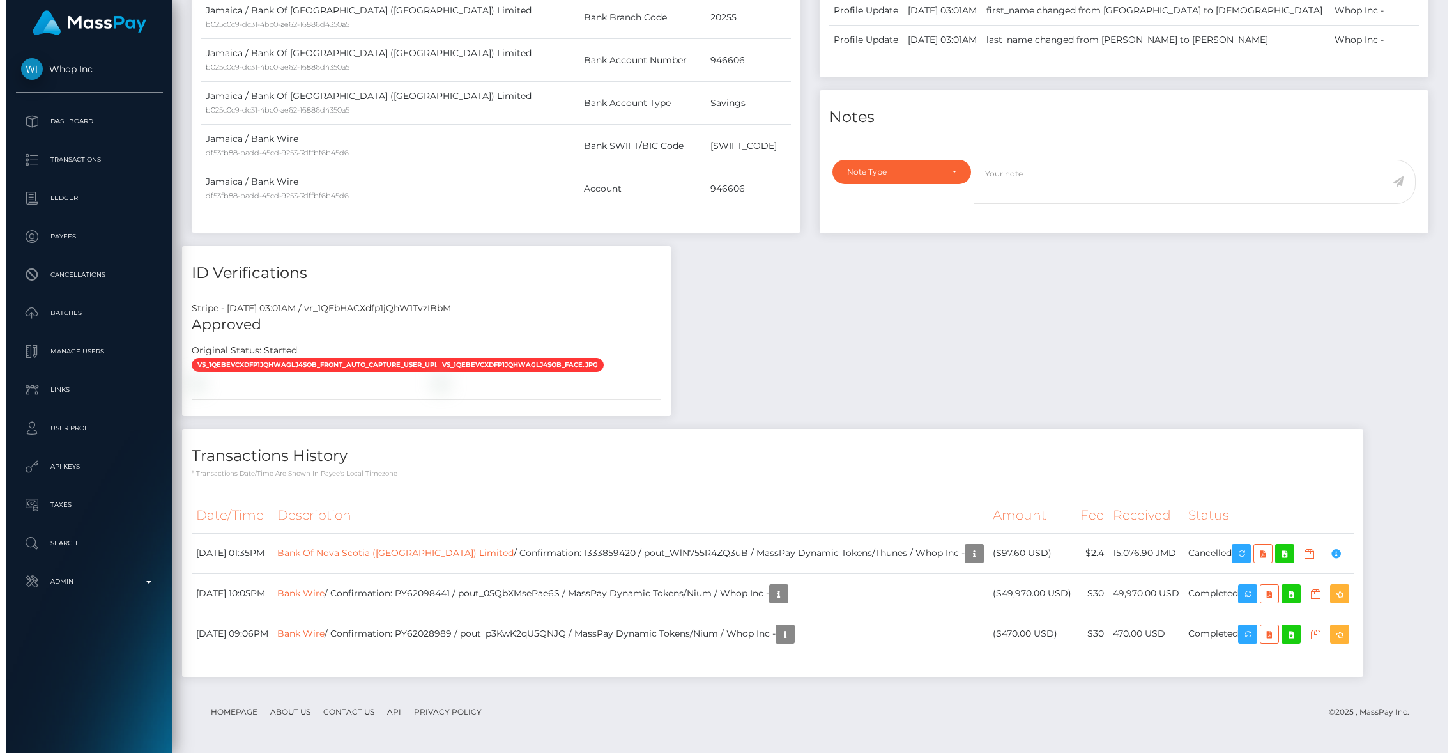
scroll to position [836, 0]
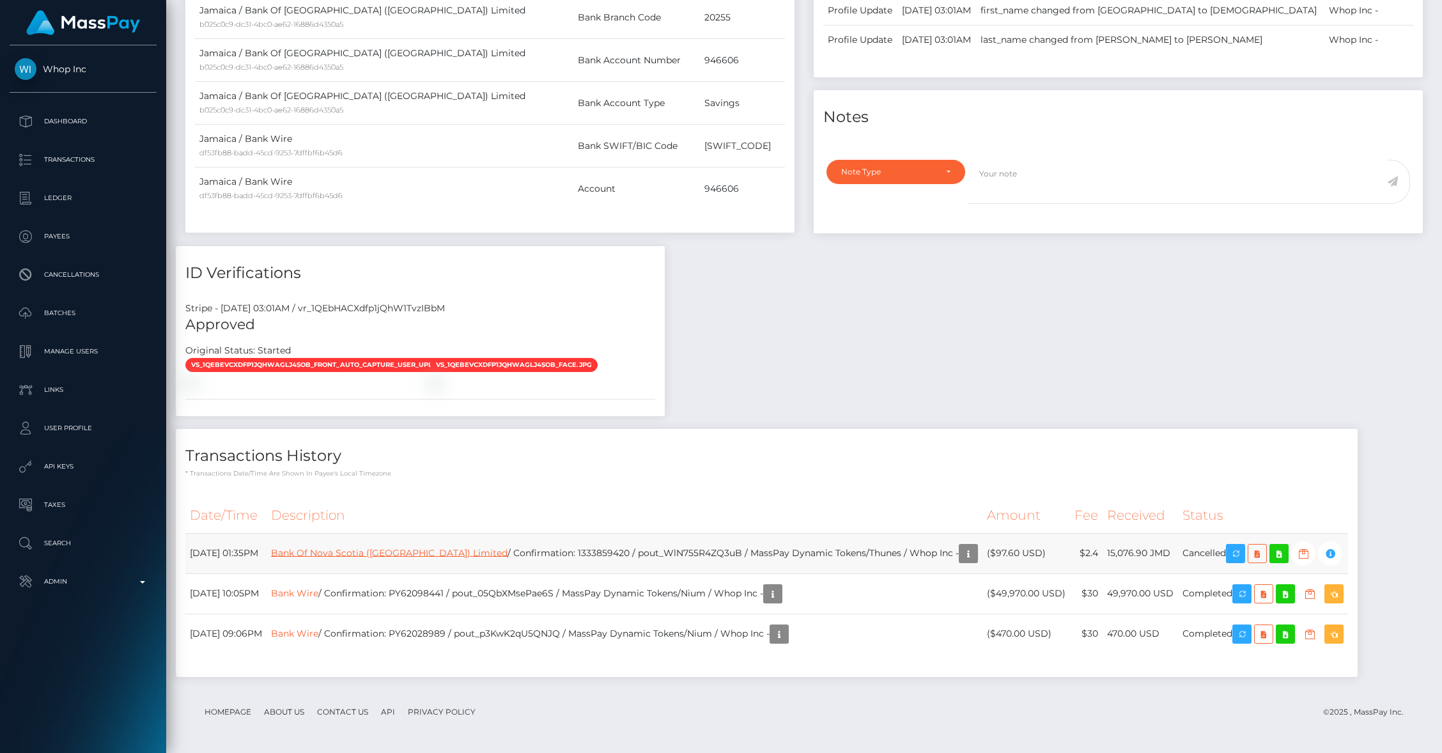
click at [369, 554] on link "Bank Of Nova Scotia (Jamaica) Limited" at bounding box center [389, 552] width 236 height 12
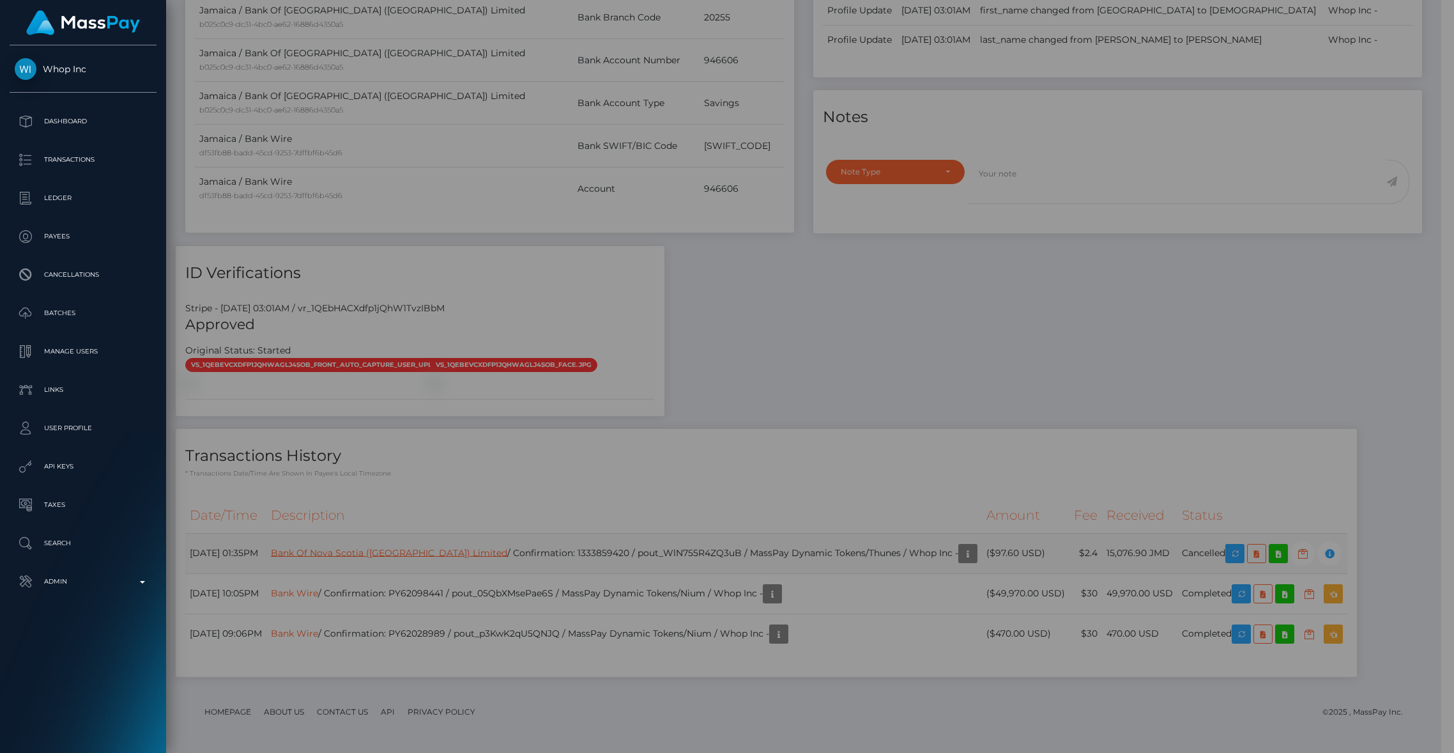
scroll to position [638902, 638655]
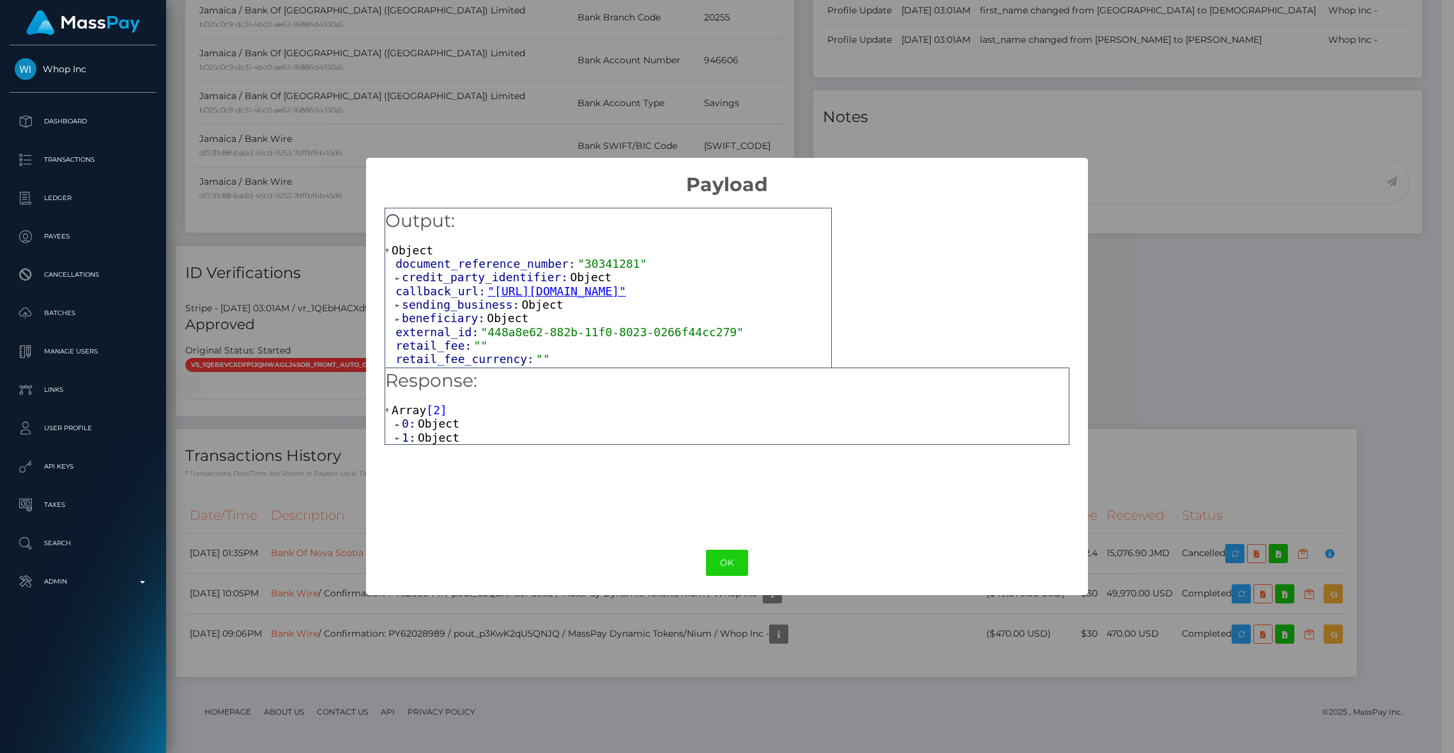
click at [423, 438] on span "Object" at bounding box center [439, 437] width 42 height 13
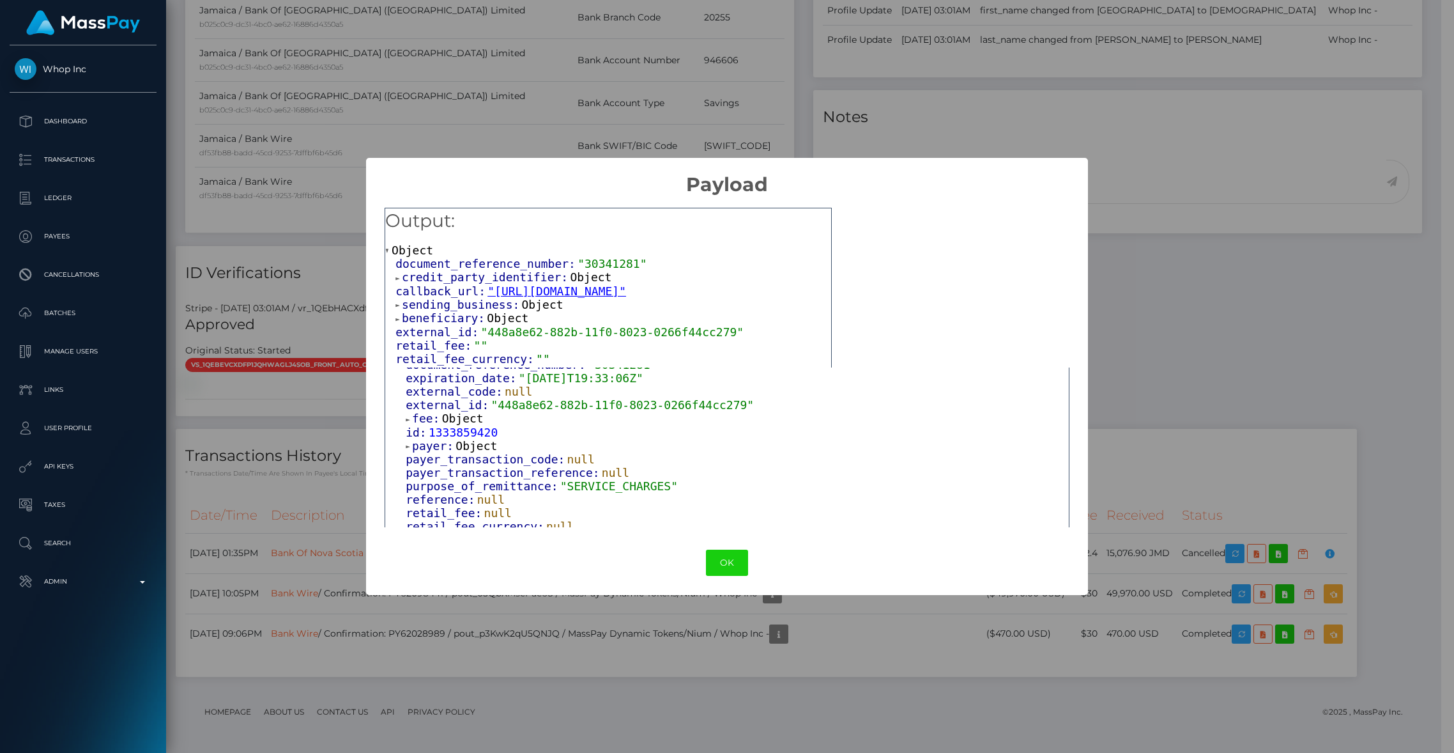
scroll to position [26, 0]
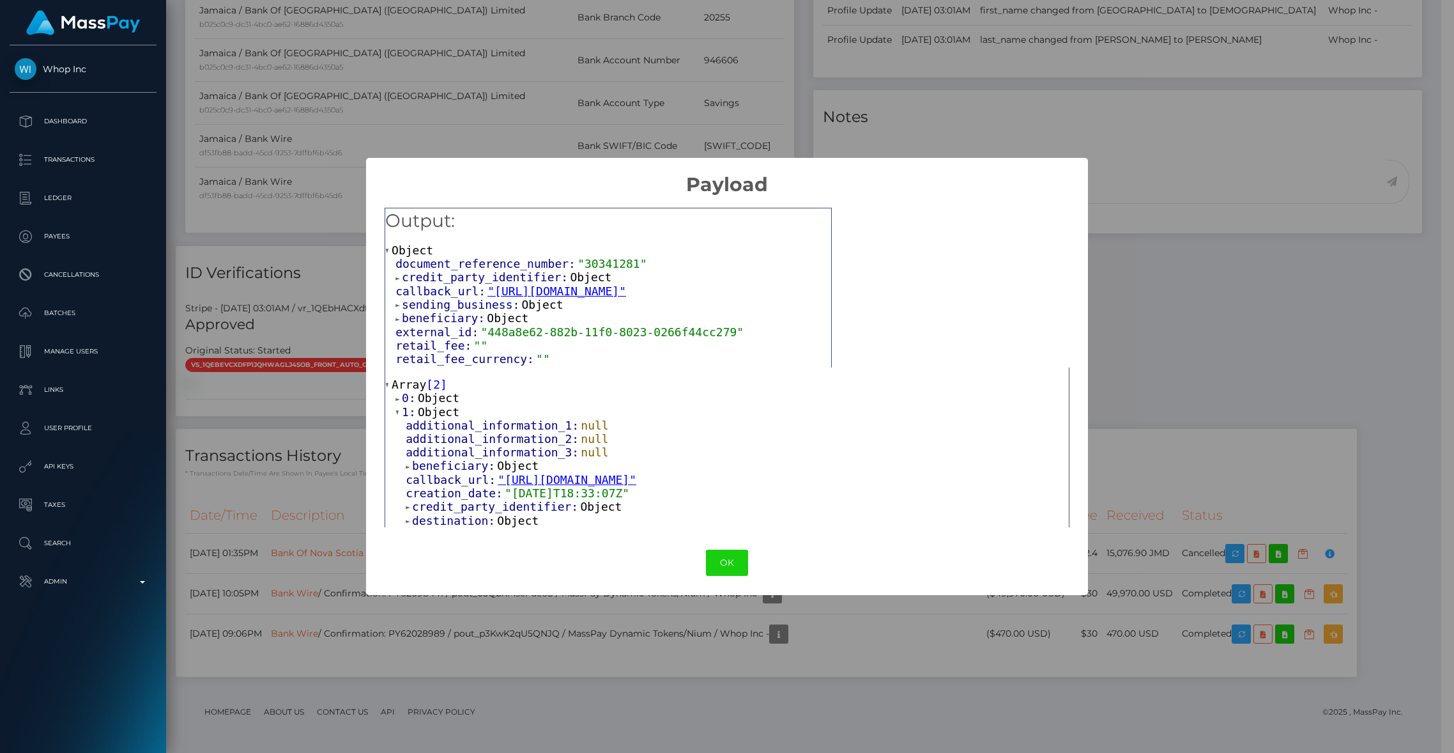
click at [418, 399] on span "Object" at bounding box center [439, 397] width 42 height 13
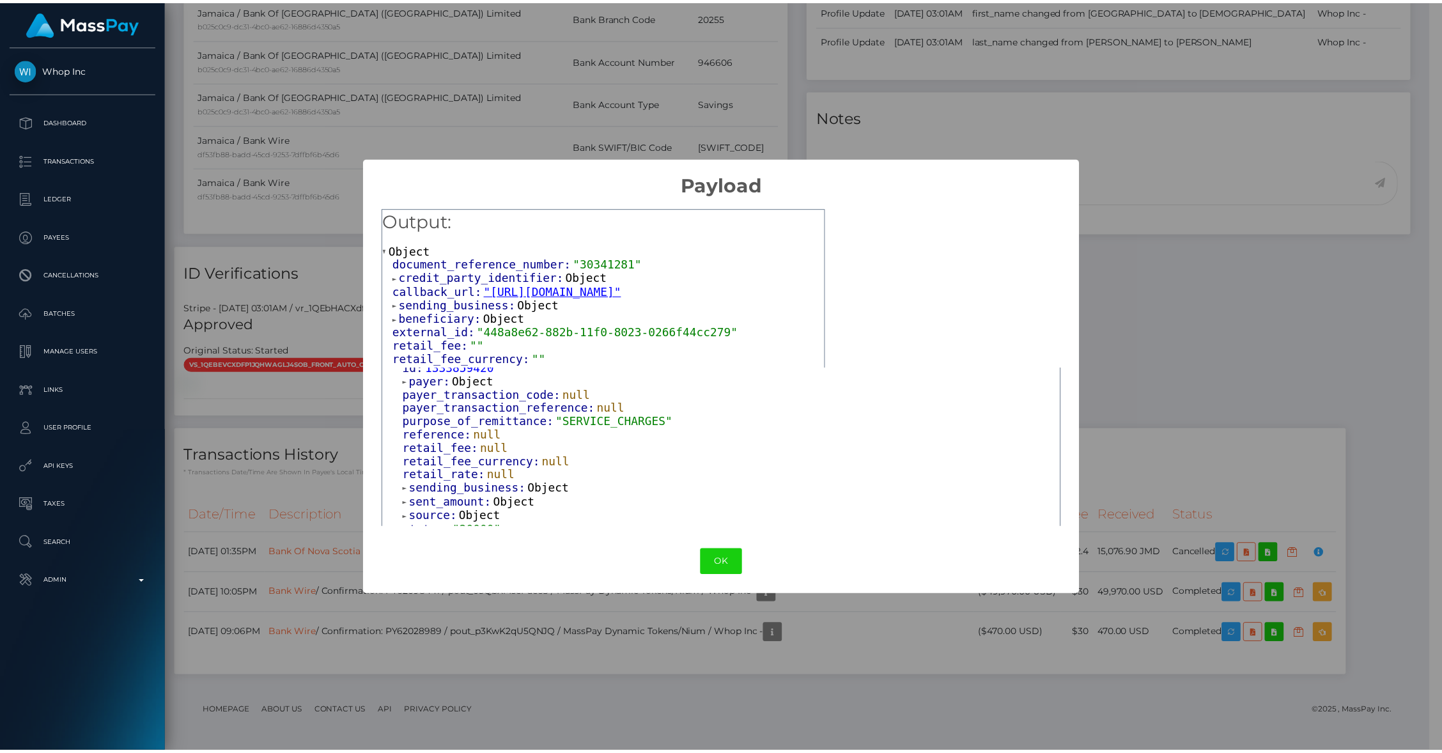
scroll to position [681, 0]
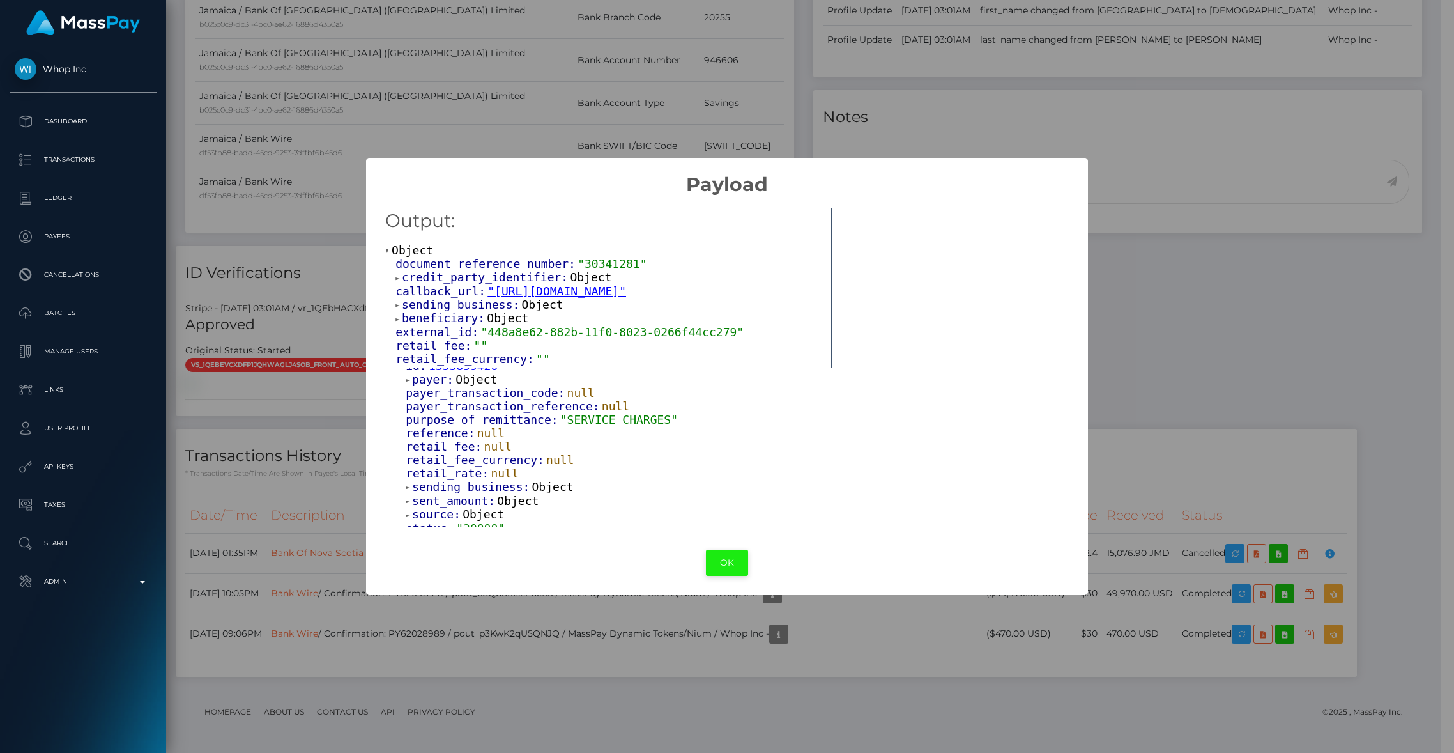
click at [747, 560] on button "OK" at bounding box center [727, 563] width 42 height 26
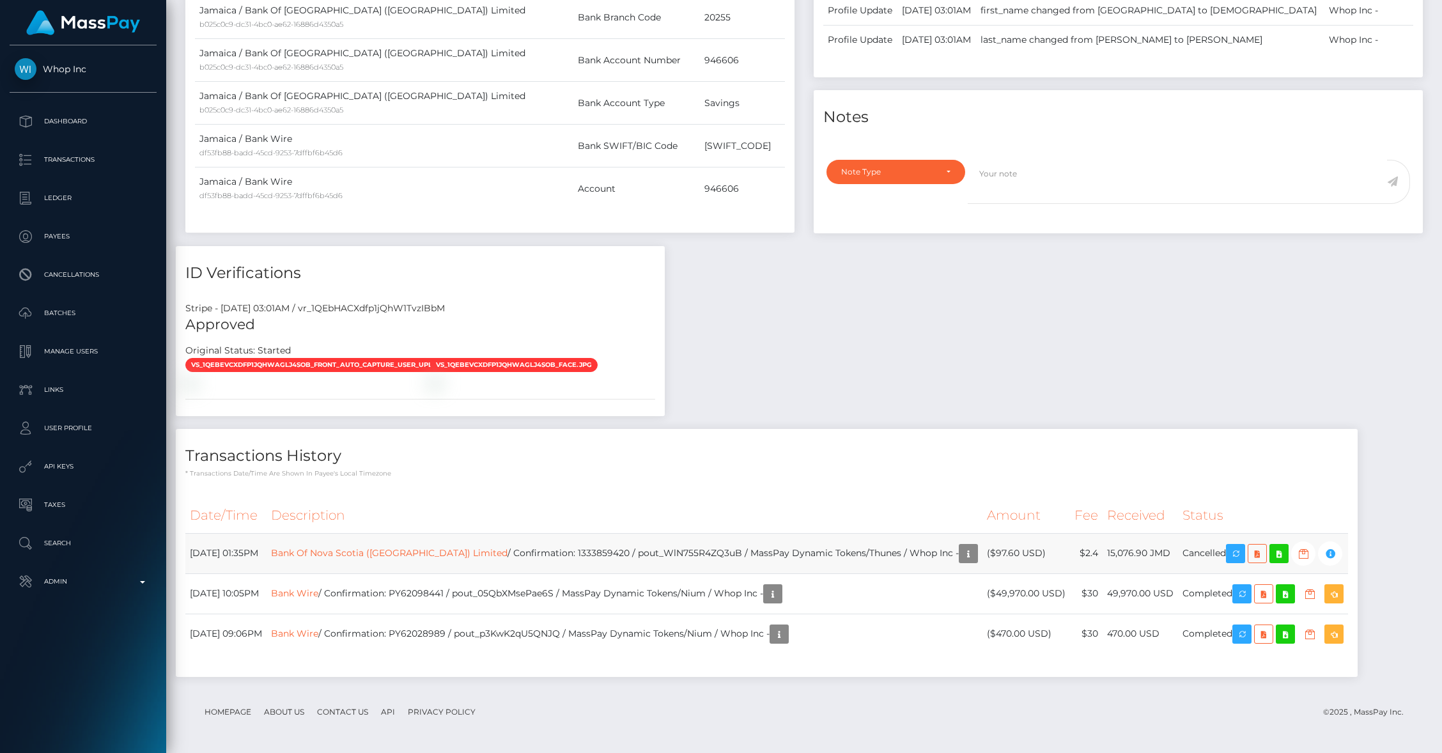
scroll to position [638902, 638655]
click at [758, 346] on div "Payee Attributes Payer Name Label Value Jamaica / Bank Of Nova Scotia (Jamaica)…" at bounding box center [804, 297] width 1256 height 784
click at [660, 555] on td "Bank Of Nova Scotia (Jamaica) Limited / Confirmation: 1333859420 / pout_WlN755R…" at bounding box center [624, 553] width 716 height 40
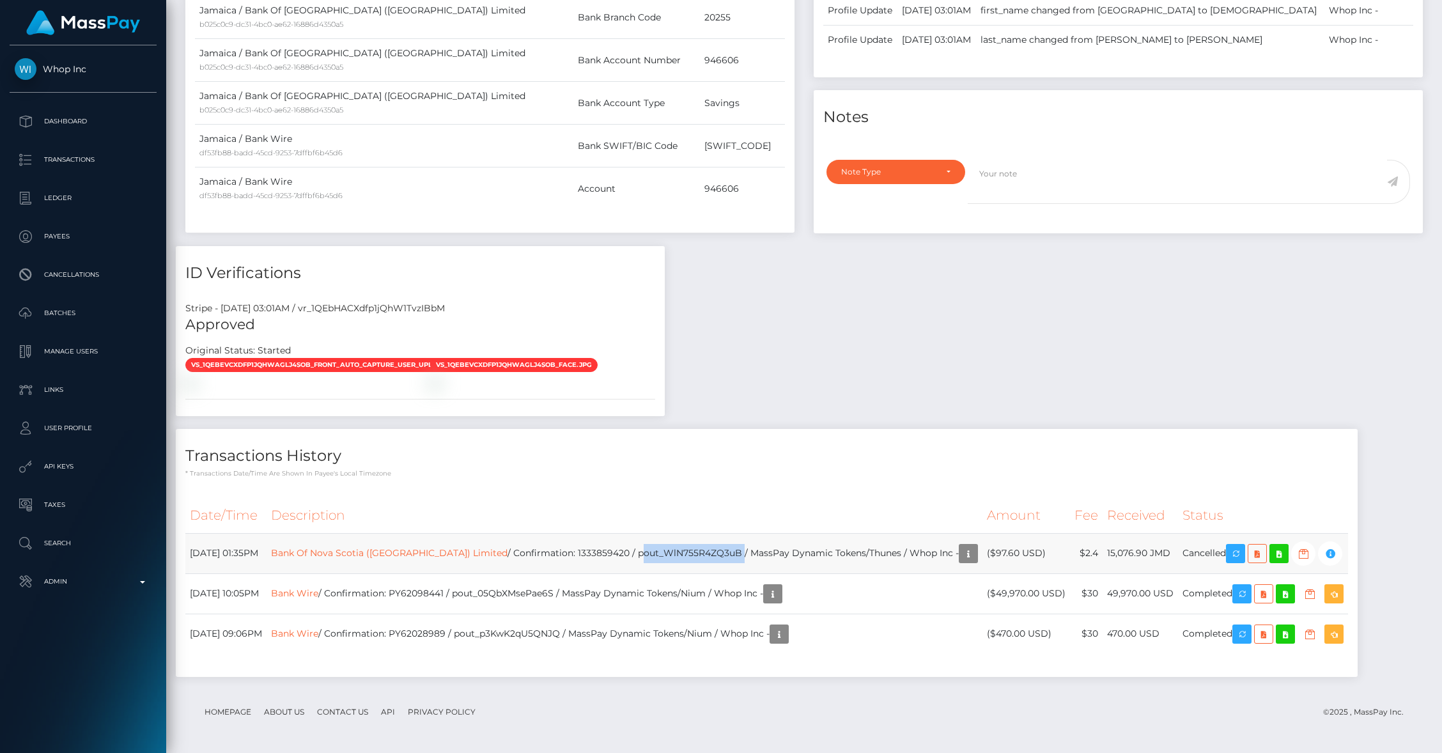
copy td "pout_WlN755R4ZQ3uB"
click at [1122, 194] on div "Payee Attributes Payer Name Label Value Jamaica / Bank Of Nova Scotia (Jamaica)…" at bounding box center [804, 297] width 1256 height 784
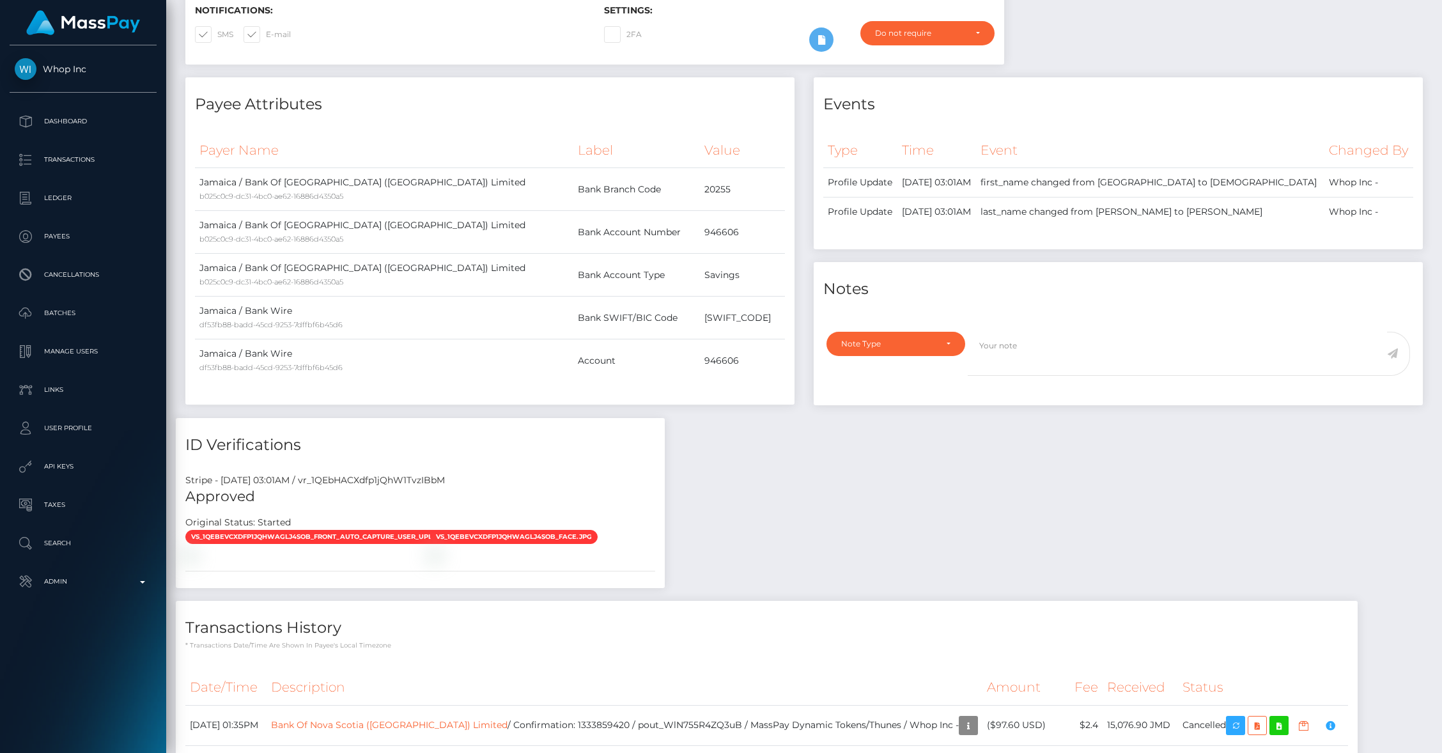
scroll to position [0, 0]
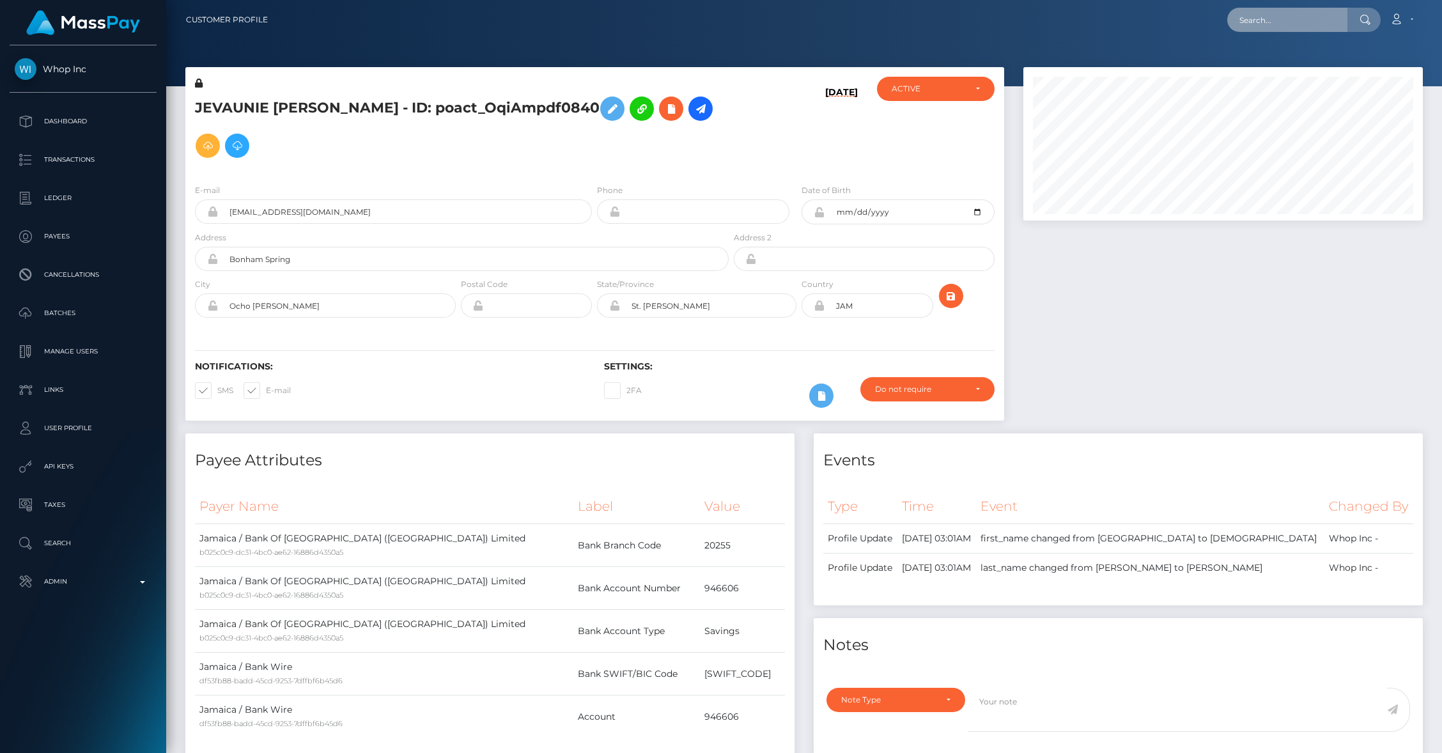
click at [1279, 21] on input "text" at bounding box center [1287, 20] width 120 height 24
paste input "uLh4W537RVWRxM5LFMxauQ"
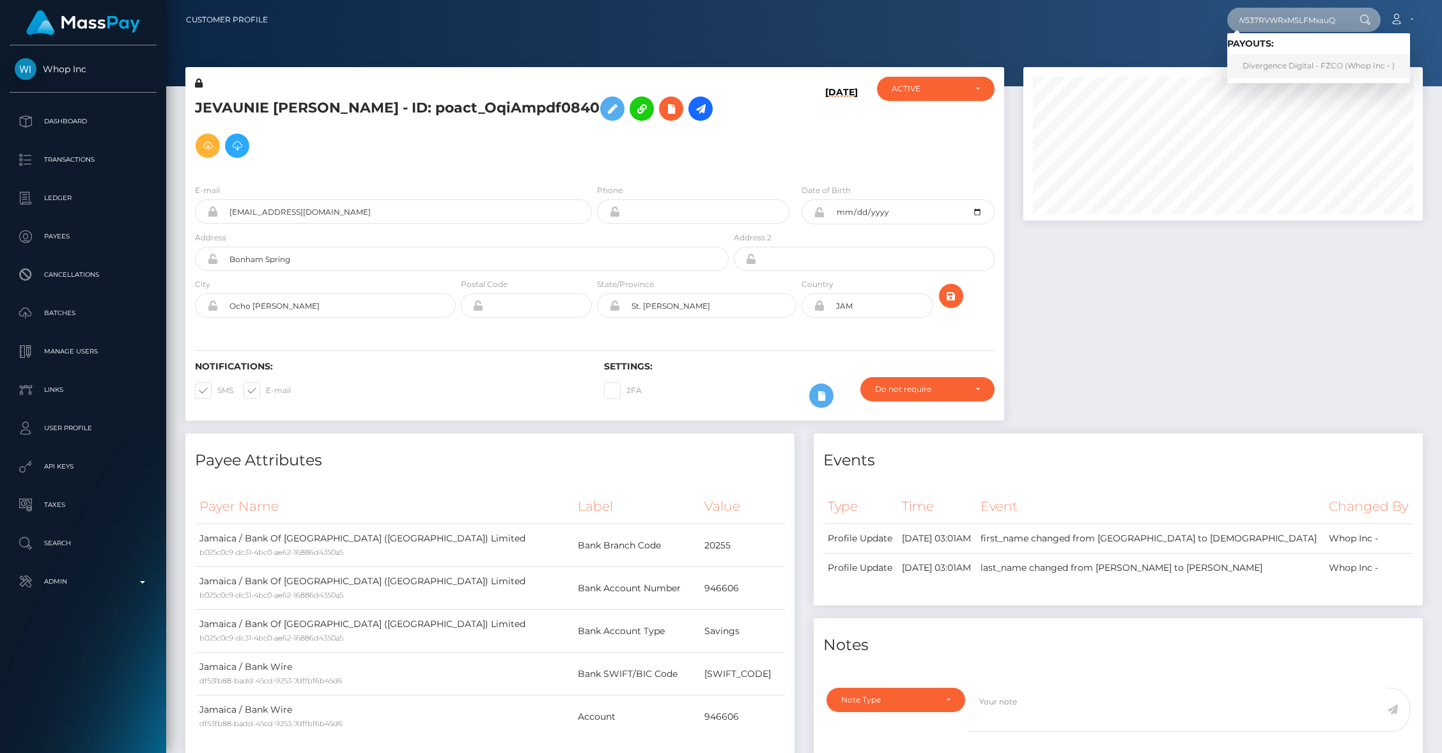
type input "uLh4W537RVWRxM5LFMxauQ"
click at [1276, 68] on link "Divergence Digital - FZCO (Whop Inc - )" at bounding box center [1318, 66] width 183 height 24
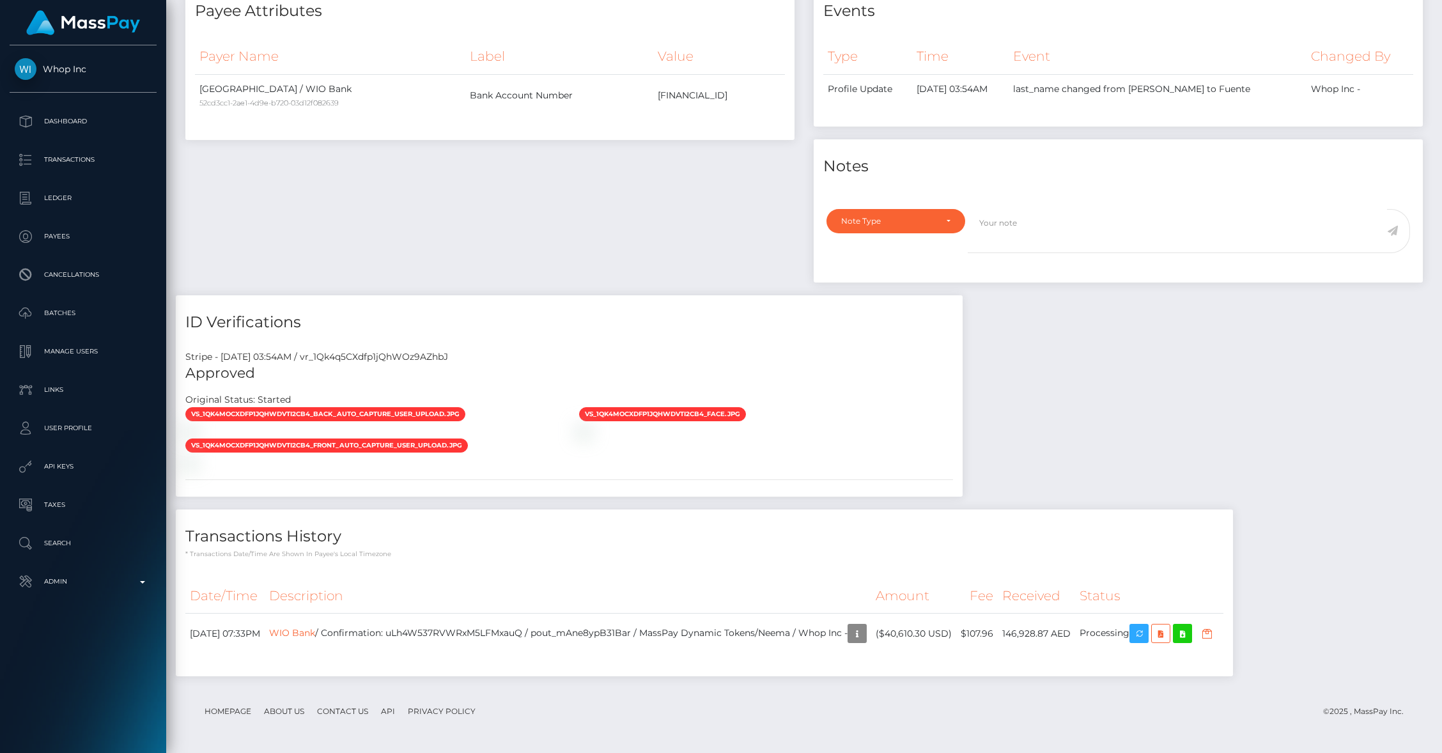
scroll to position [785, 0]
click at [1320, 281] on div "Payee Attributes Payer Name Label Value [GEOGRAPHIC_DATA] / WIO Bank 52cd3cc1-2…" at bounding box center [804, 337] width 1256 height 706
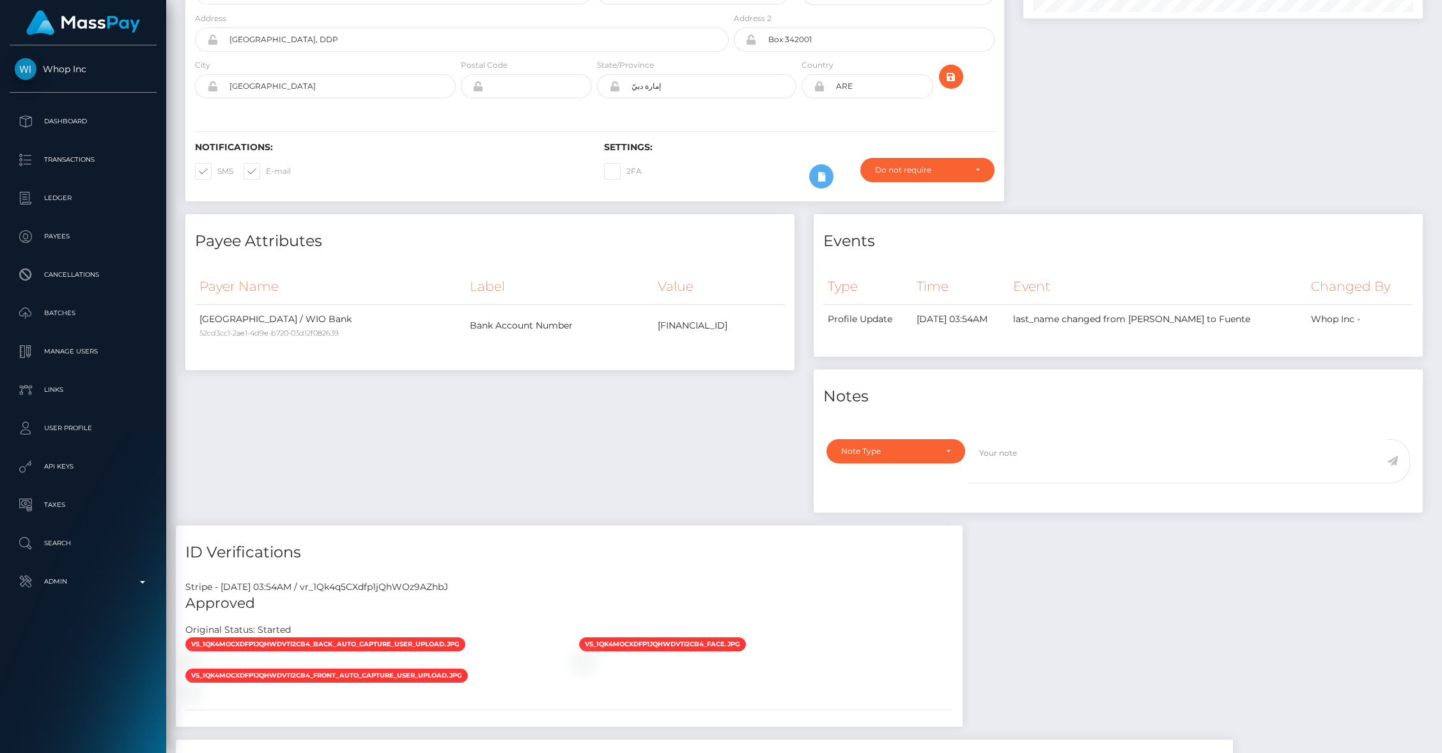
scroll to position [0, 0]
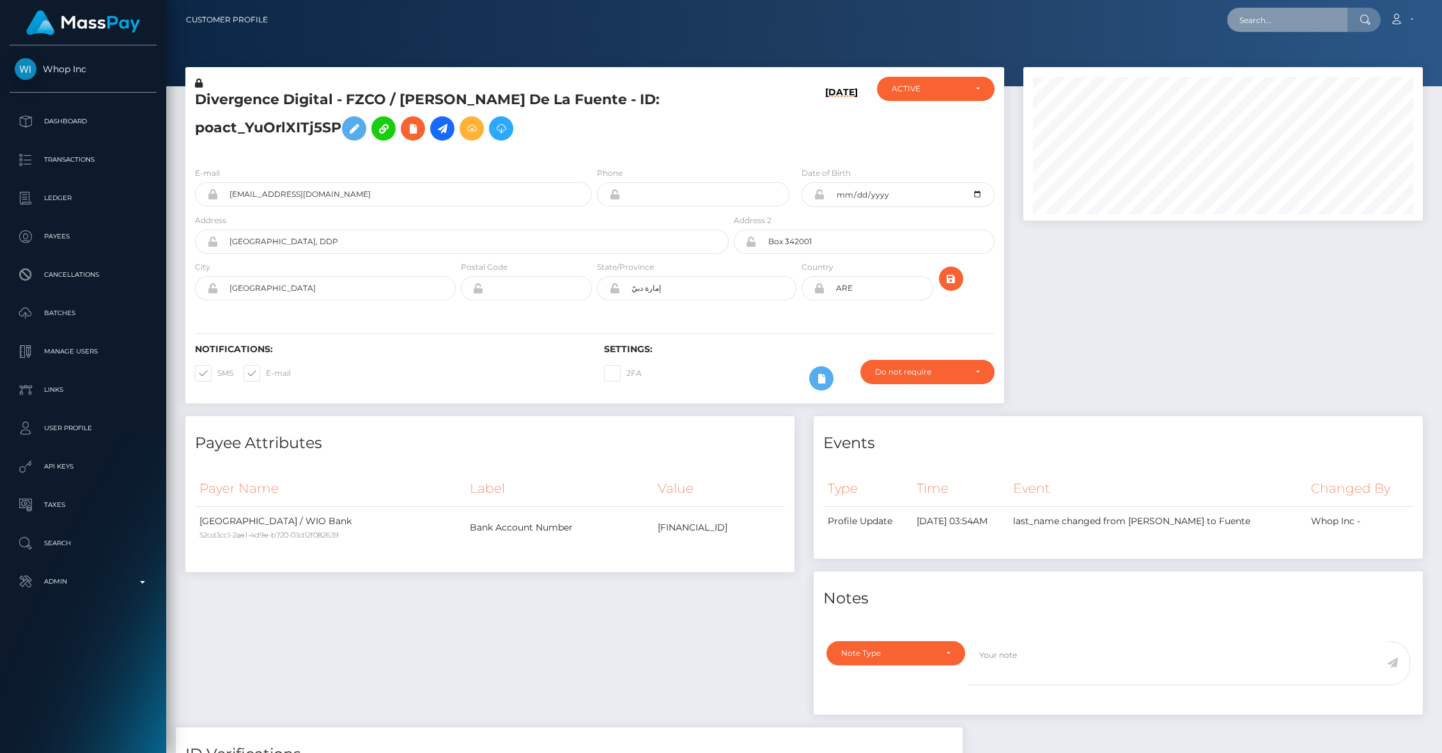
click at [1265, 29] on input "text" at bounding box center [1287, 20] width 120 height 24
paste input "bb6a2a67-1494-4ec4-9834-b352015899f1"
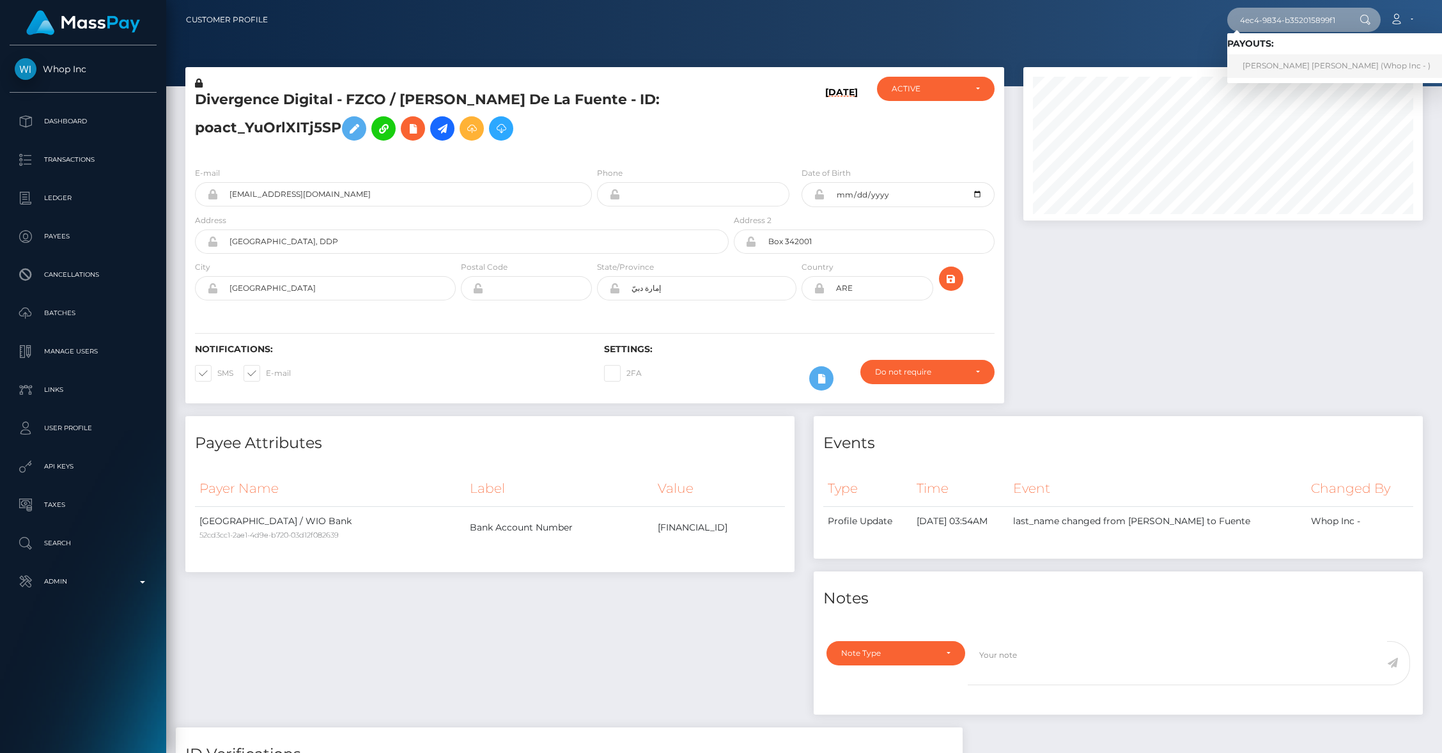
type input "bb6a2a67-1494-4ec4-9834-b352015899f1"
click at [1261, 63] on link "[PERSON_NAME] [PERSON_NAME] (Whop Inc - )" at bounding box center [1336, 66] width 219 height 24
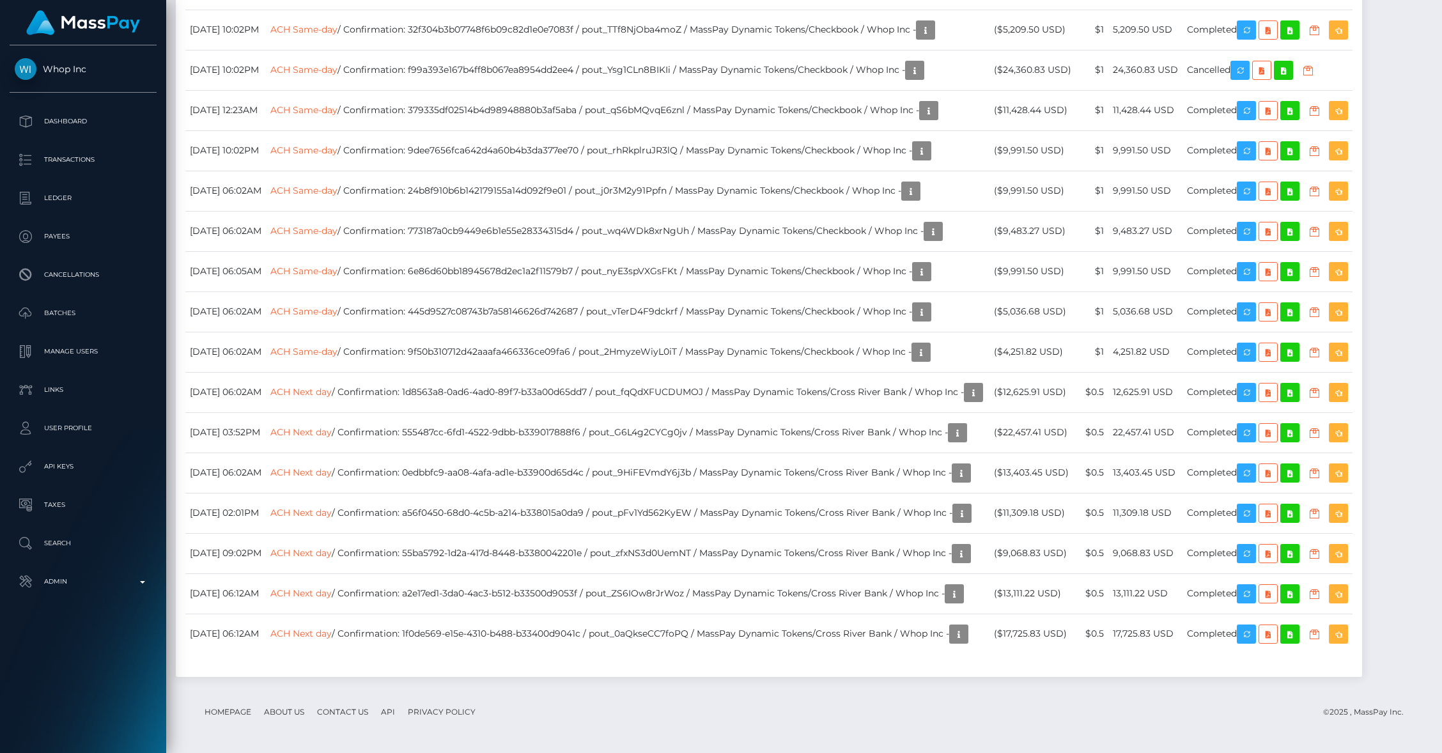
scroll to position [2697, 0]
click at [821, 257] on td "ACH Same-day / Confirmation: 6e86d60bb18945678d2ec1a2f11579b7 / pout_nyE3spVXGs…" at bounding box center [627, 271] width 723 height 40
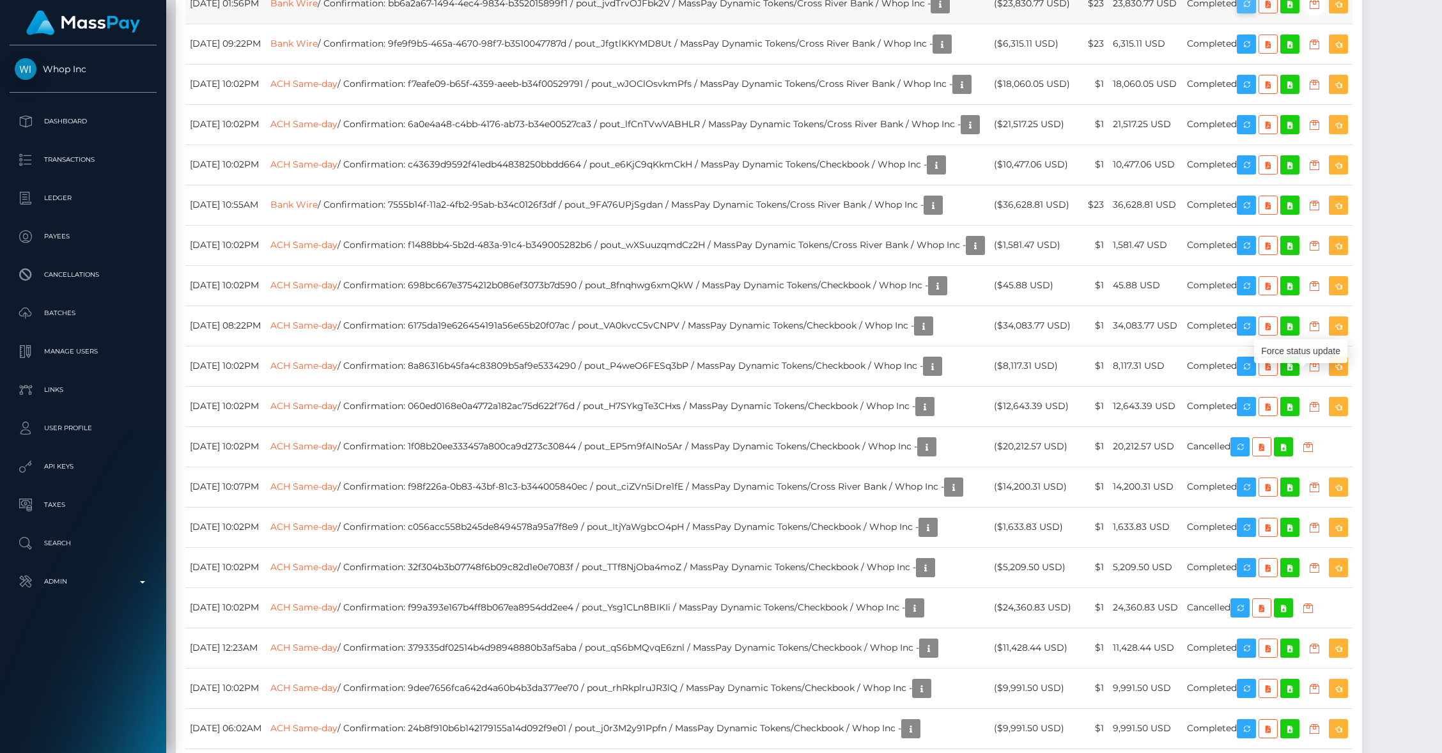
click at [1254, 12] on icon "button" at bounding box center [1245, 4] width 15 height 16
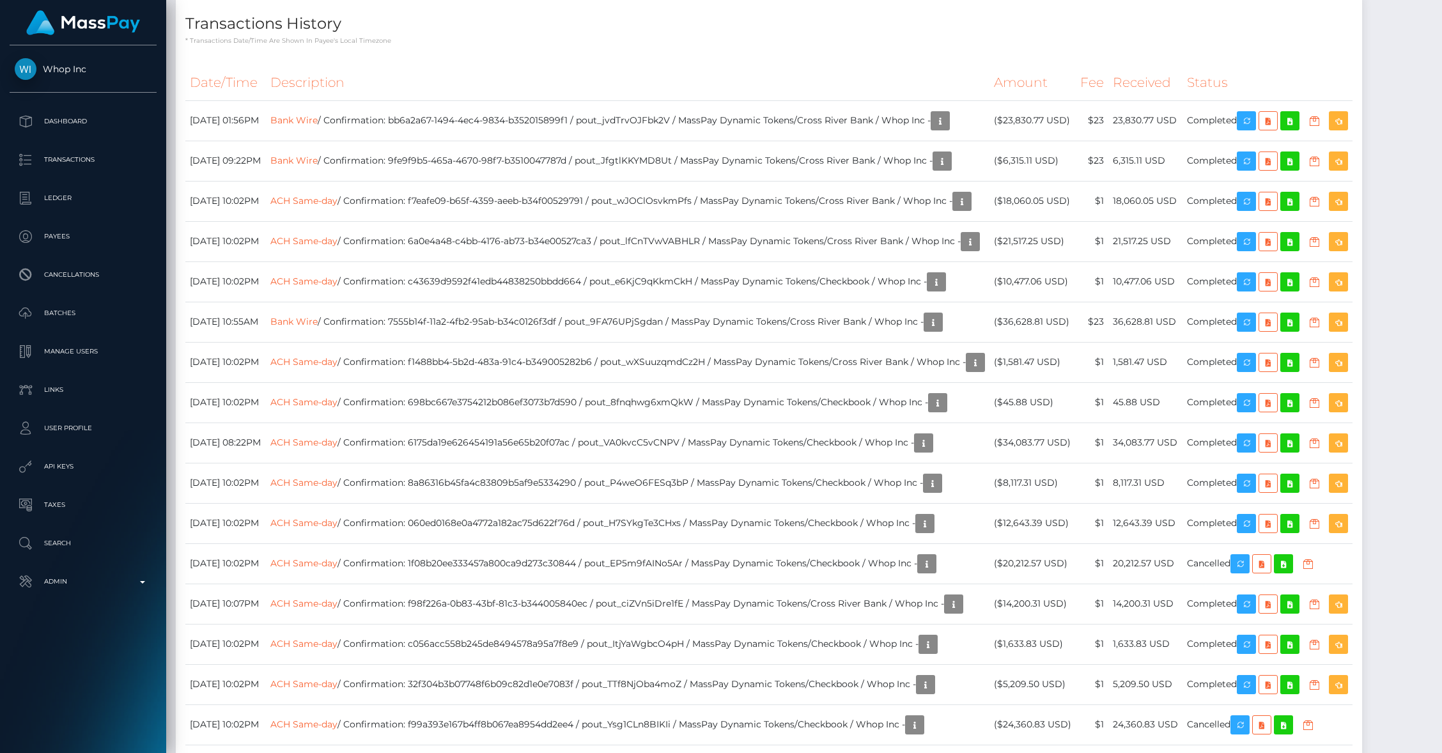
scroll to position [1642, 0]
